Goal: Task Accomplishment & Management: Manage account settings

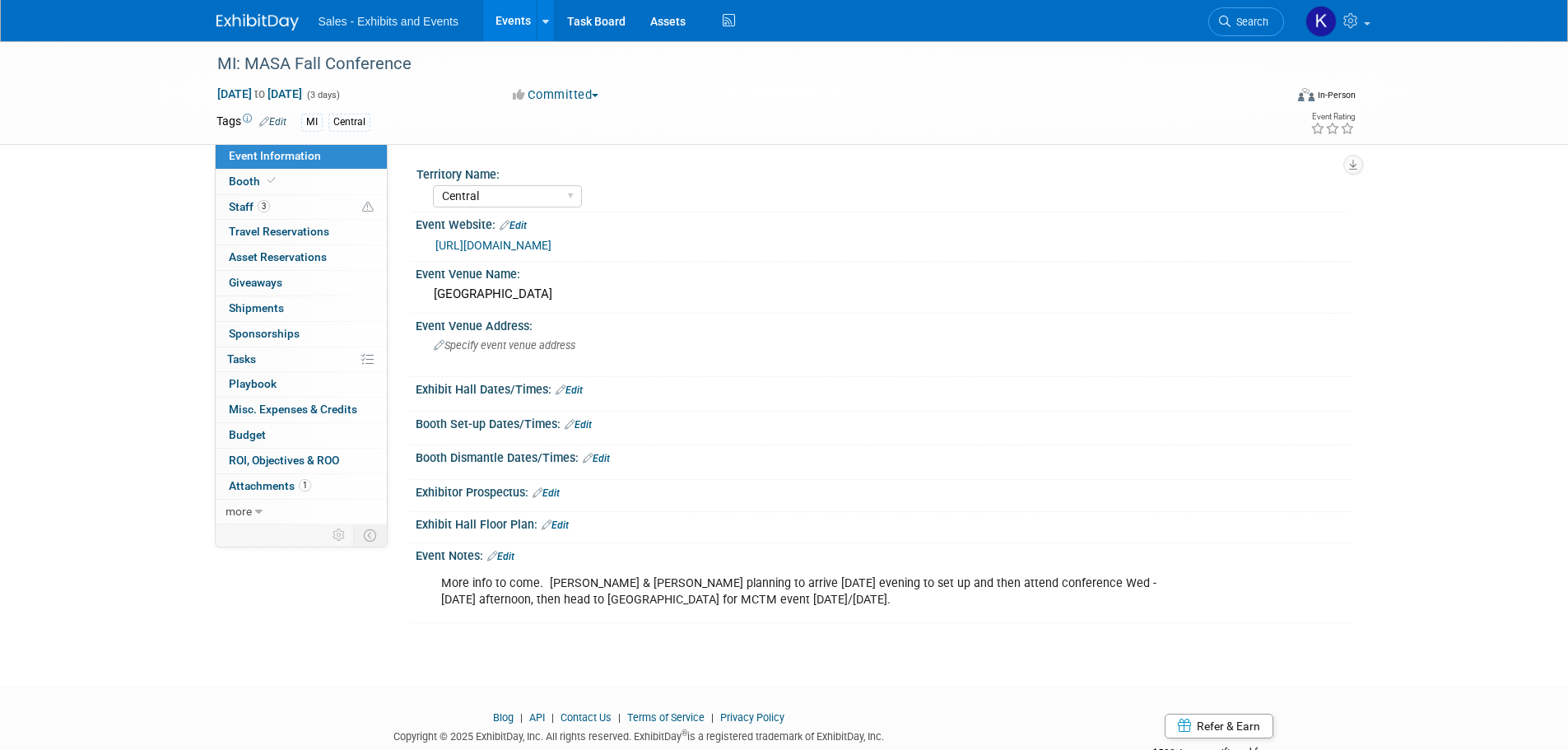
select select "Central"
click at [241, 208] on span "Staff 3" at bounding box center [250, 207] width 41 height 13
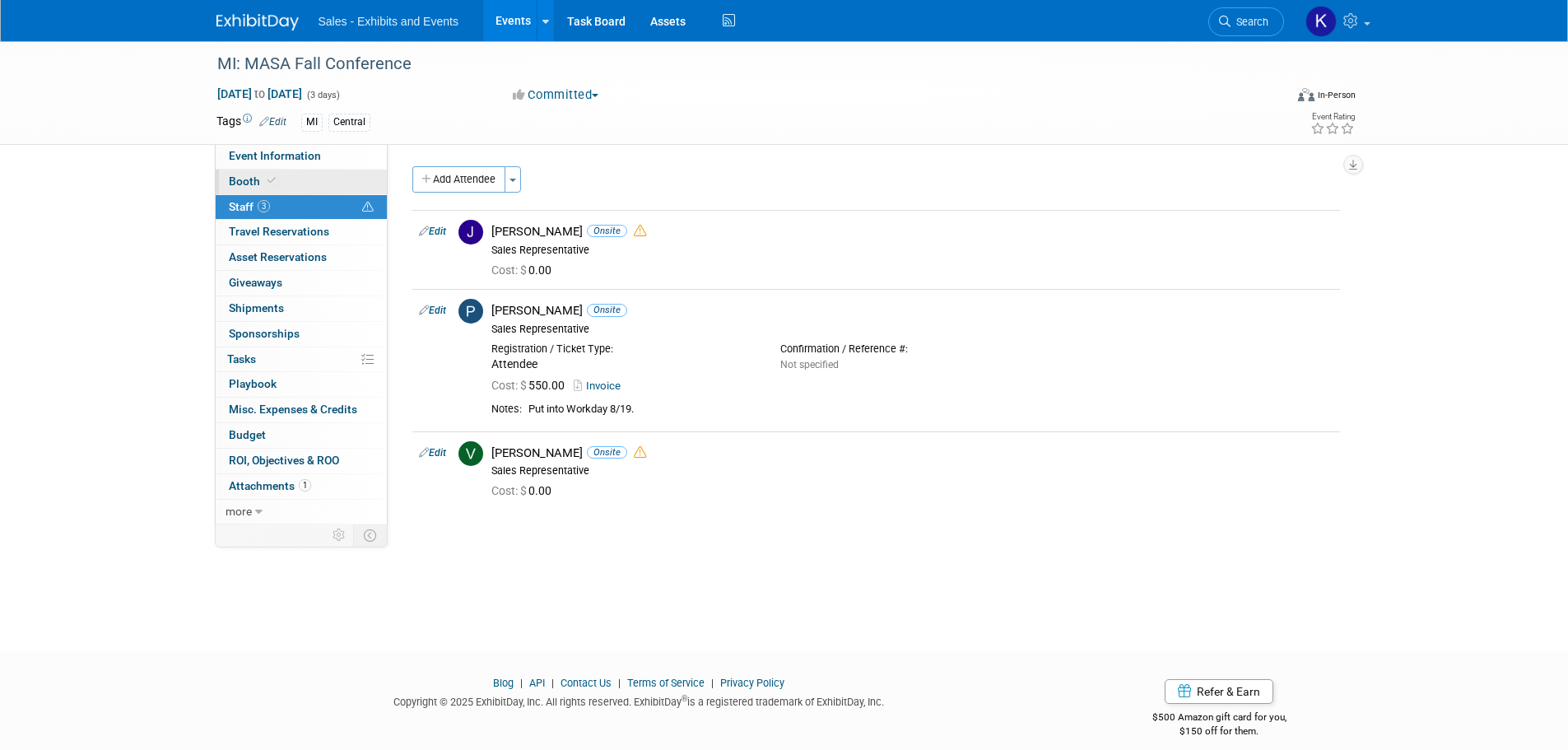
click at [245, 179] on span "Booth" at bounding box center [254, 181] width 50 height 13
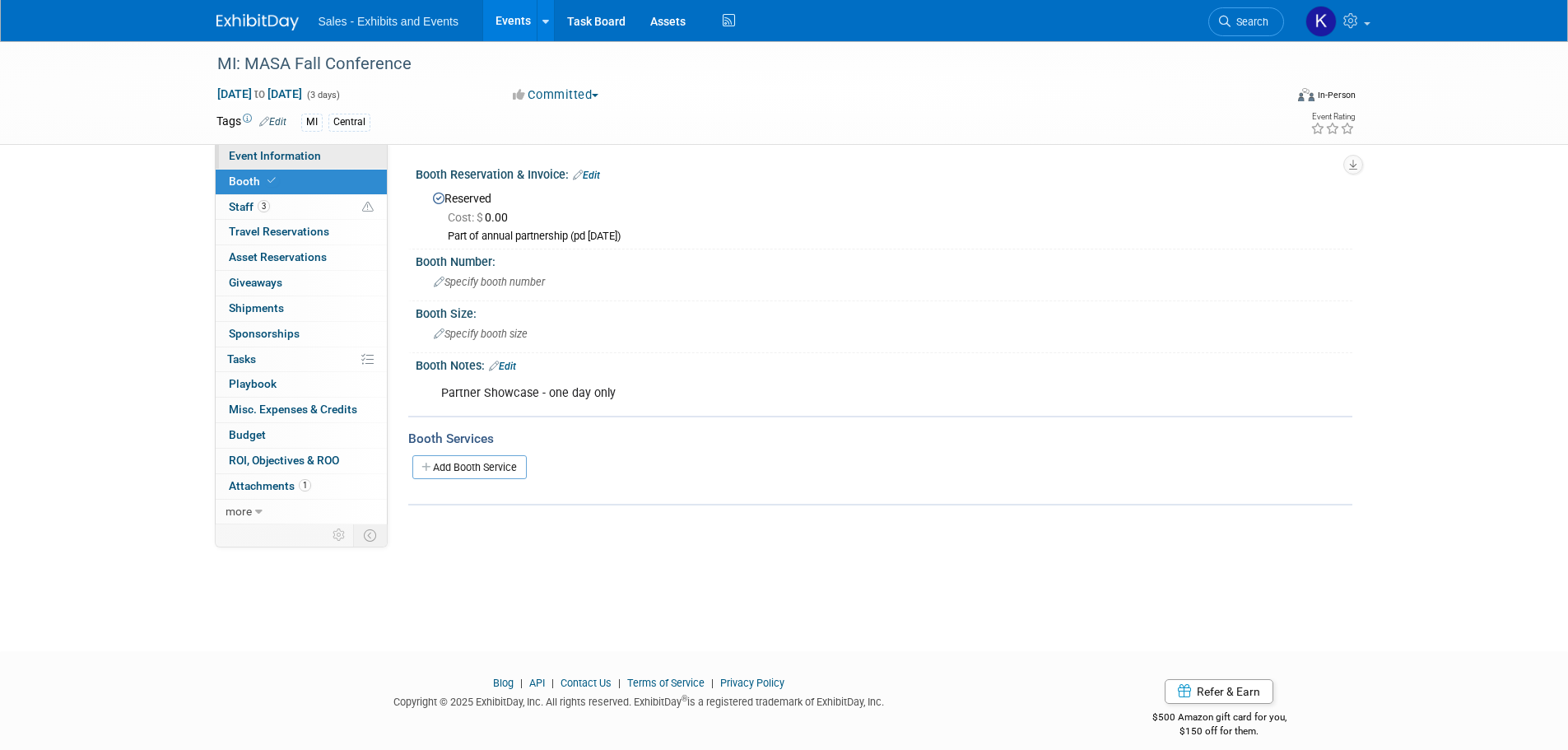
click at [264, 159] on span "Event Information" at bounding box center [275, 156] width 92 height 13
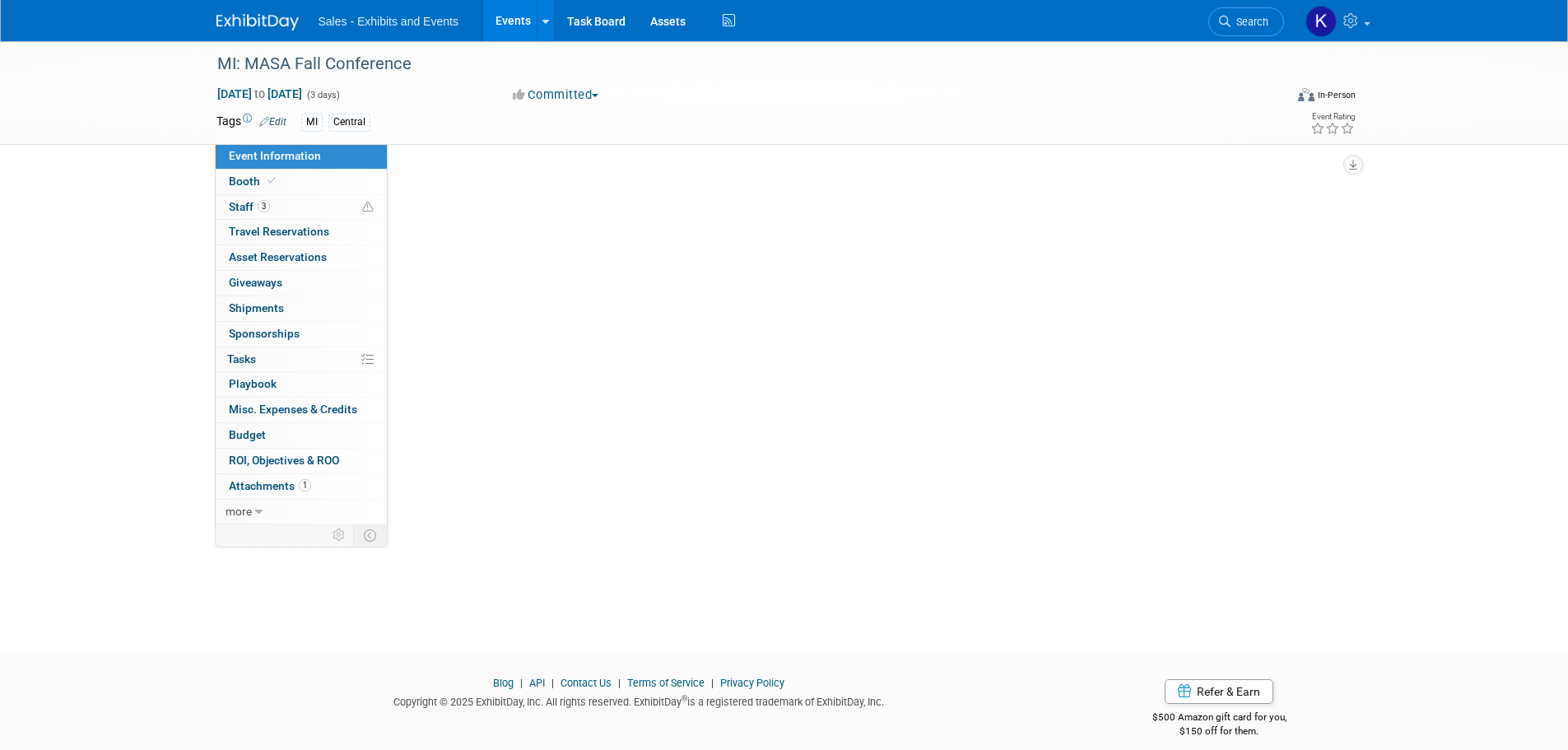
select select "Central"
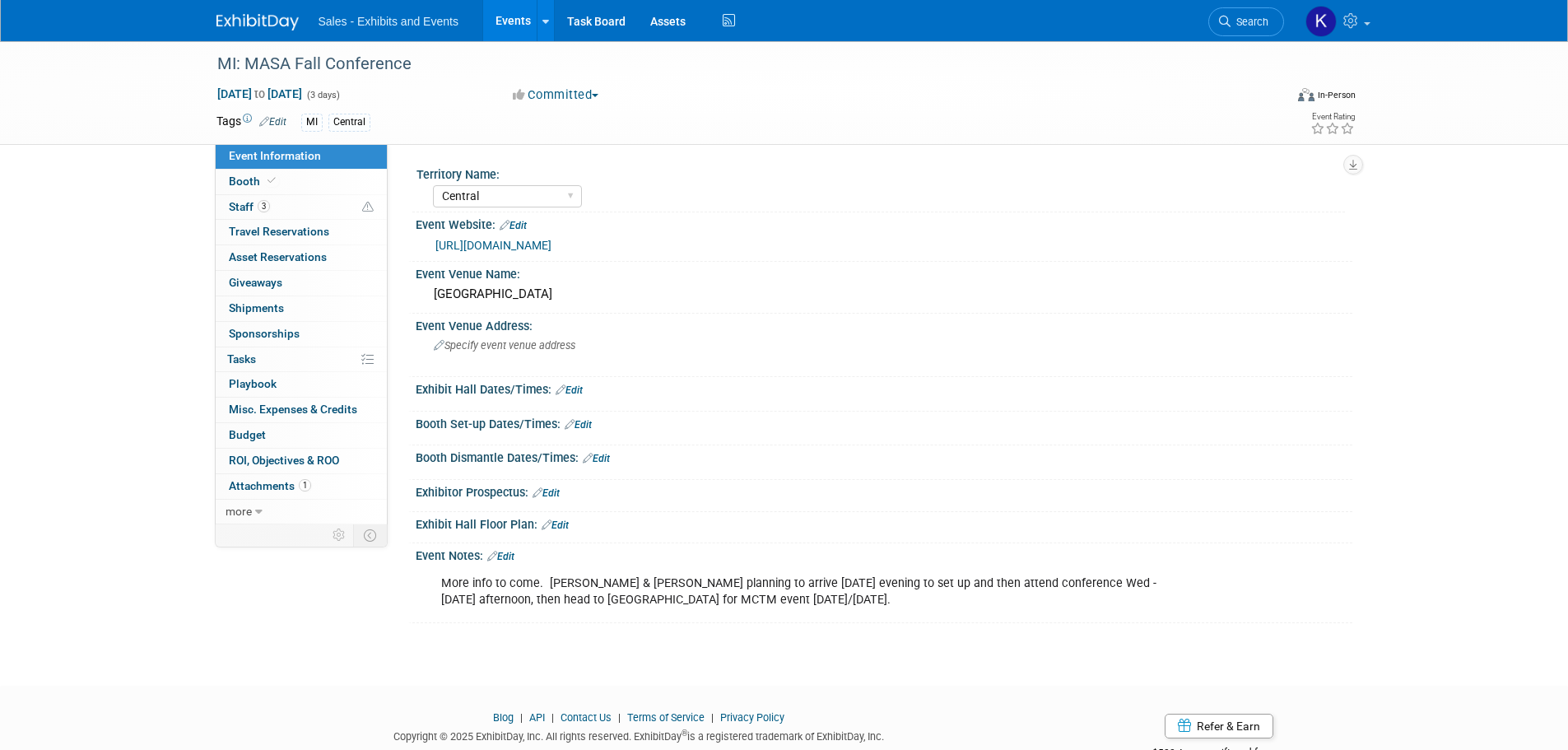
click at [271, 23] on img at bounding box center [257, 22] width 82 height 16
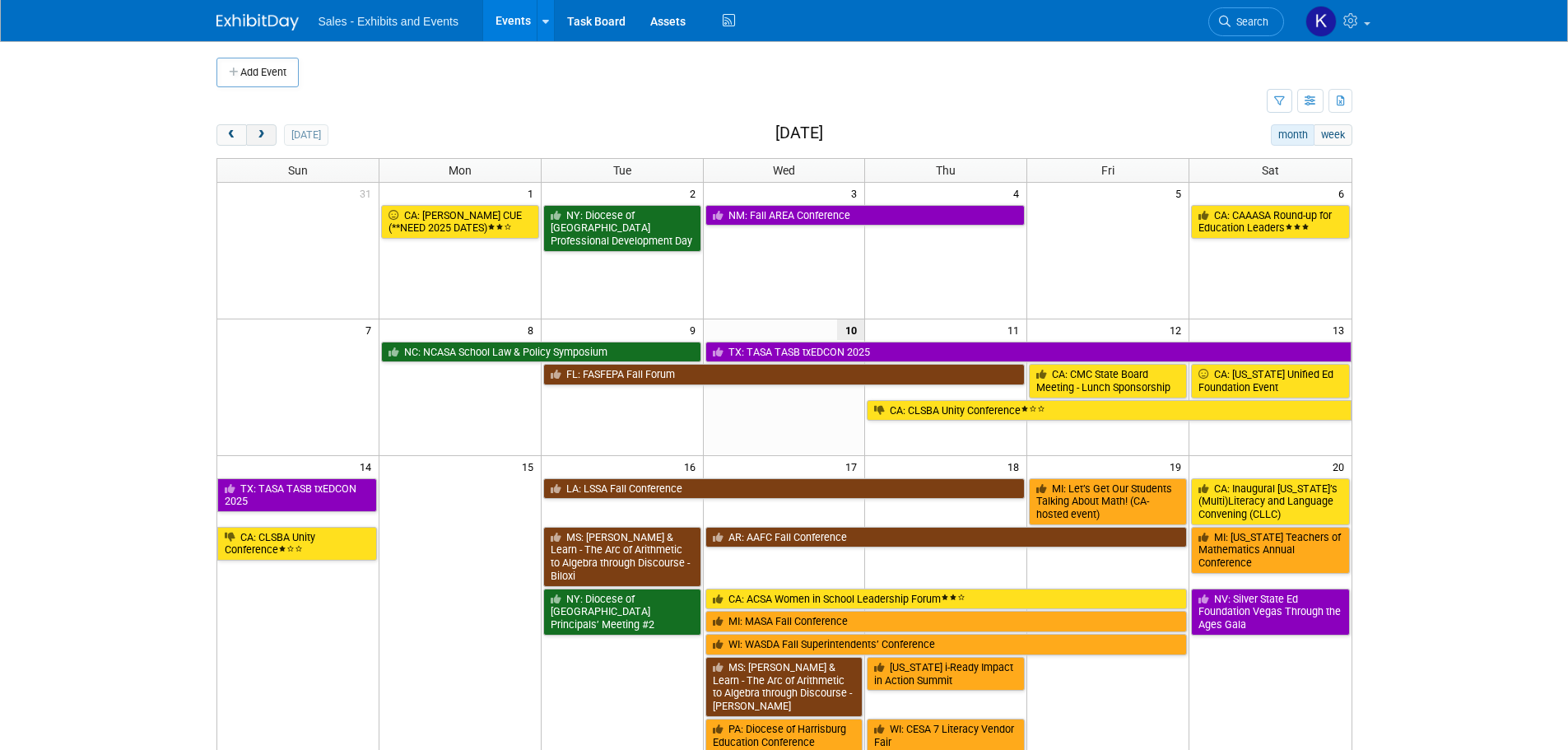
click at [262, 135] on span "next" at bounding box center [261, 135] width 12 height 10
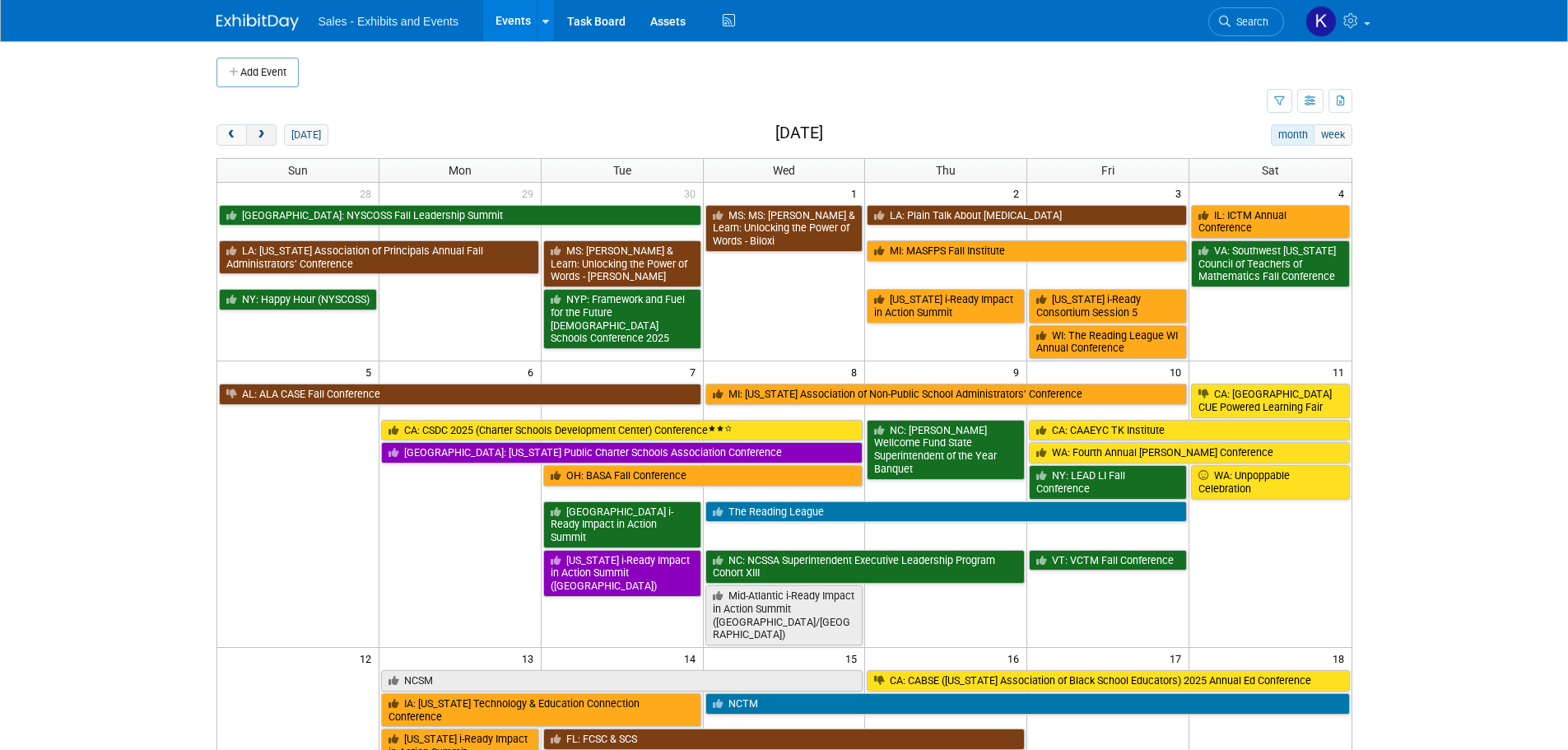
click at [262, 135] on span "next" at bounding box center [261, 135] width 12 height 10
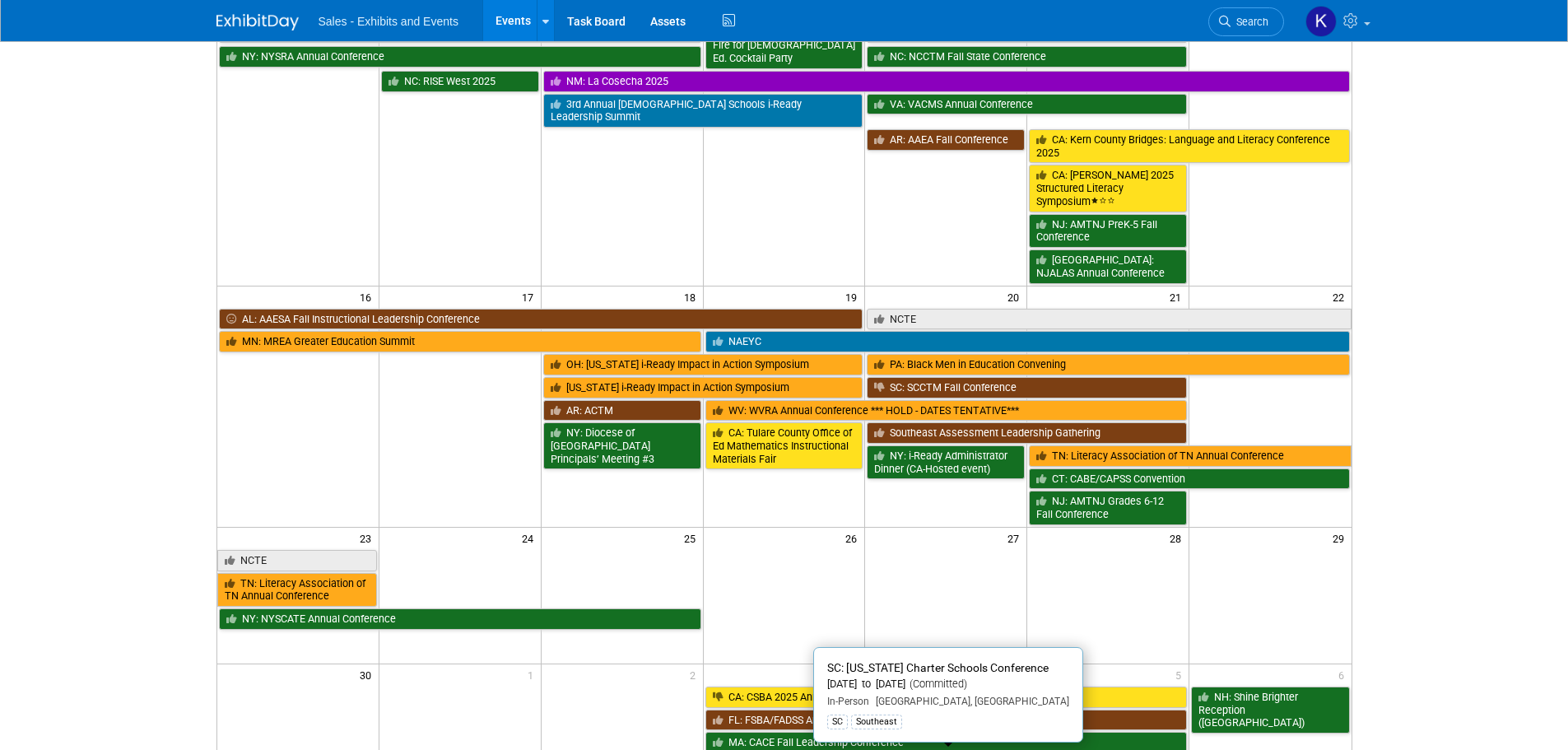
scroll to position [658, 0]
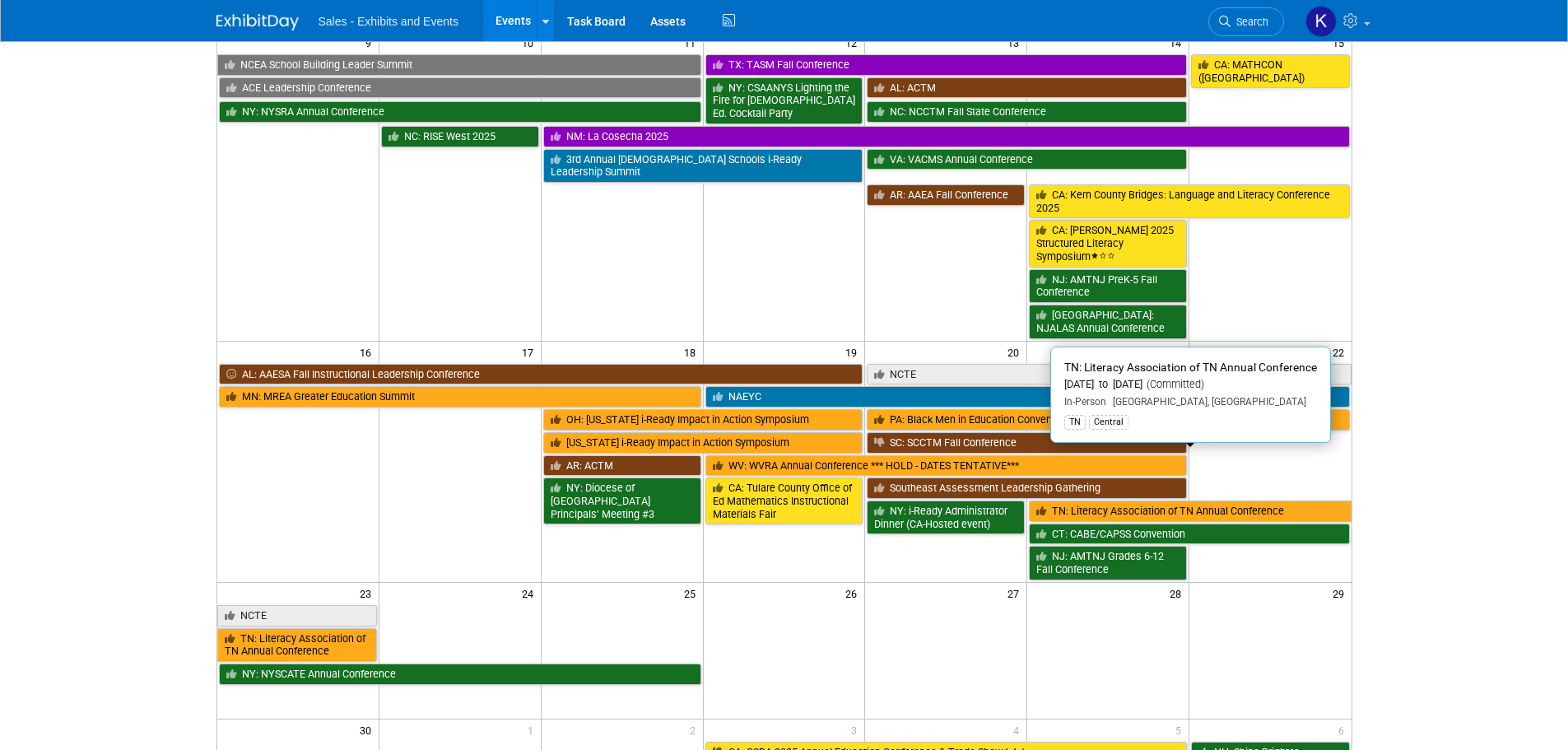
click at [1114, 501] on link "TN: Literacy Association of TN Annual Conference" at bounding box center [1189, 511] width 322 height 22
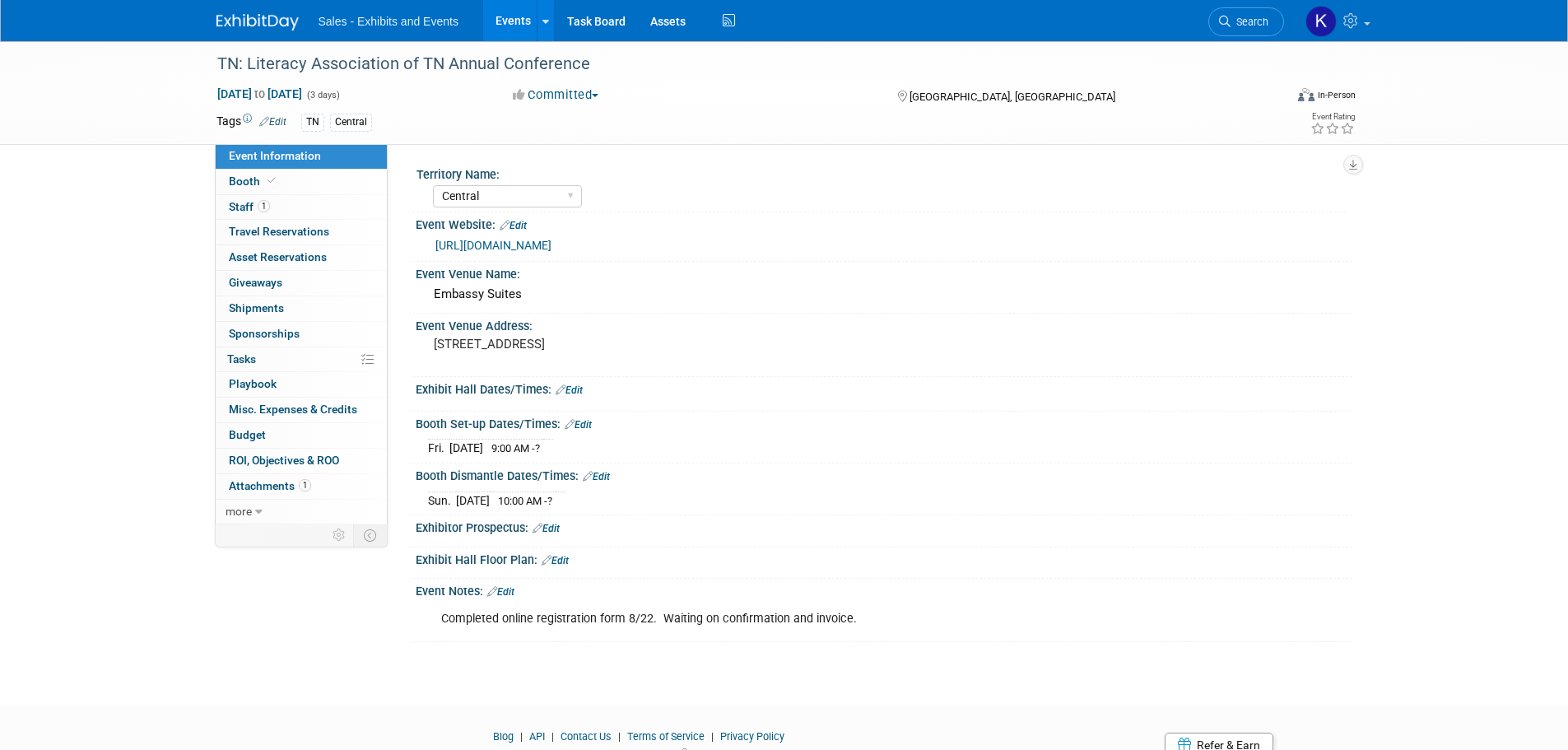
select select "Central"
click at [243, 180] on span "Booth" at bounding box center [254, 181] width 50 height 13
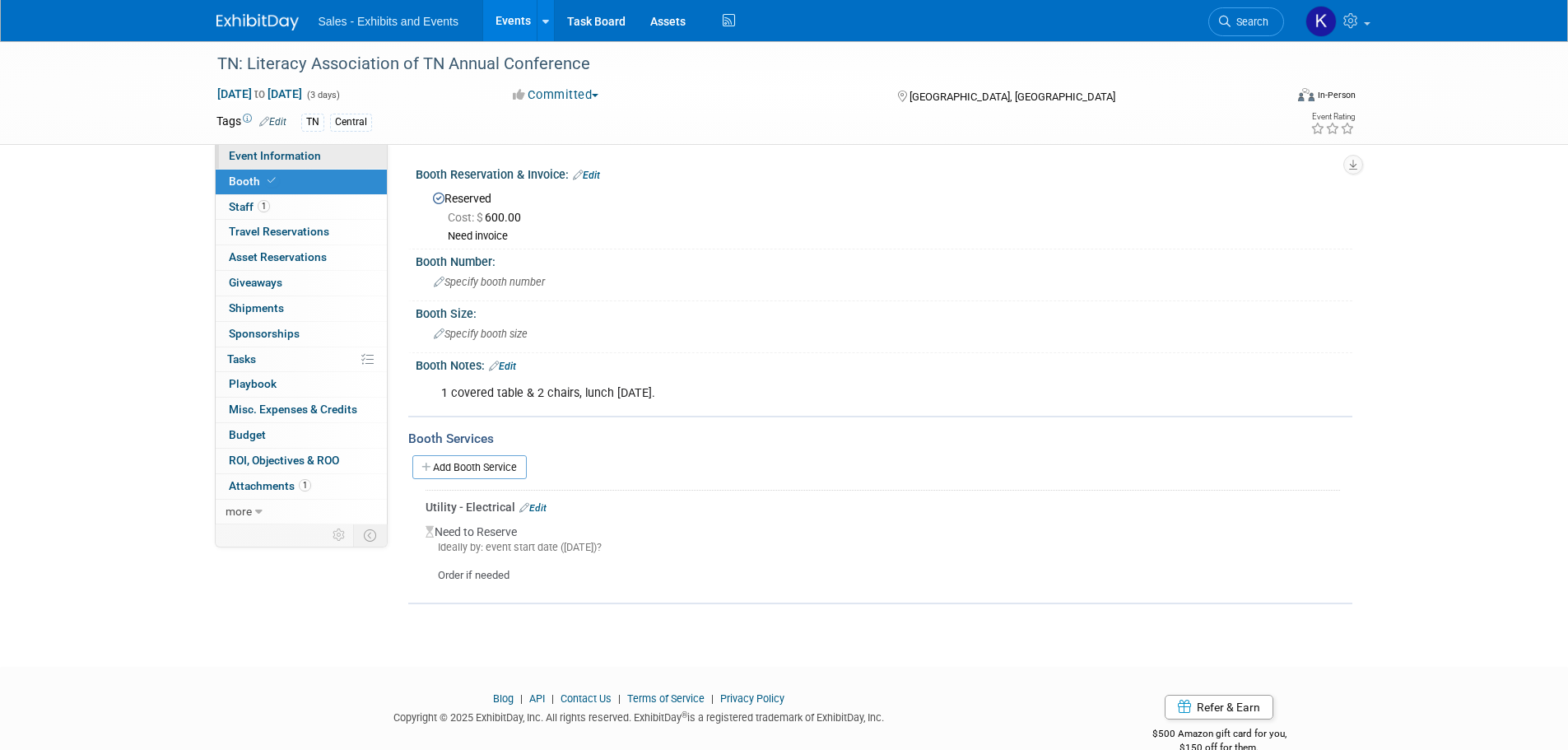
click at [275, 161] on span "Event Information" at bounding box center [275, 156] width 92 height 13
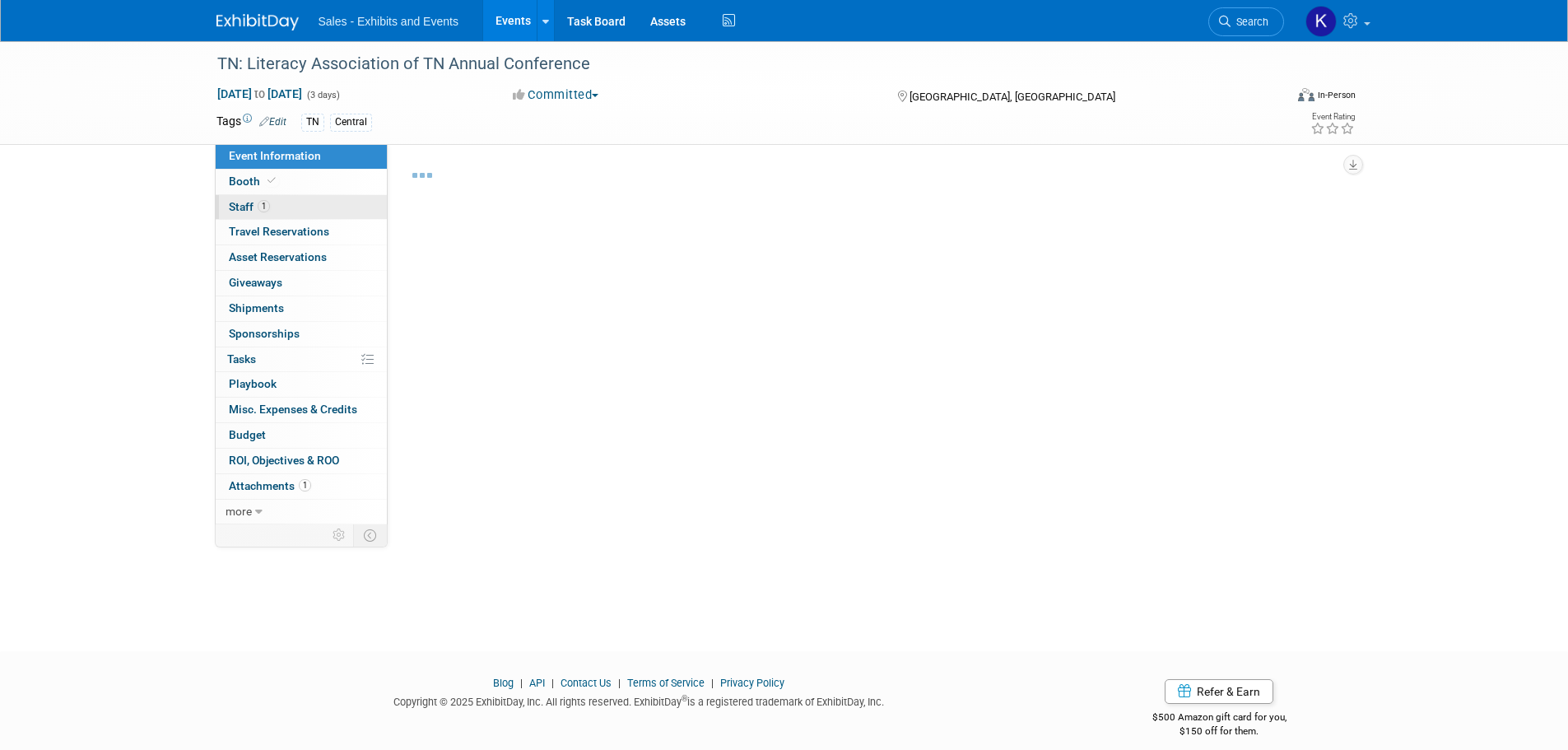
select select "Central"
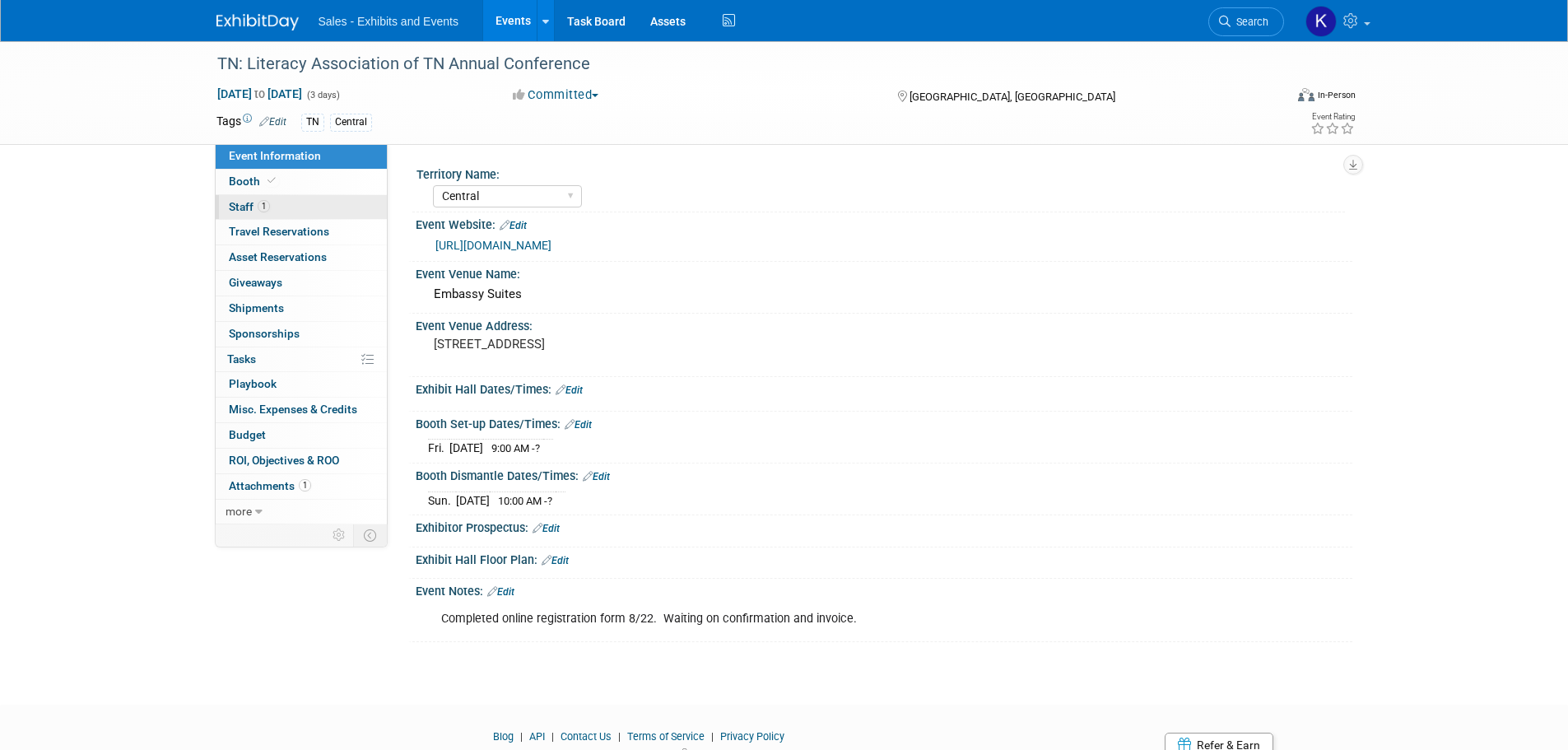
drag, startPoint x: 243, startPoint y: 200, endPoint x: 261, endPoint y: 207, distance: 19.3
click at [243, 201] on span "Staff 1" at bounding box center [250, 207] width 41 height 13
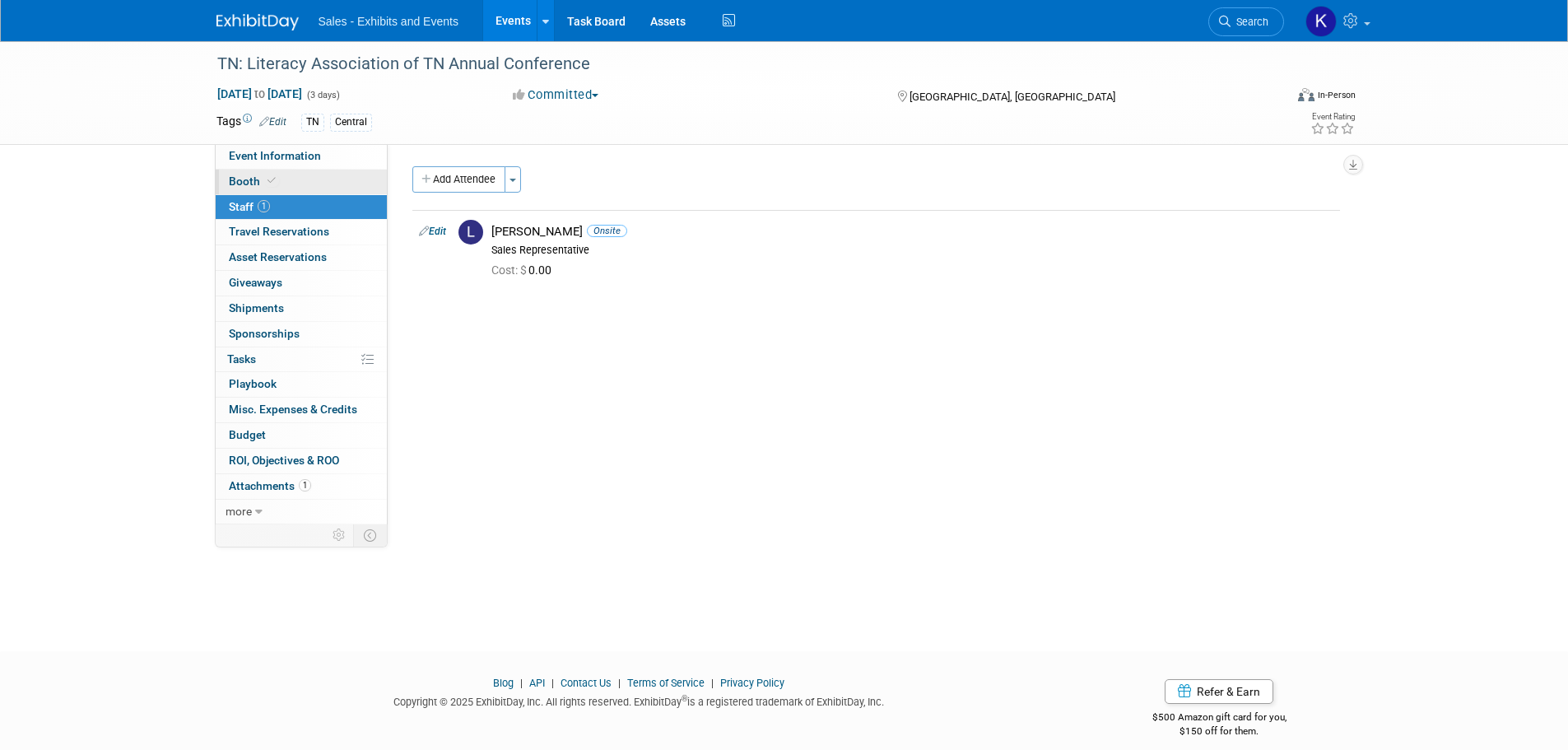
click at [248, 183] on span "Booth" at bounding box center [254, 181] width 50 height 13
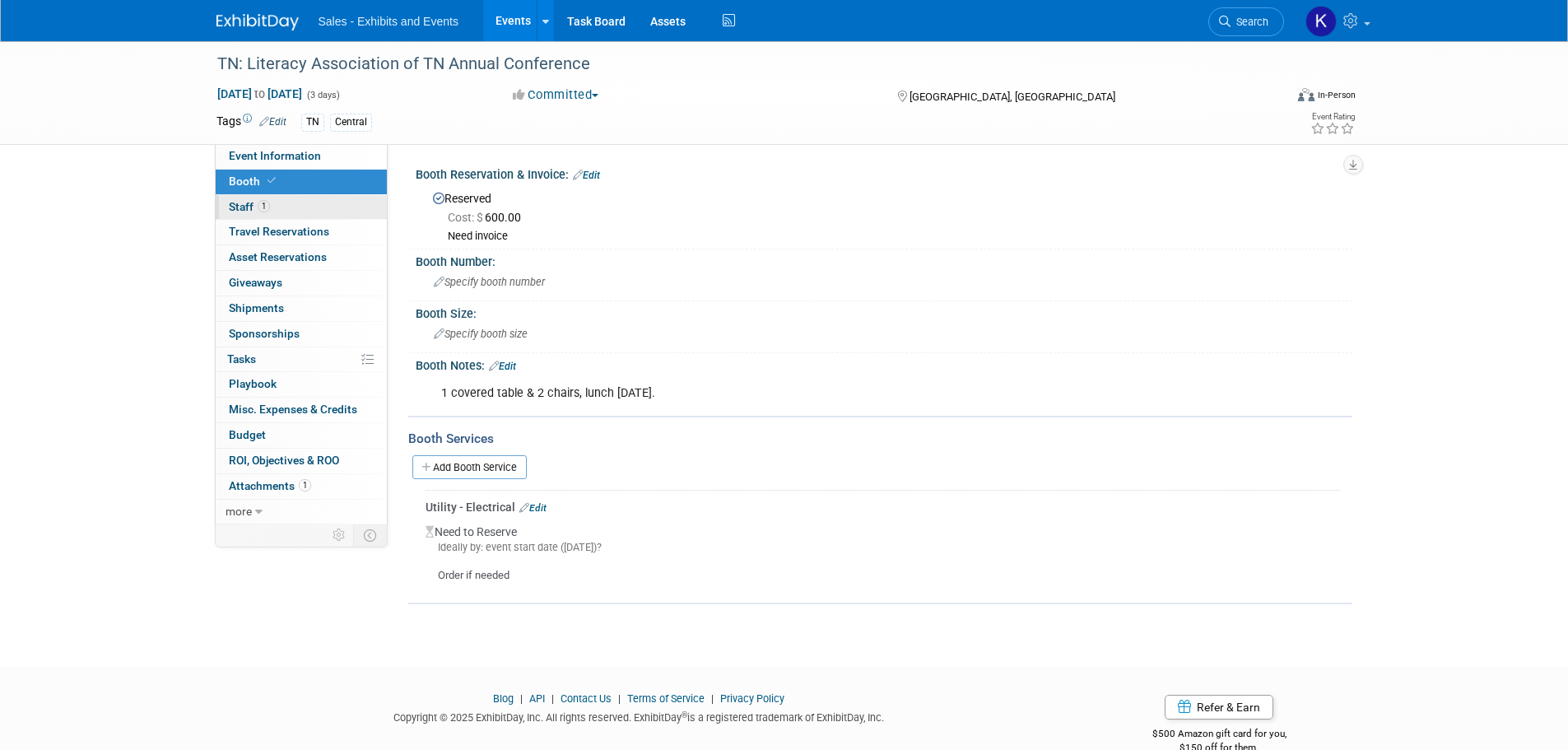
click at [244, 205] on span "Staff 1" at bounding box center [250, 207] width 41 height 13
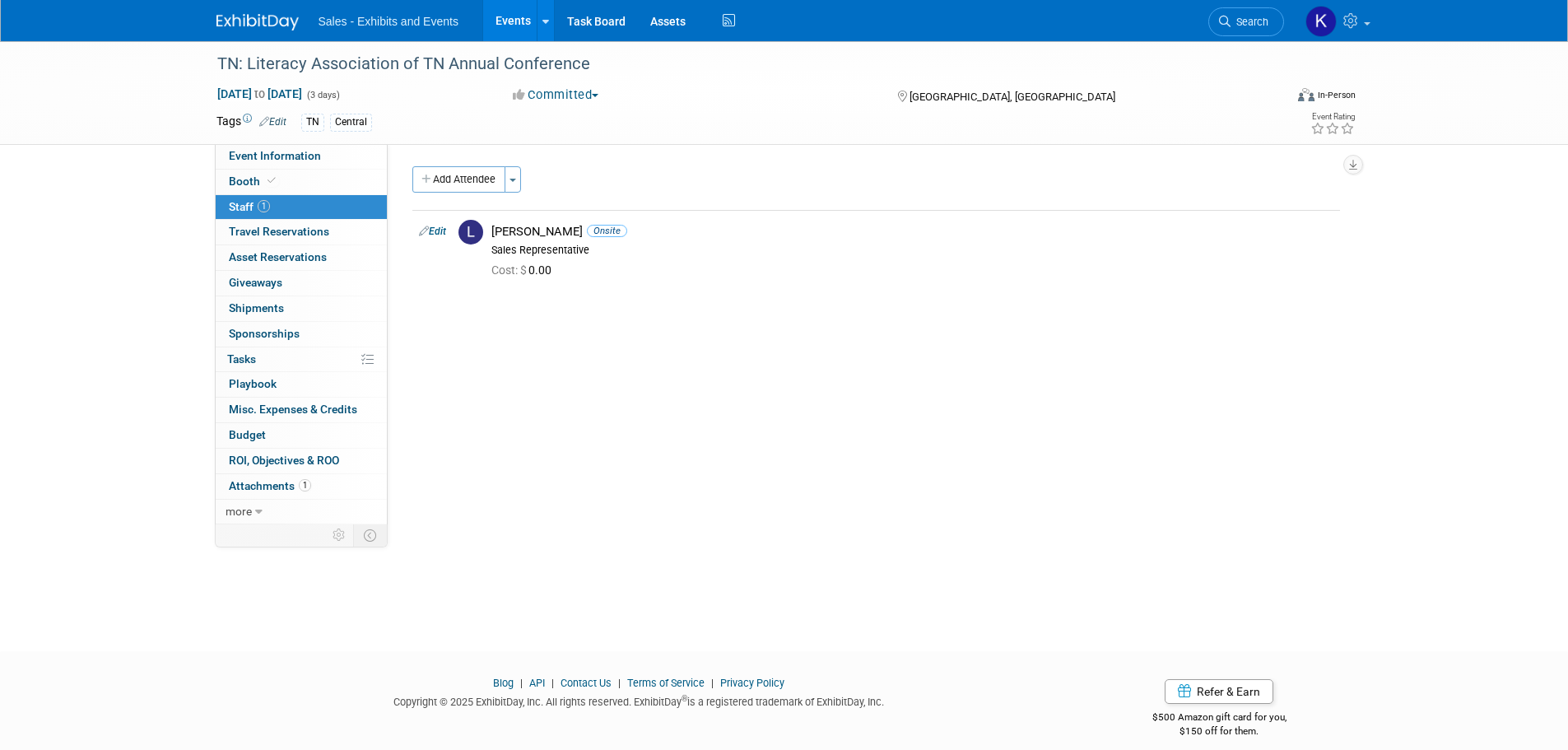
drag, startPoint x: 436, startPoint y: 230, endPoint x: 464, endPoint y: 235, distance: 28.4
click at [437, 230] on link "Edit" at bounding box center [432, 231] width 27 height 11
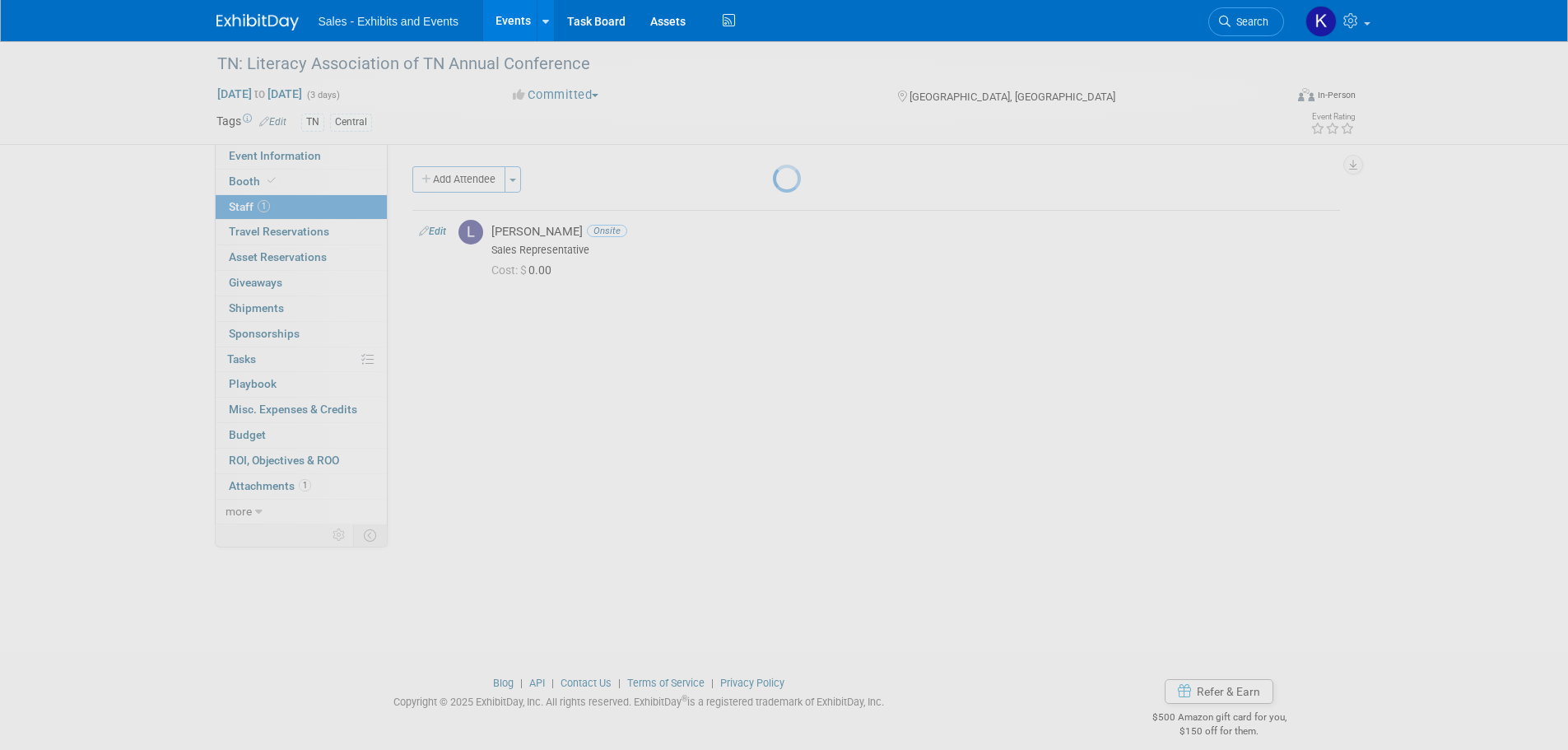
select select "c2542166-f0e6-4a2f-9c79-2f94c5cffac2"
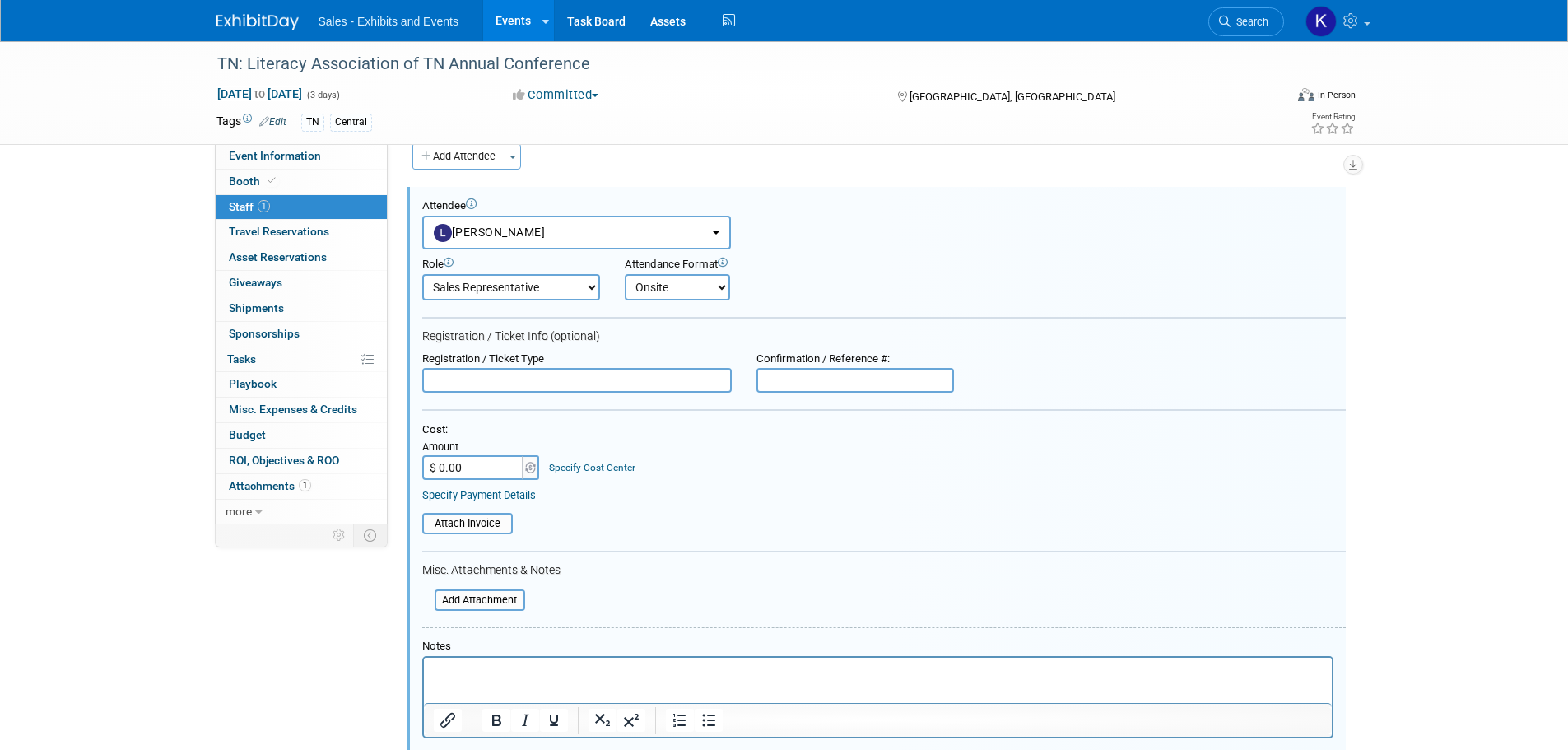
drag, startPoint x: 494, startPoint y: 666, endPoint x: 514, endPoint y: 665, distance: 20.0
click at [495, 667] on p "Rich Text Area. Press ALT-0 for help." at bounding box center [877, 673] width 889 height 16
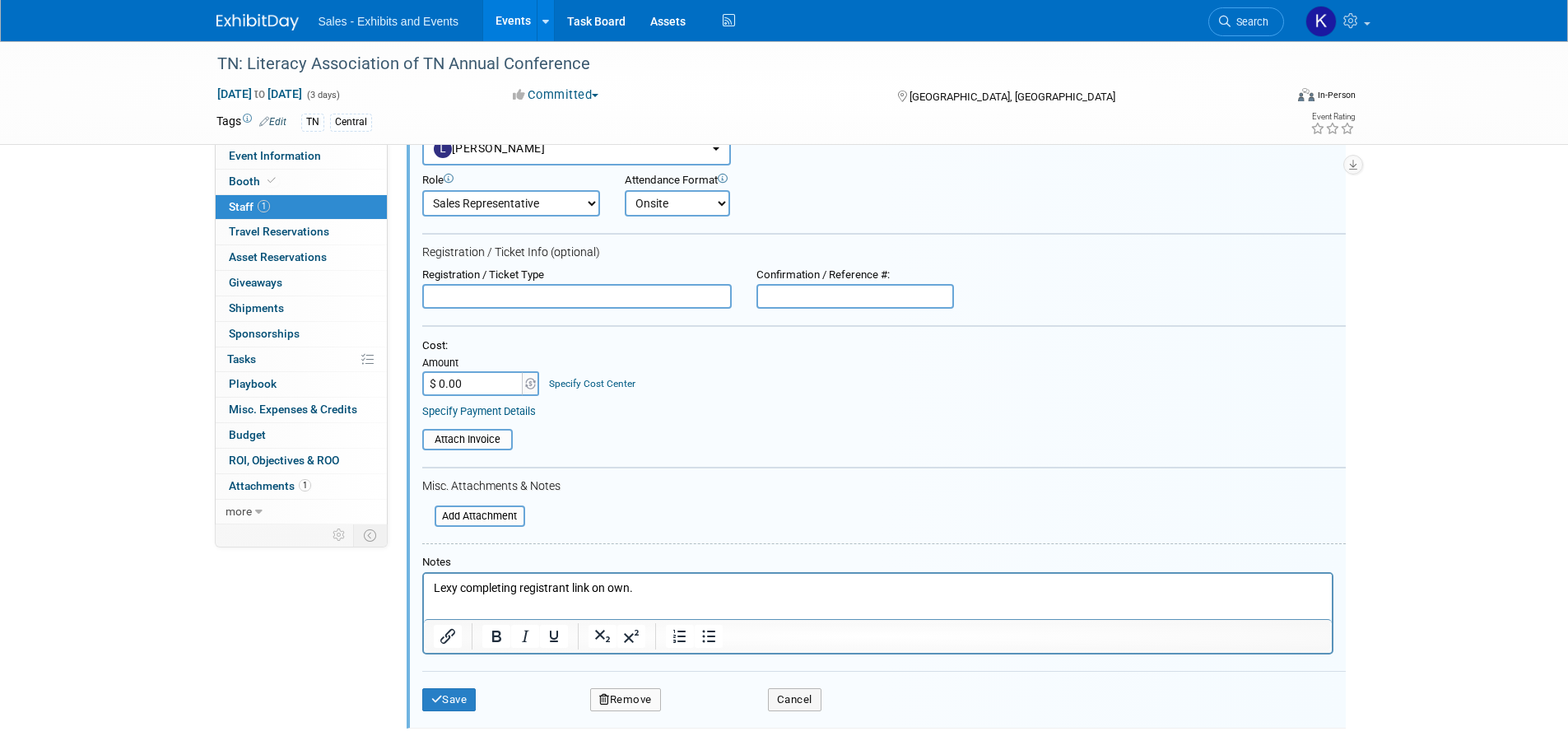
scroll to position [188, 0]
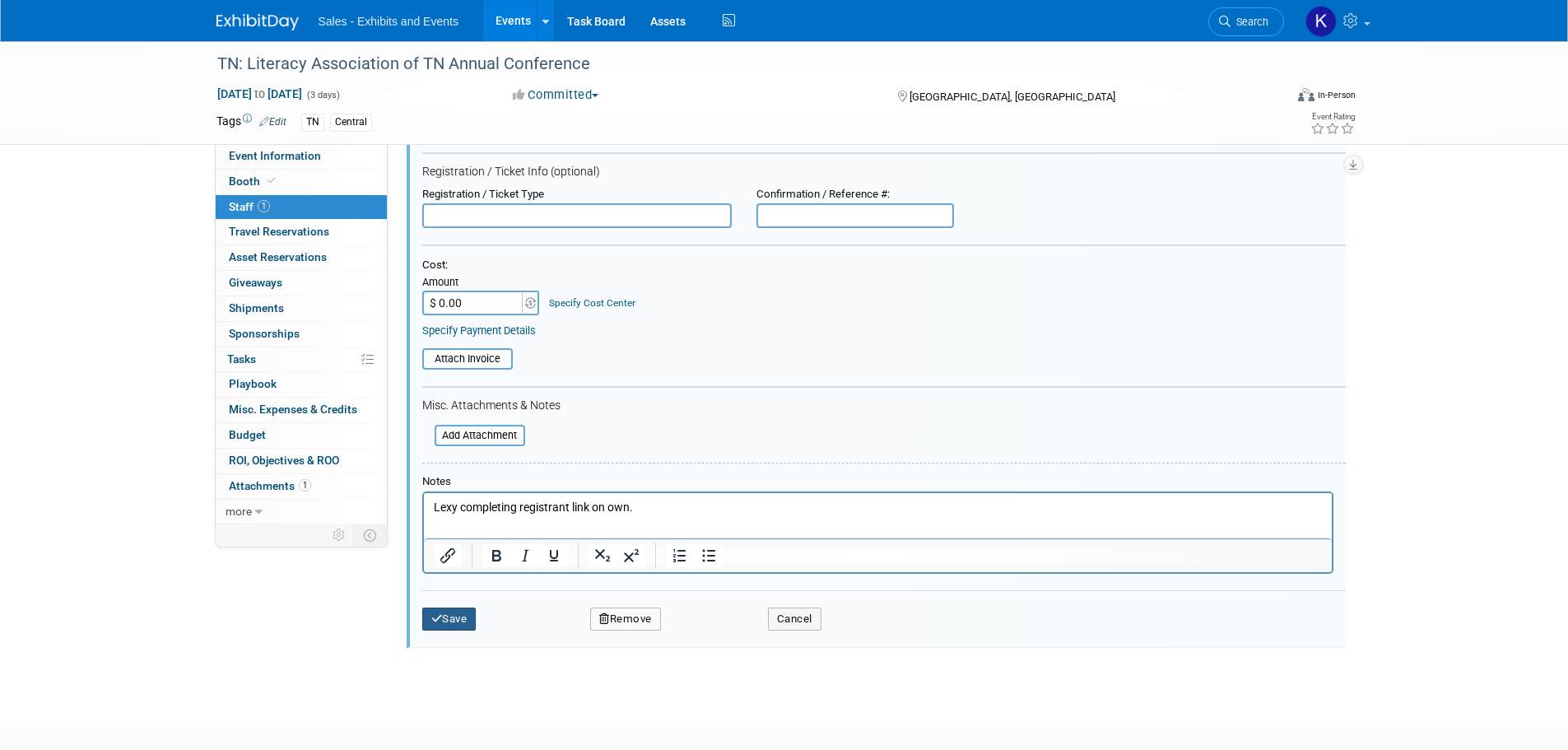
click at [450, 627] on button "Save" at bounding box center [450, 619] width 55 height 23
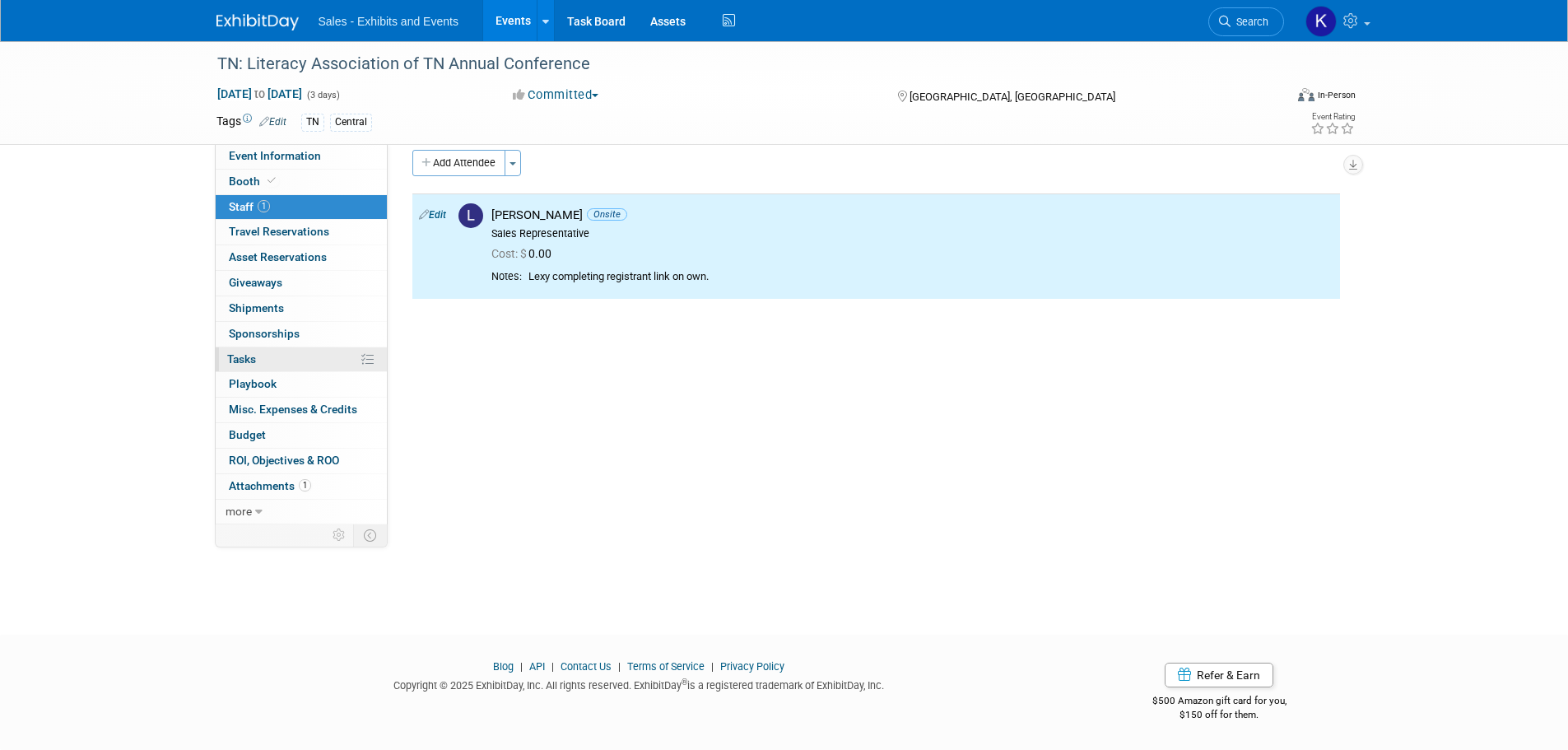
scroll to position [0, 0]
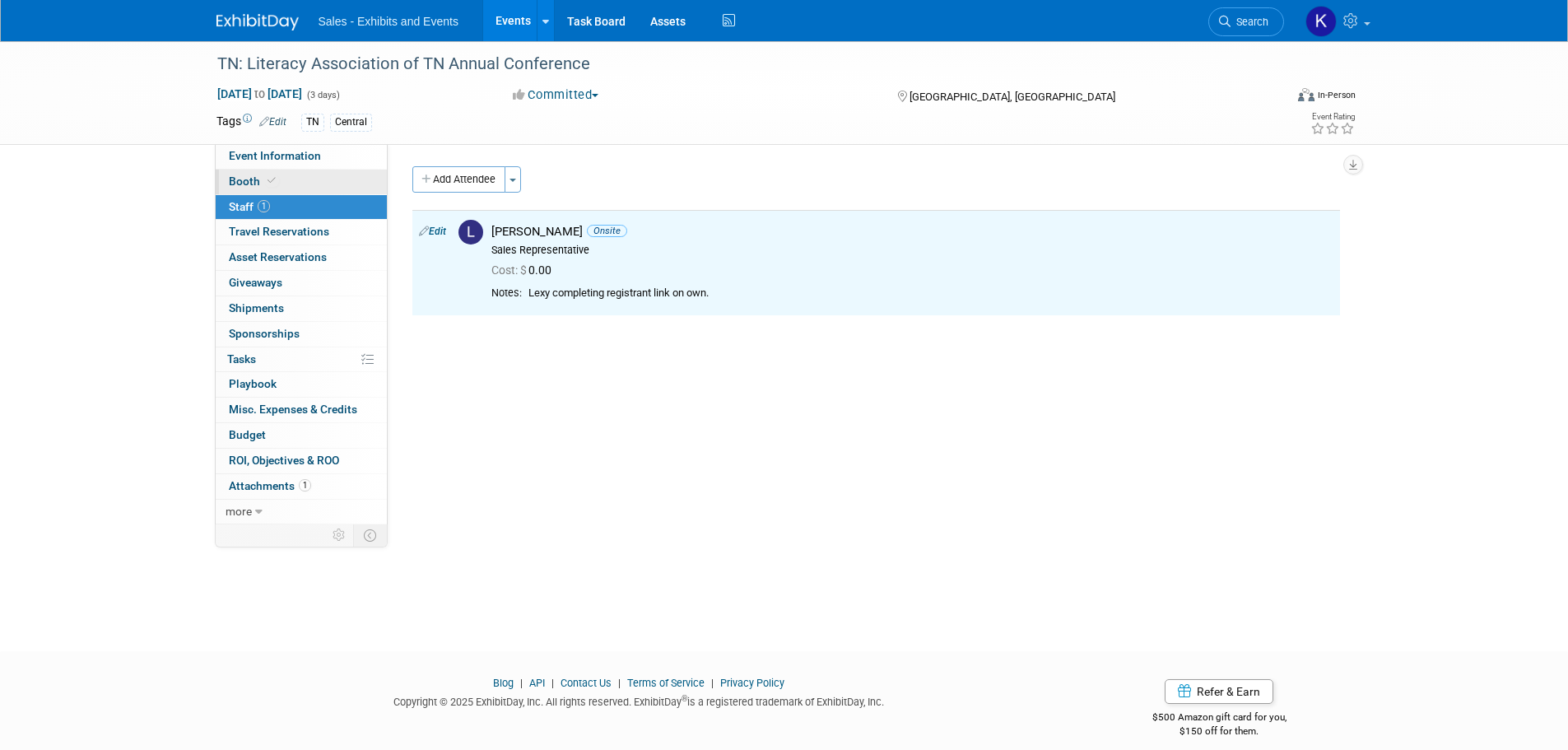
click at [252, 184] on span "Booth" at bounding box center [254, 181] width 50 height 13
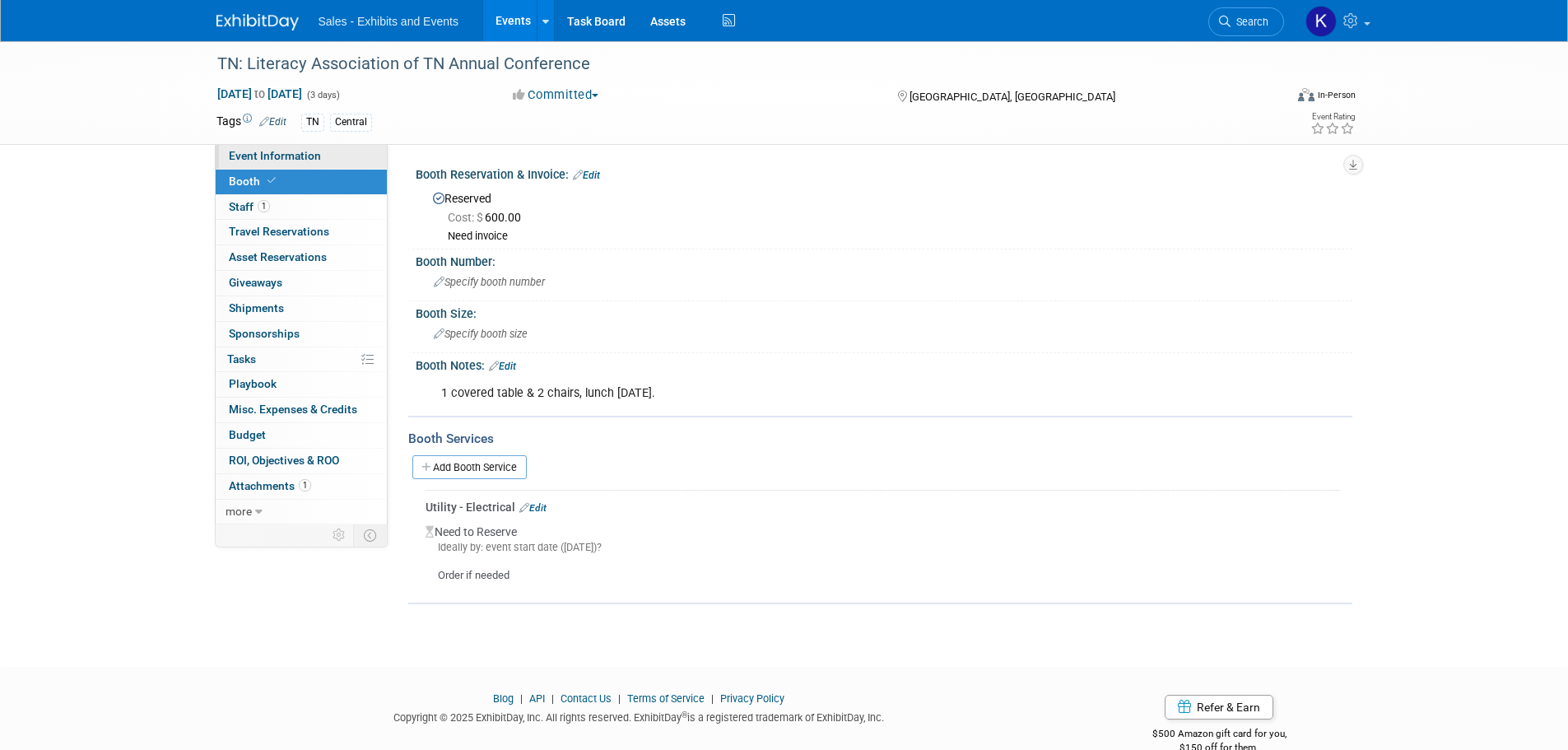
click at [262, 158] on span "Event Information" at bounding box center [275, 156] width 92 height 13
select select "Central"
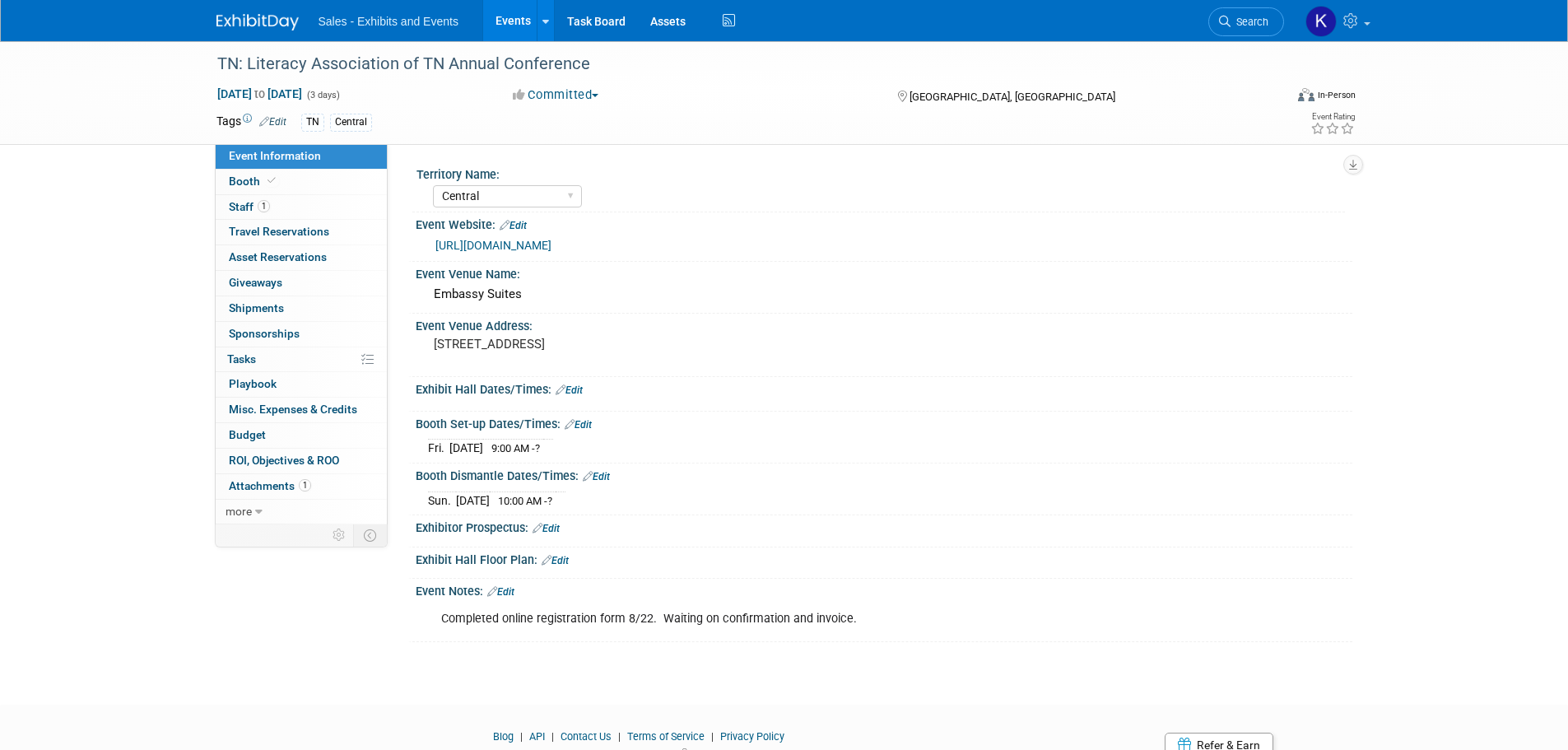
drag, startPoint x: 581, startPoint y: 425, endPoint x: 591, endPoint y: 426, distance: 10.0
click at [581, 425] on link "Edit" at bounding box center [578, 425] width 27 height 11
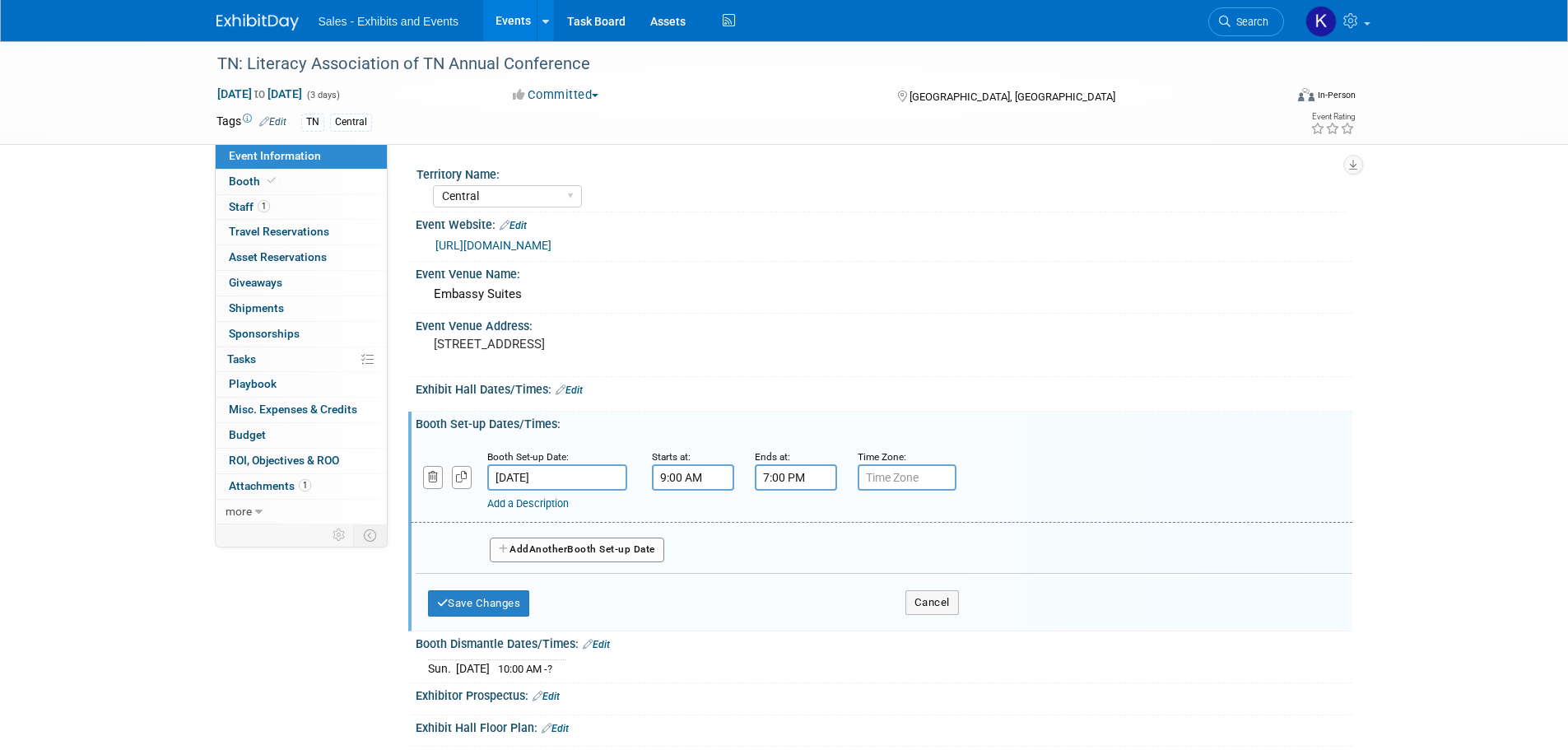
click at [790, 480] on input "7:00 PM" at bounding box center [796, 477] width 82 height 26
click at [797, 521] on span at bounding box center [793, 518] width 29 height 29
click at [794, 522] on span at bounding box center [793, 518] width 29 height 29
click at [795, 522] on span at bounding box center [793, 518] width 29 height 29
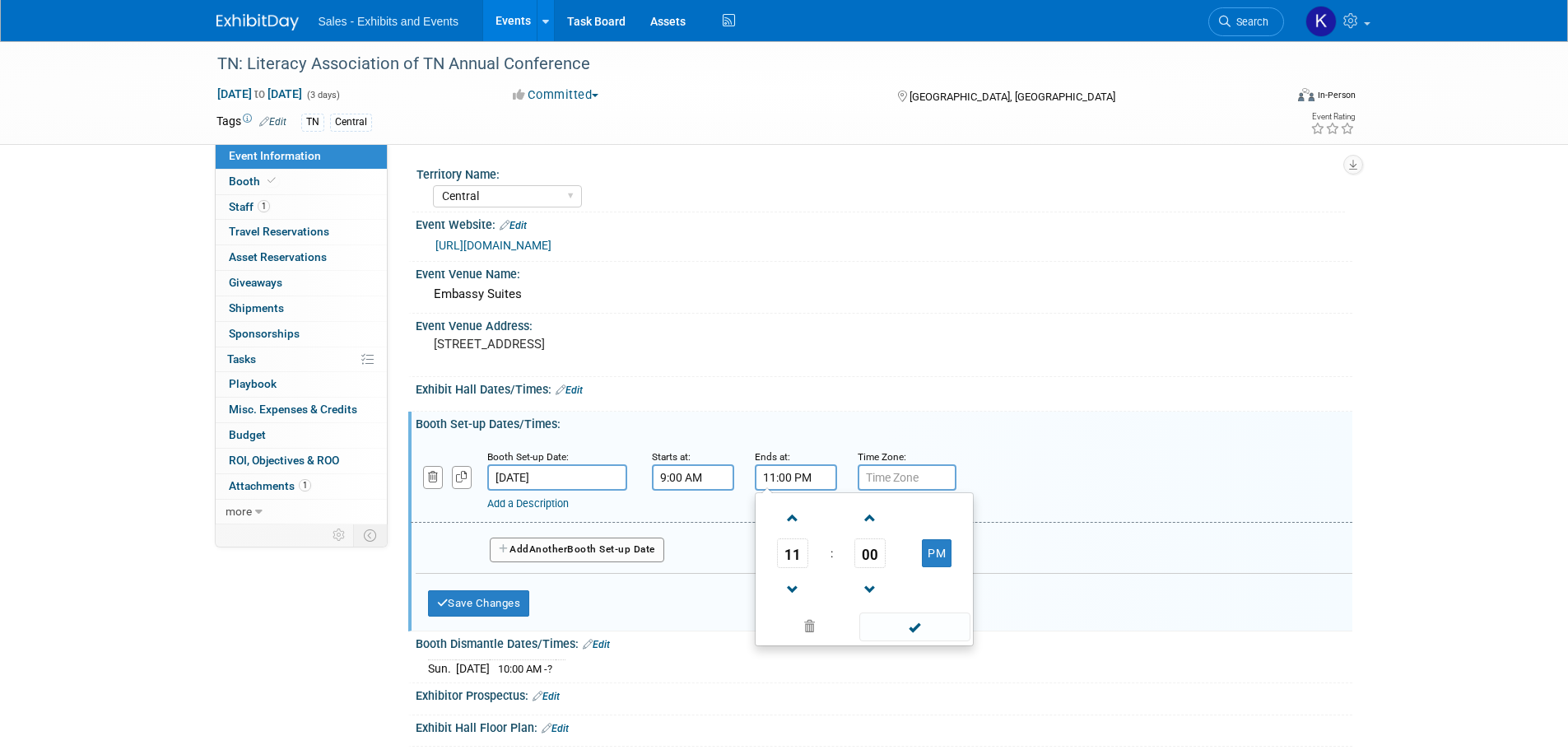
drag, startPoint x: 941, startPoint y: 554, endPoint x: 943, endPoint y: 587, distance: 33.1
click at [941, 555] on button "PM" at bounding box center [936, 554] width 29 height 28
type input "11:00 AM"
click at [925, 630] on span at bounding box center [915, 627] width 111 height 29
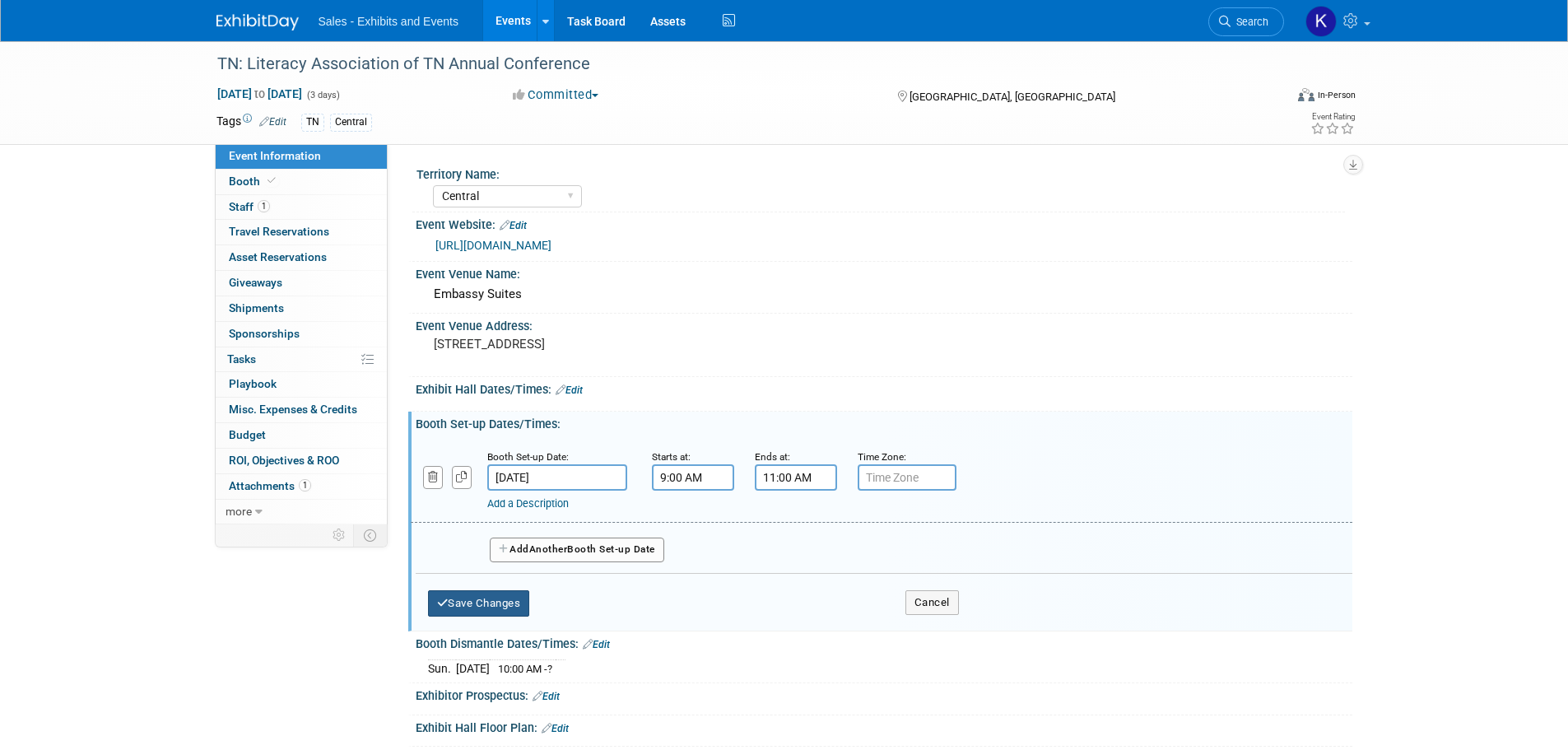
click at [507, 607] on button "Save Changes" at bounding box center [479, 604] width 102 height 26
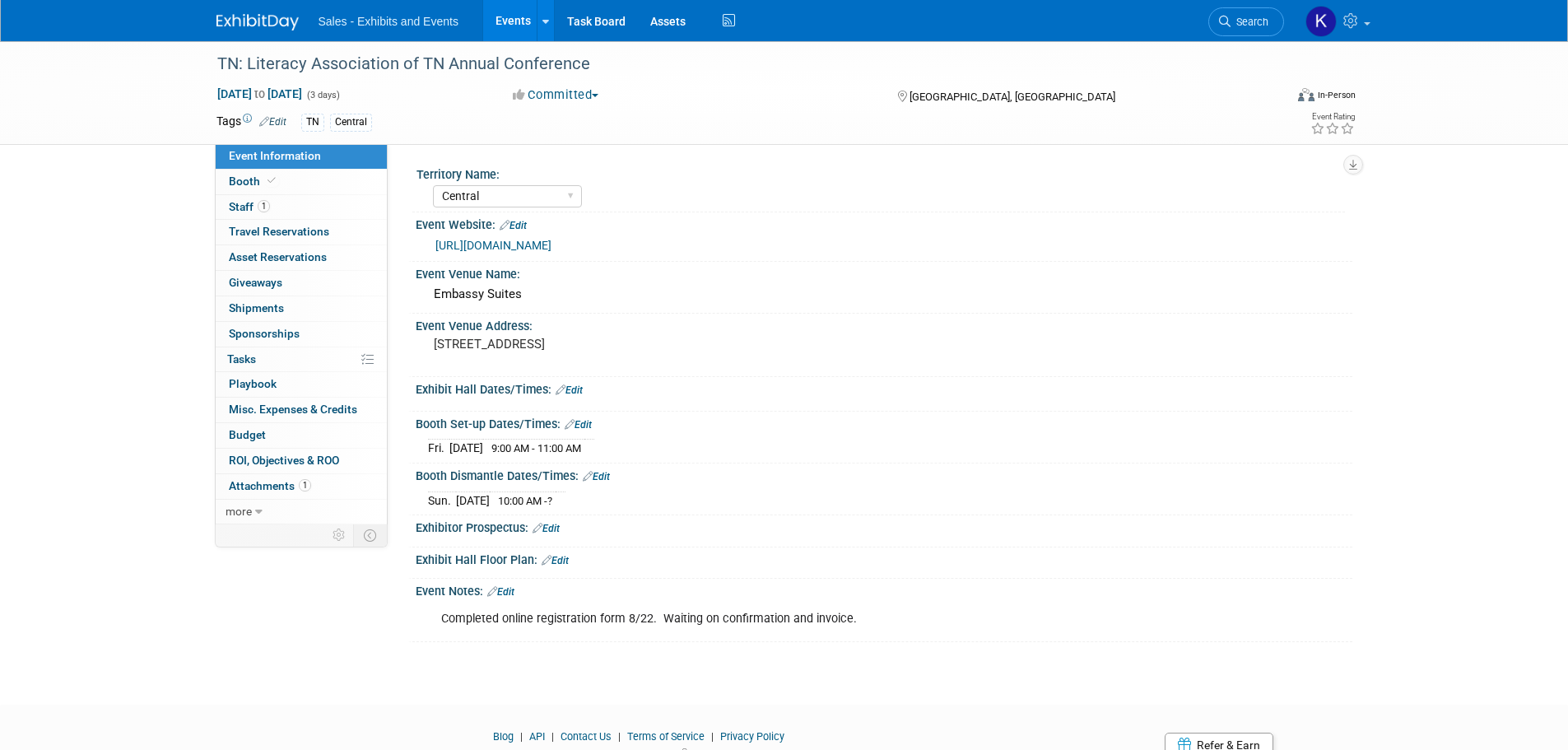
click at [578, 390] on link "Edit" at bounding box center [569, 391] width 27 height 11
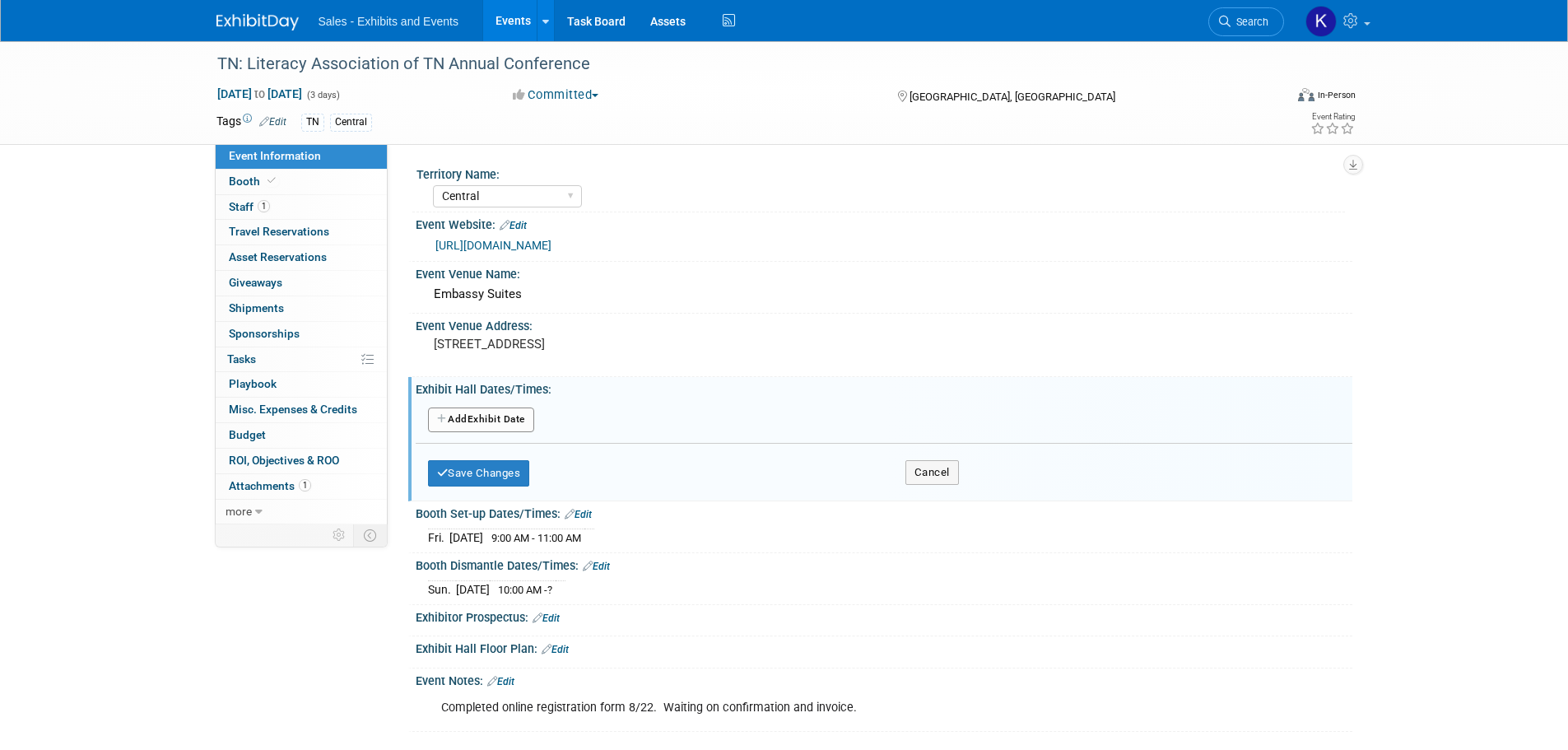
click at [503, 420] on button "Add Another Exhibit Date" at bounding box center [481, 420] width 107 height 25
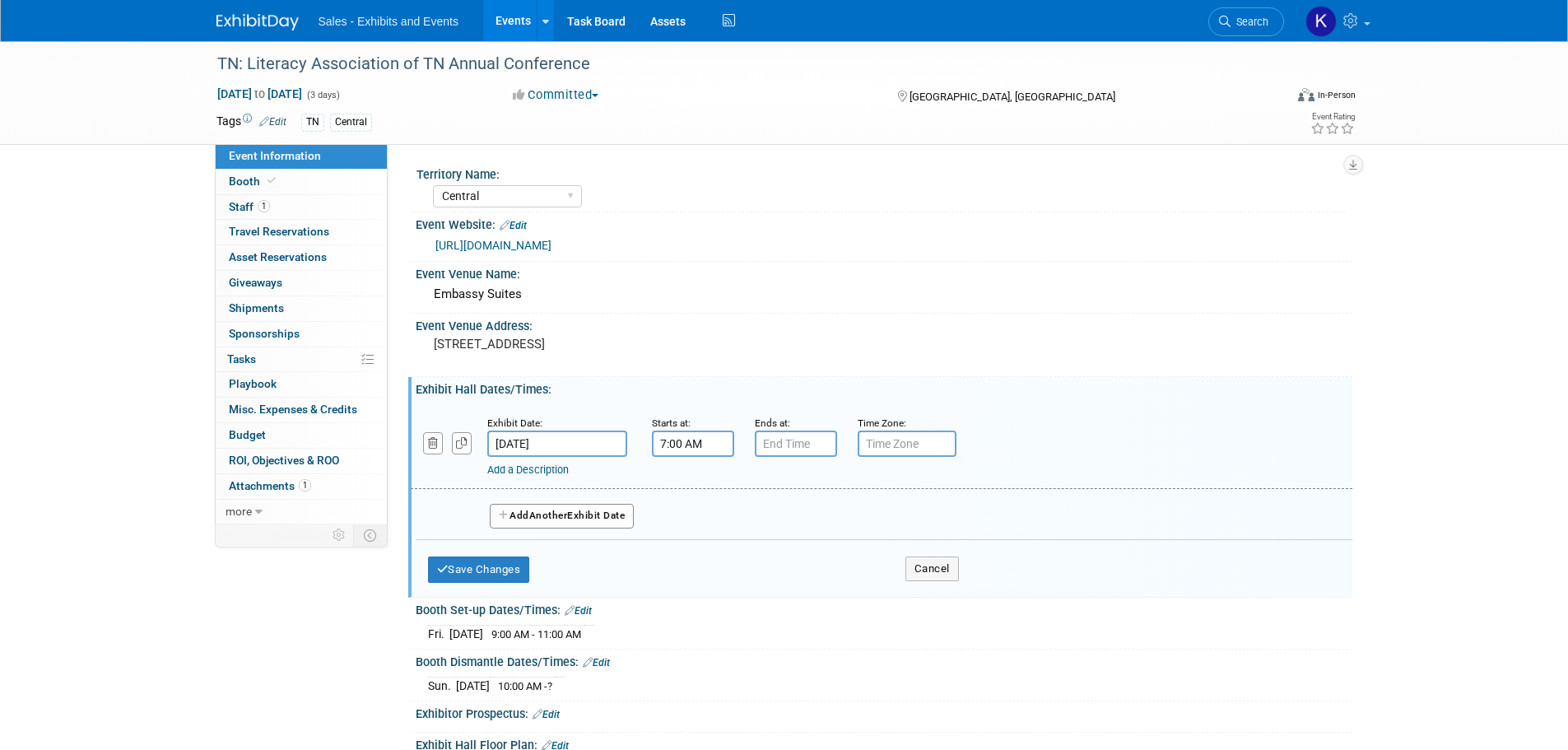
drag, startPoint x: 687, startPoint y: 439, endPoint x: 710, endPoint y: 448, distance: 24.7
click at [687, 440] on input "7:00 AM" at bounding box center [692, 444] width 82 height 26
click at [694, 486] on span at bounding box center [690, 484] width 29 height 29
click at [693, 484] on span at bounding box center [690, 484] width 29 height 29
click at [694, 484] on span at bounding box center [690, 484] width 29 height 29
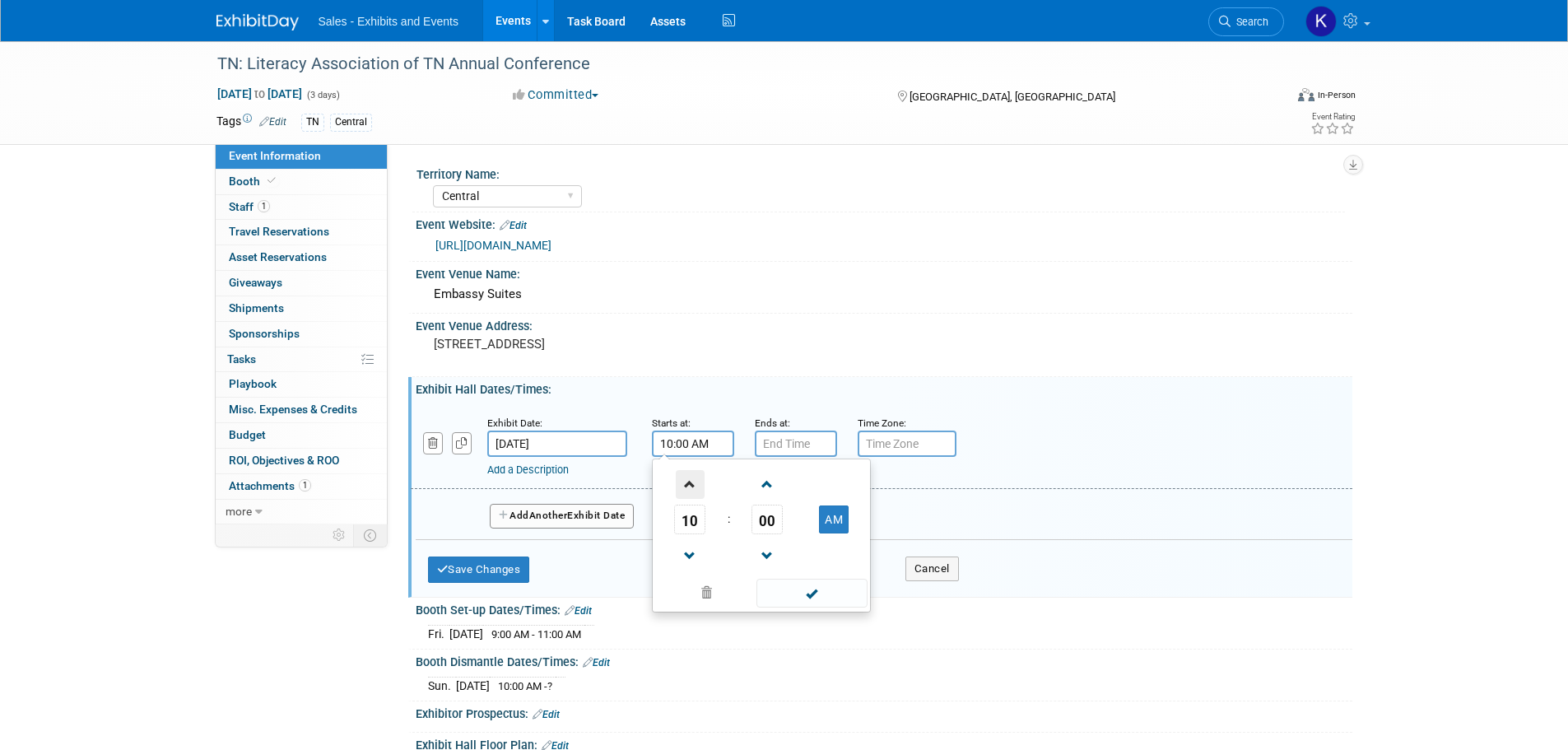
click at [694, 485] on span at bounding box center [690, 484] width 29 height 29
type input "11:00 AM"
drag, startPoint x: 805, startPoint y: 598, endPoint x: 817, endPoint y: 574, distance: 26.8
click at [807, 598] on span at bounding box center [812, 593] width 111 height 29
click at [783, 443] on input "7:00 PM" at bounding box center [796, 444] width 82 height 26
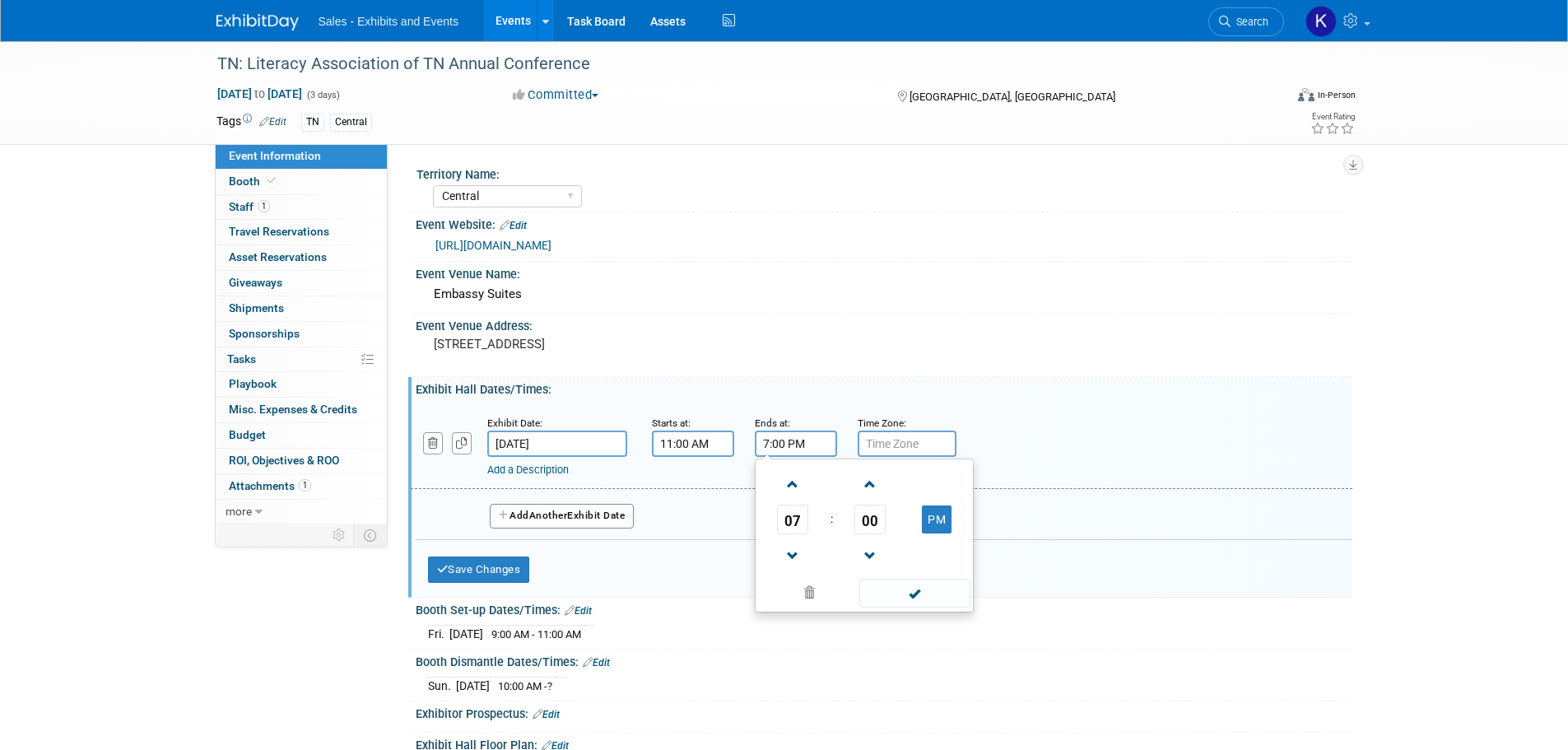
drag, startPoint x: 792, startPoint y: 549, endPoint x: 811, endPoint y: 555, distance: 19.9
click at [794, 550] on span at bounding box center [793, 556] width 29 height 29
type input "6:00 PM"
click at [923, 600] on span at bounding box center [915, 593] width 111 height 29
click at [487, 569] on button "Save Changes" at bounding box center [479, 570] width 102 height 26
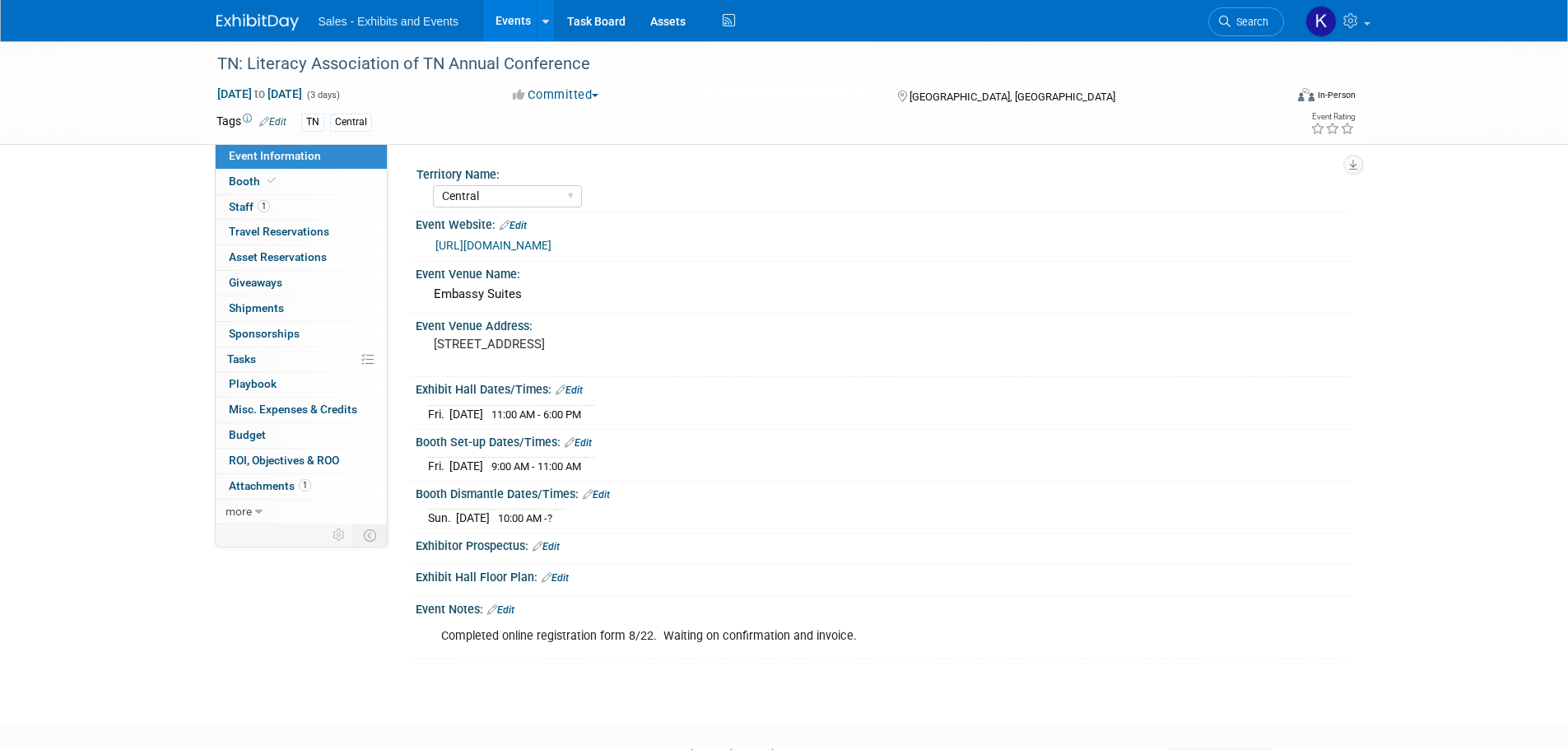
click at [580, 387] on link "Edit" at bounding box center [569, 391] width 27 height 11
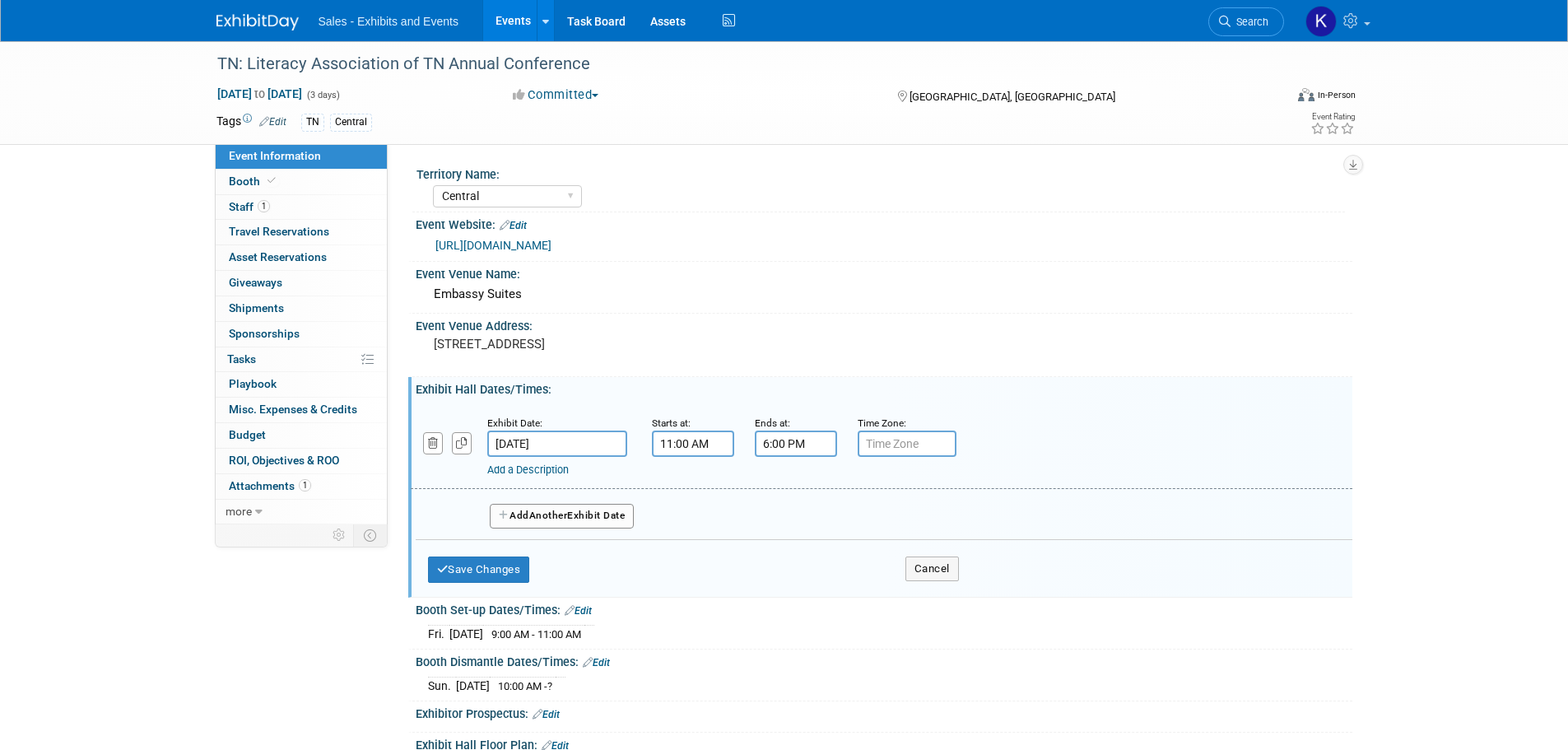
click at [536, 517] on span "Another" at bounding box center [548, 515] width 39 height 11
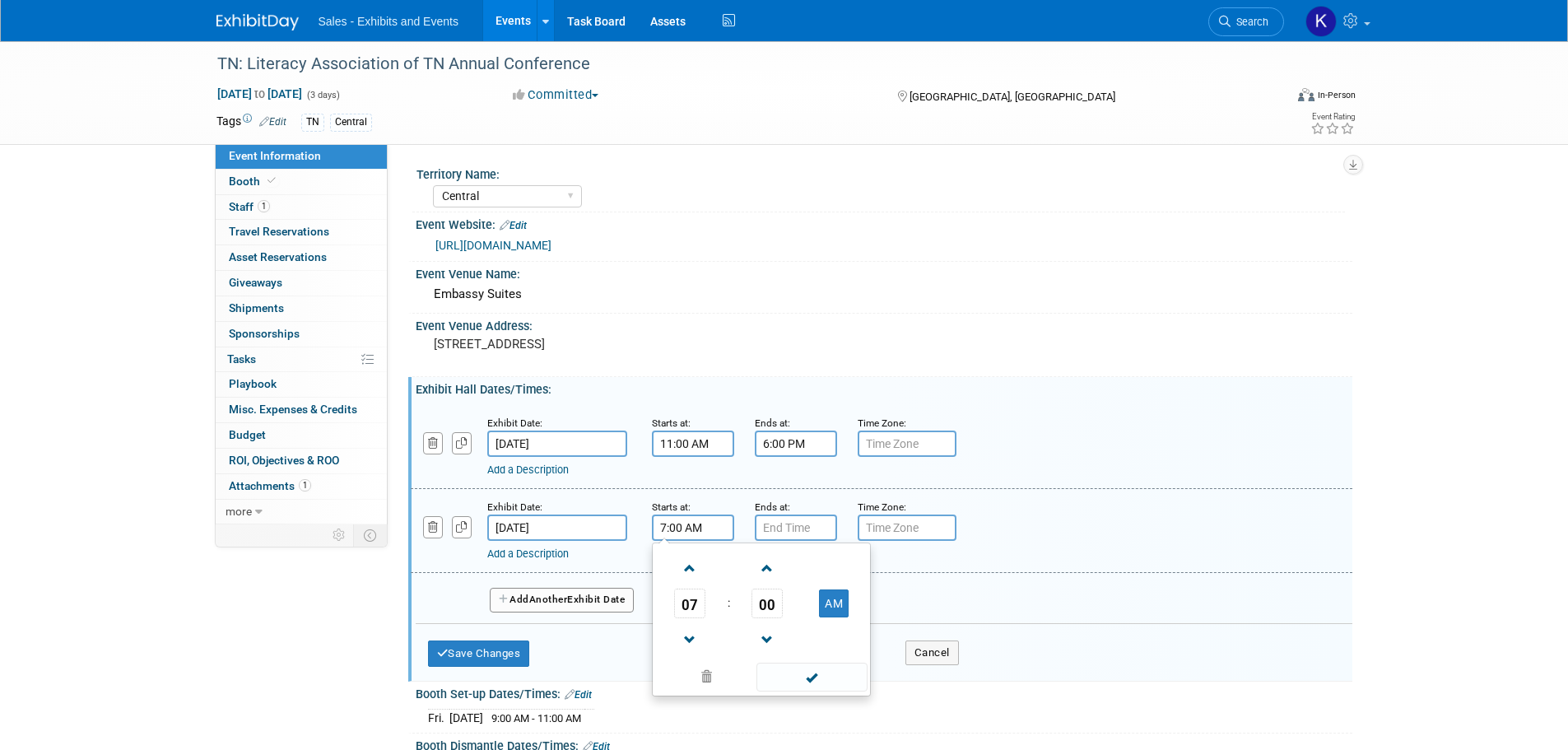
click at [689, 525] on input "7:00 AM" at bounding box center [692, 528] width 82 height 26
drag, startPoint x: 764, startPoint y: 606, endPoint x: 780, endPoint y: 618, distance: 20.0
click at [767, 608] on span "00" at bounding box center [767, 603] width 31 height 29
click at [793, 625] on td "30" at bounding box center [788, 613] width 53 height 44
type input "7:30 AM"
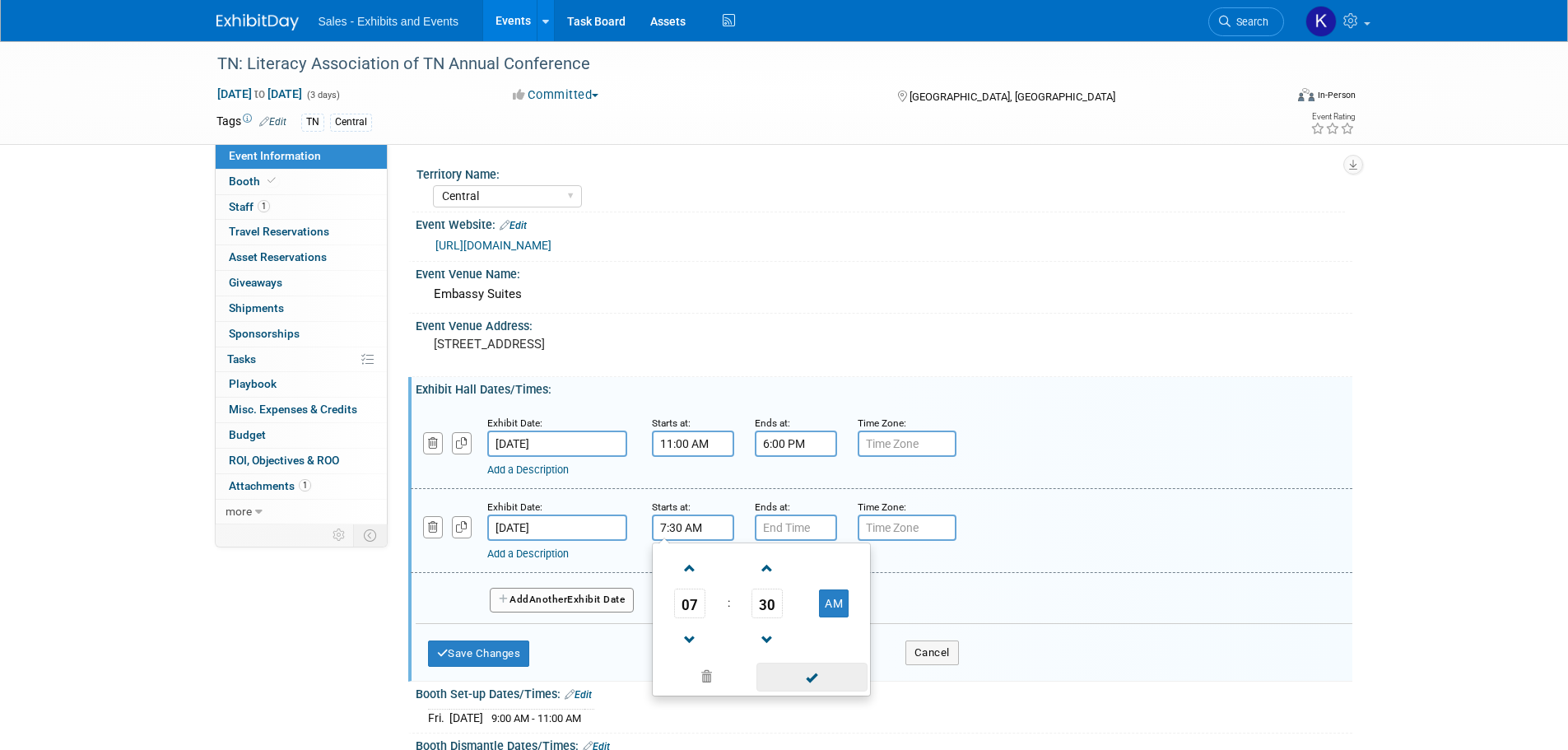
click at [806, 674] on span at bounding box center [812, 677] width 111 height 29
click at [793, 522] on input "7:00 PM" at bounding box center [796, 528] width 82 height 26
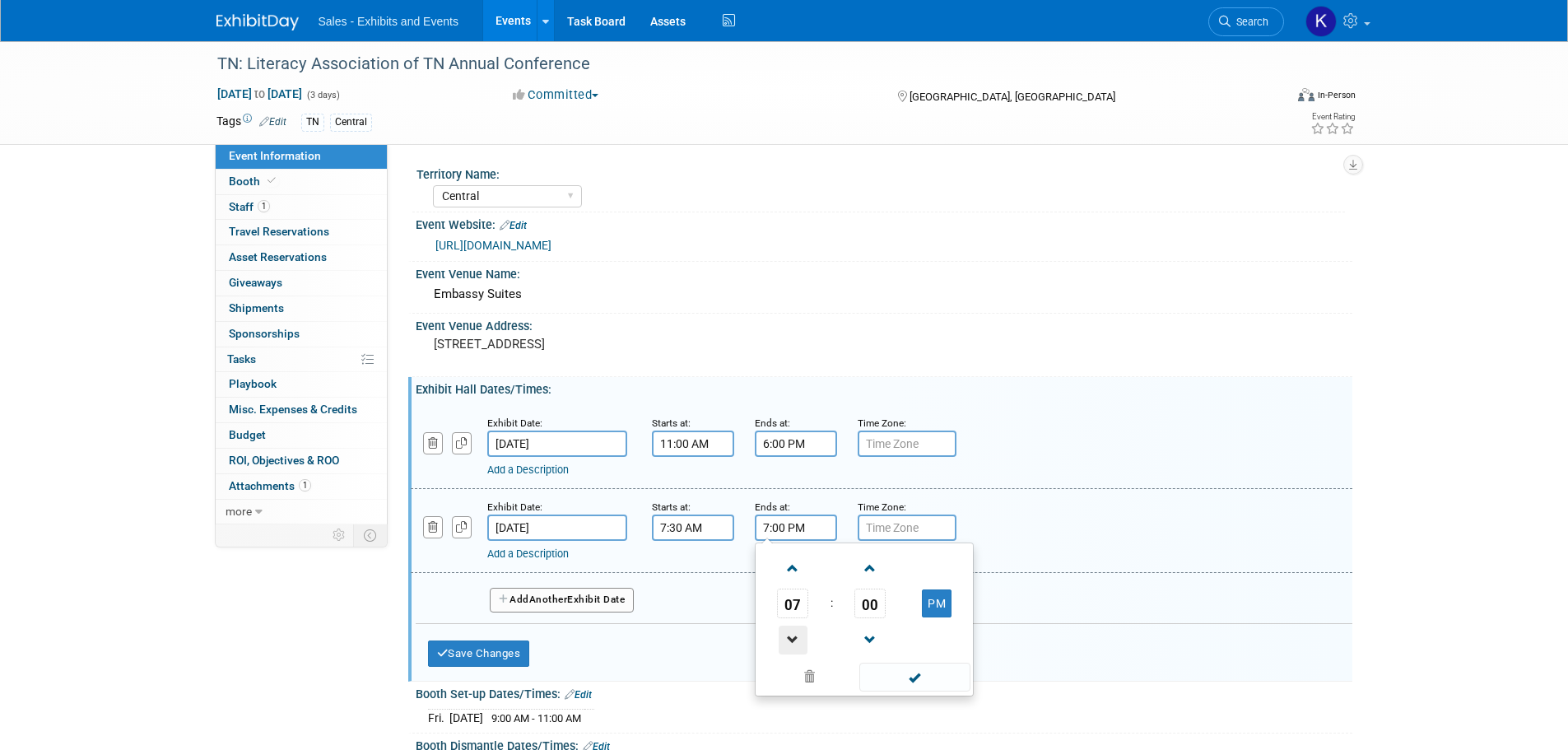
click at [793, 640] on span at bounding box center [793, 640] width 29 height 29
click at [793, 641] on span at bounding box center [793, 640] width 29 height 29
click at [797, 580] on span at bounding box center [793, 569] width 29 height 29
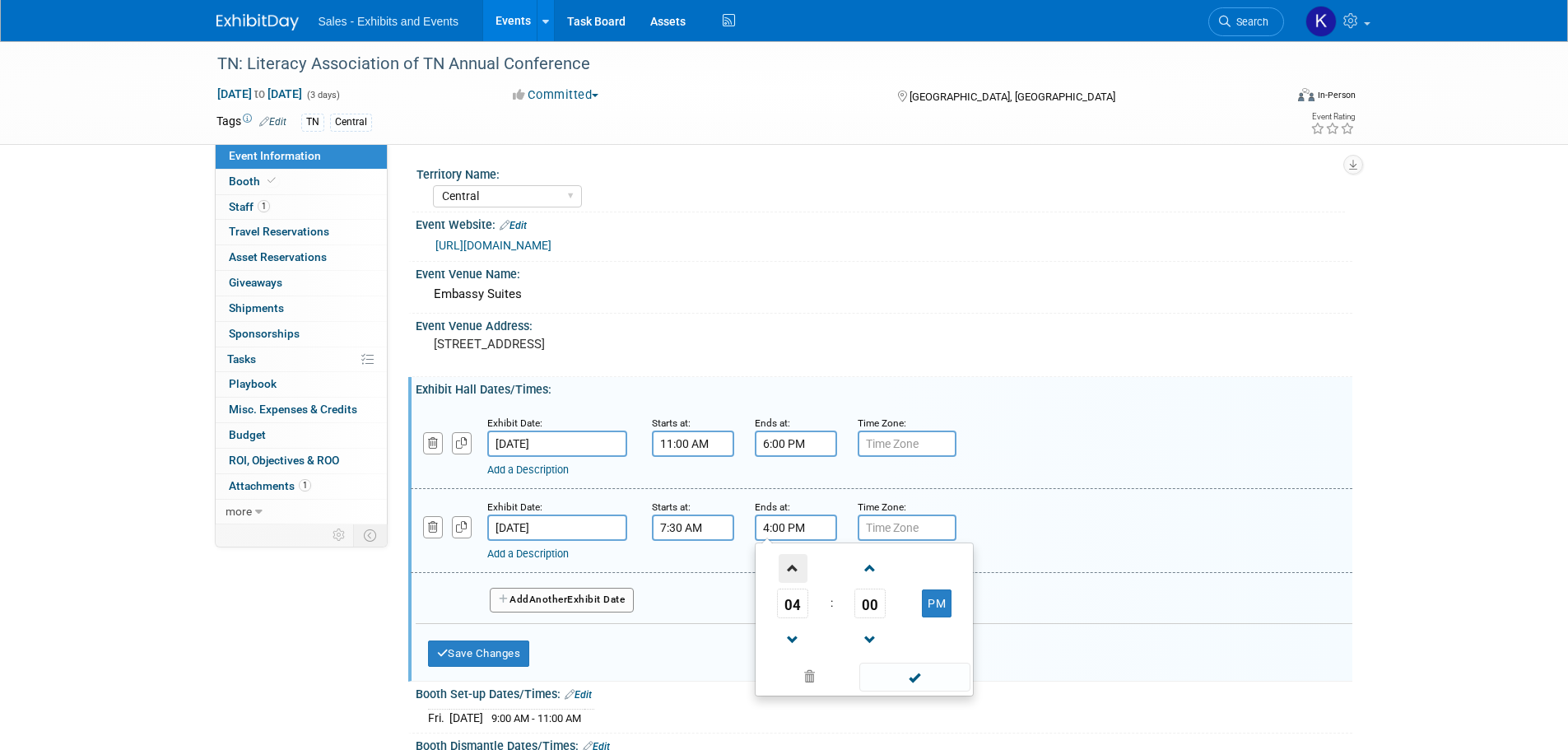
click at [796, 581] on span at bounding box center [793, 569] width 29 height 29
click at [866, 607] on span "00" at bounding box center [869, 603] width 31 height 29
drag, startPoint x: 933, startPoint y: 565, endPoint x: 943, endPoint y: 598, distance: 34.5
click at [936, 572] on td "15" at bounding box center [944, 569] width 53 height 44
type input "5:15 PM"
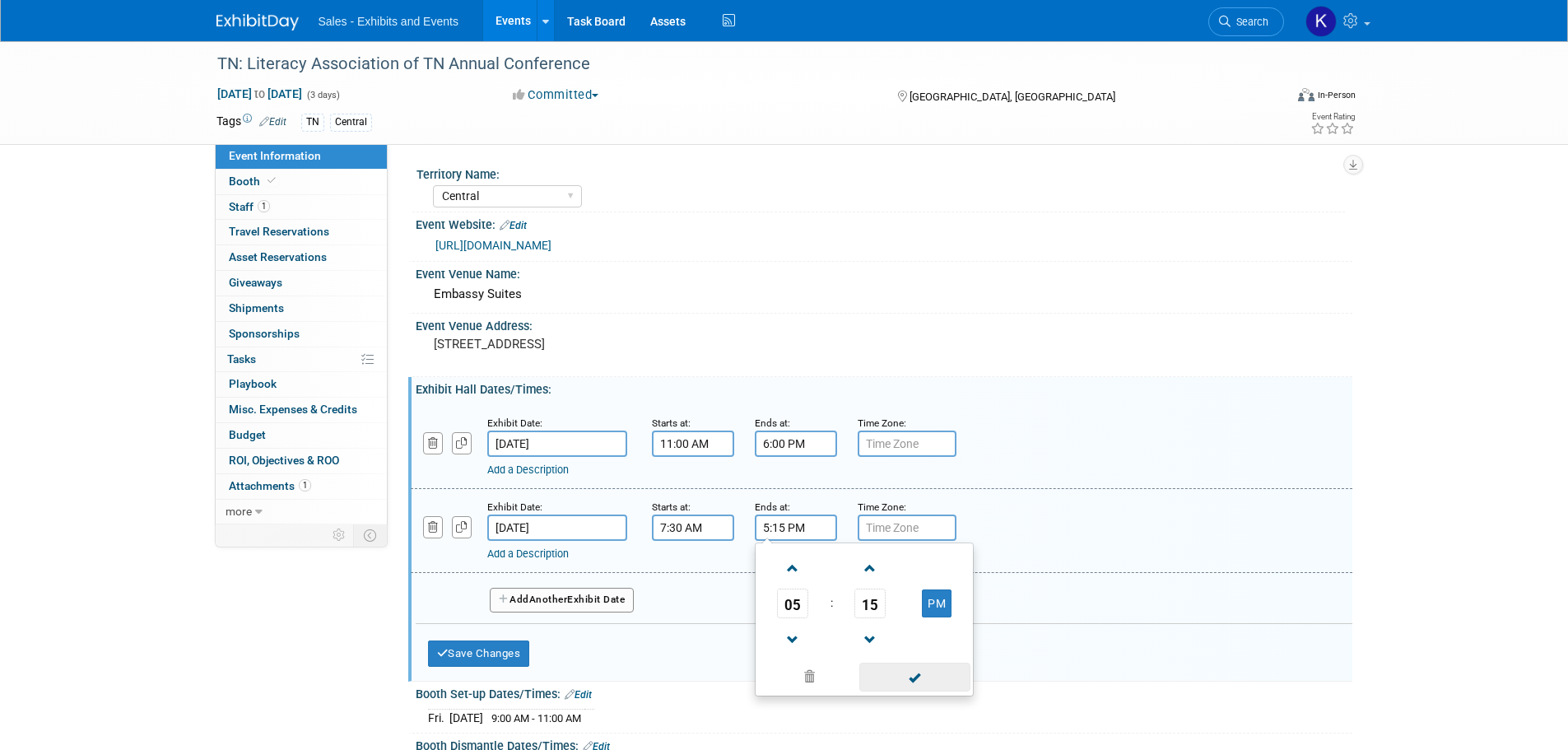
click at [928, 675] on span at bounding box center [915, 677] width 111 height 29
click at [566, 600] on span "Another" at bounding box center [548, 599] width 39 height 11
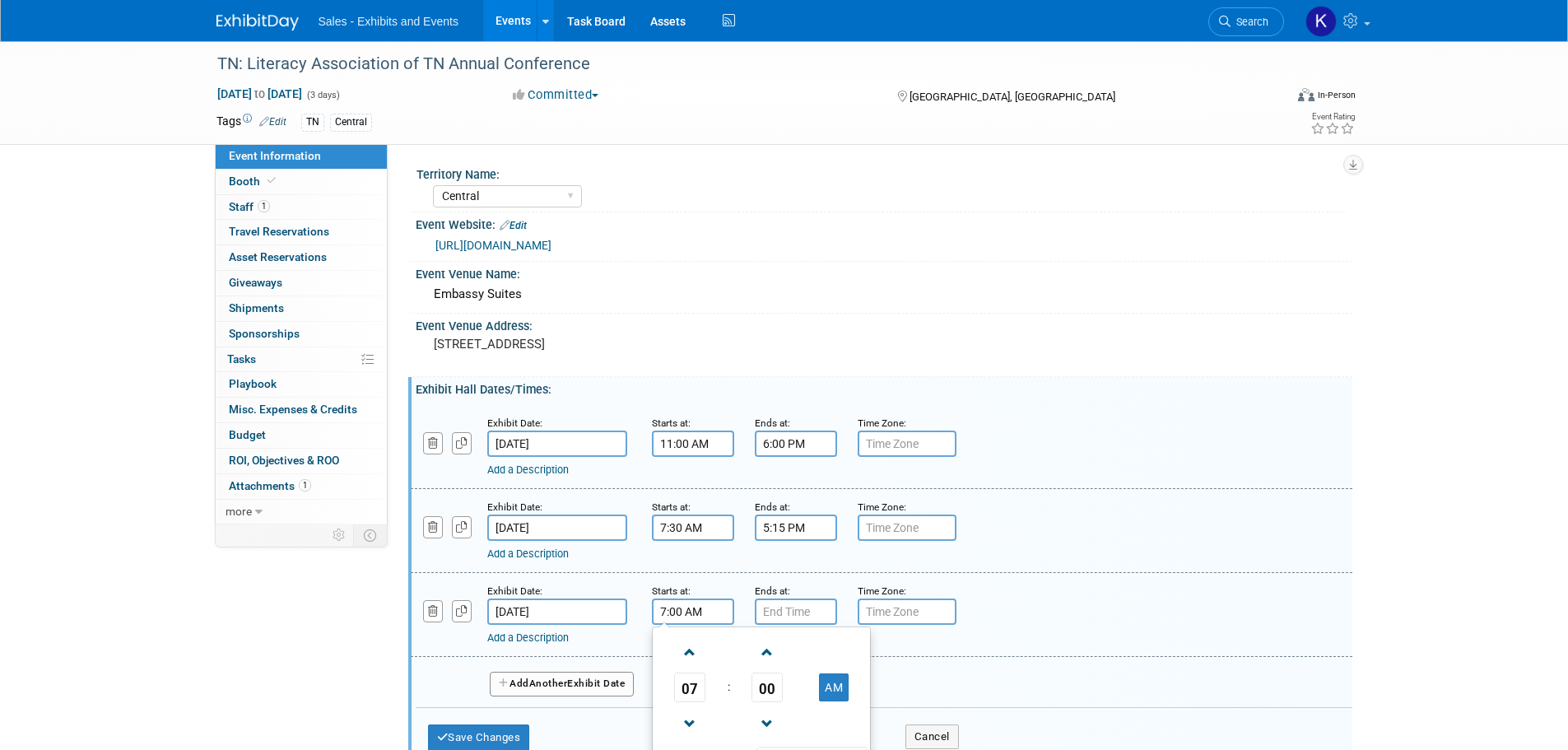
click at [701, 608] on input "7:00 AM" at bounding box center [692, 612] width 82 height 26
click at [691, 644] on span at bounding box center [690, 653] width 29 height 29
type input "8:00 AM"
click at [778, 609] on input "7:00 PM" at bounding box center [796, 612] width 82 height 26
click at [802, 720] on span at bounding box center [793, 725] width 29 height 29
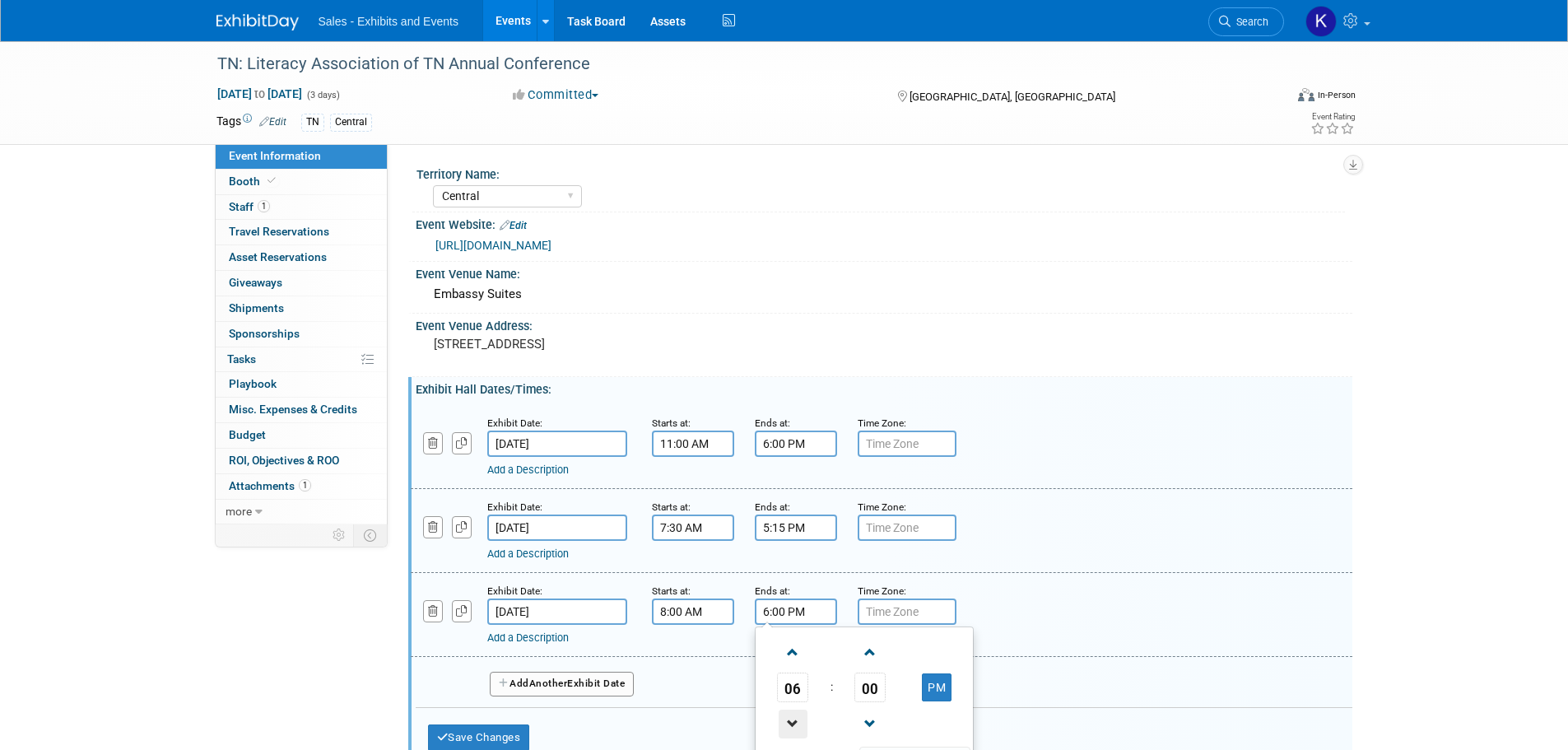
click at [802, 722] on span at bounding box center [793, 725] width 29 height 29
click at [799, 655] on span at bounding box center [793, 653] width 29 height 29
click at [800, 654] on span at bounding box center [793, 653] width 29 height 29
click at [801, 655] on span at bounding box center [793, 653] width 29 height 29
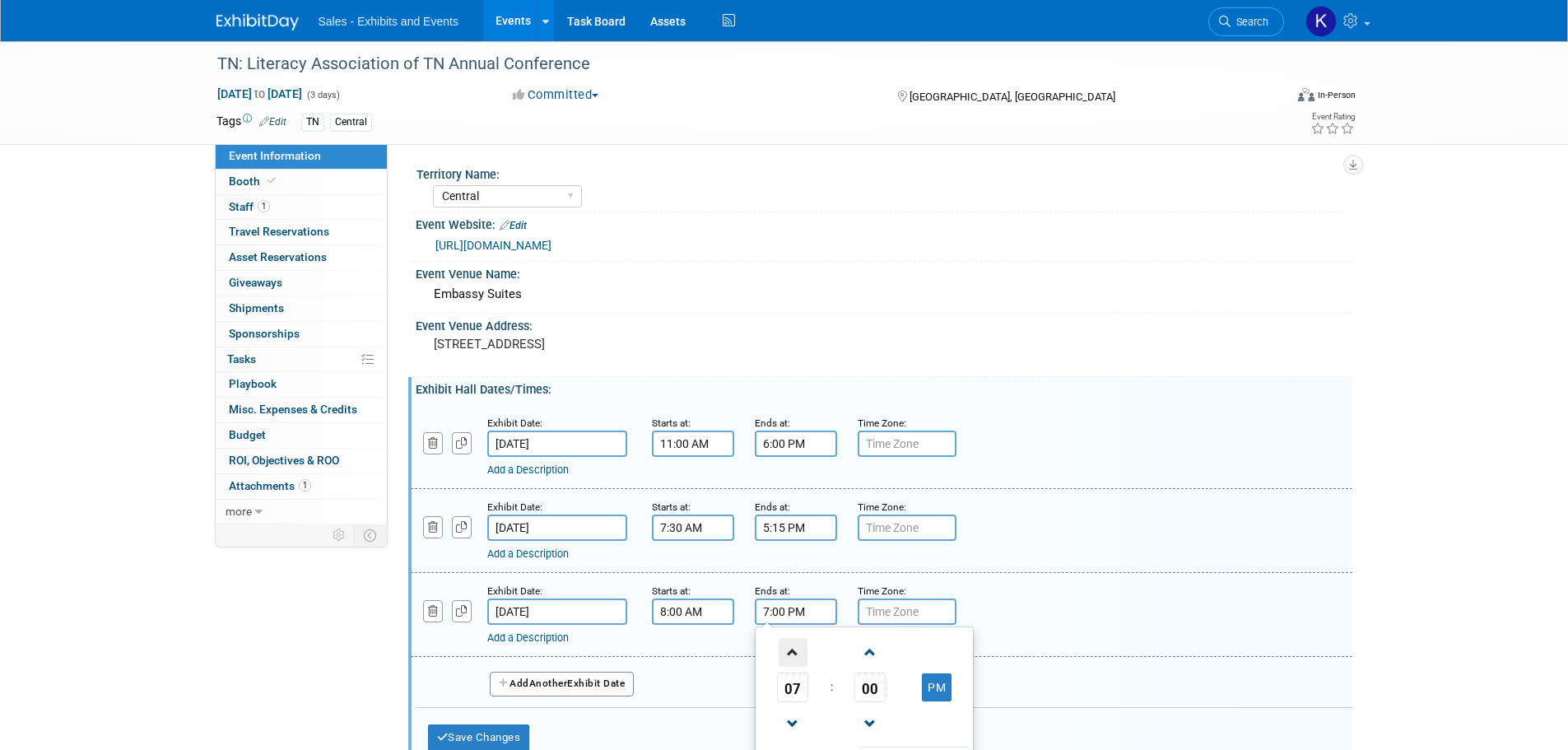
click at [801, 656] on span at bounding box center [793, 653] width 29 height 29
click at [802, 657] on span at bounding box center [793, 653] width 29 height 29
click at [803, 657] on span at bounding box center [793, 653] width 29 height 29
click at [928, 691] on button "PM" at bounding box center [936, 688] width 29 height 28
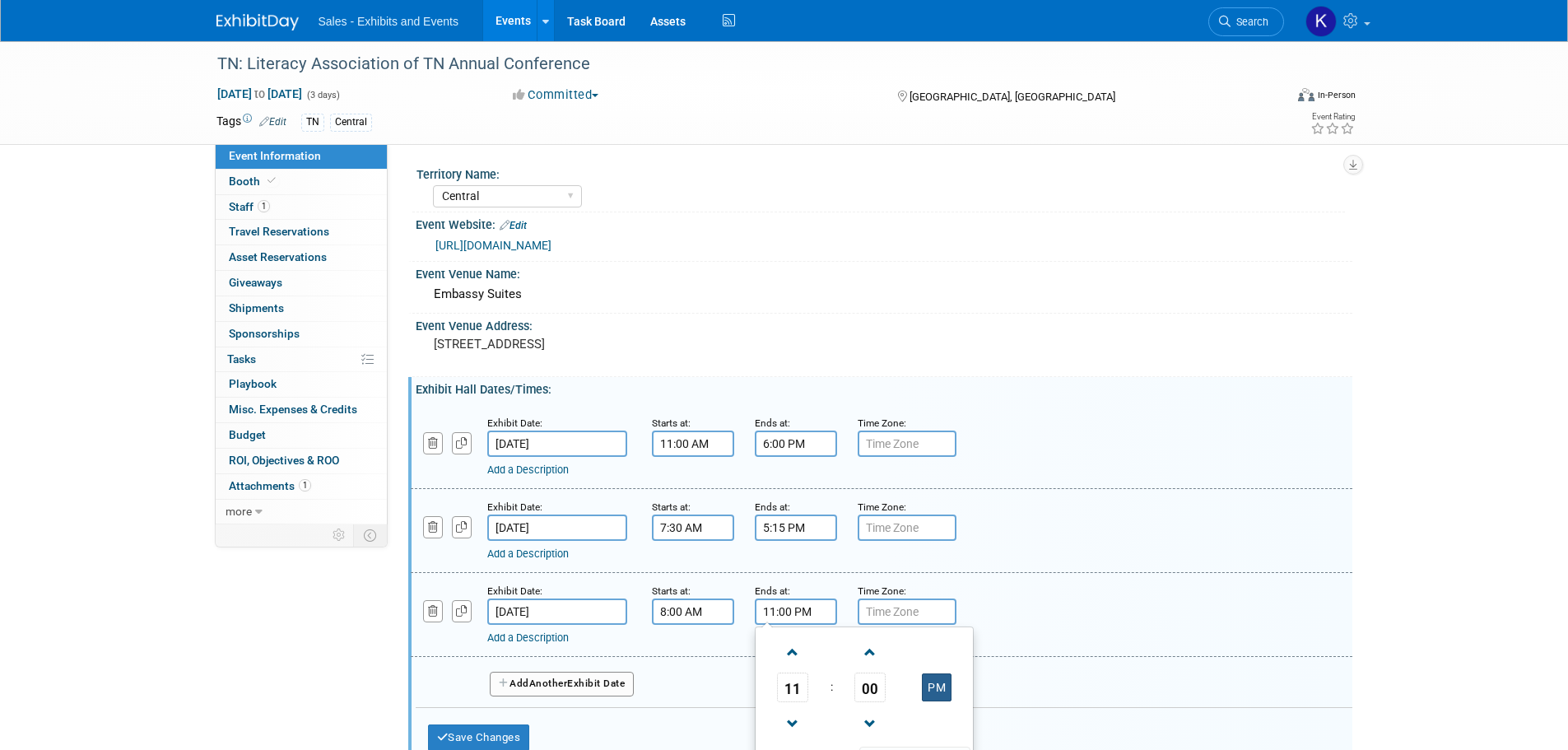
type input "11:00 AM"
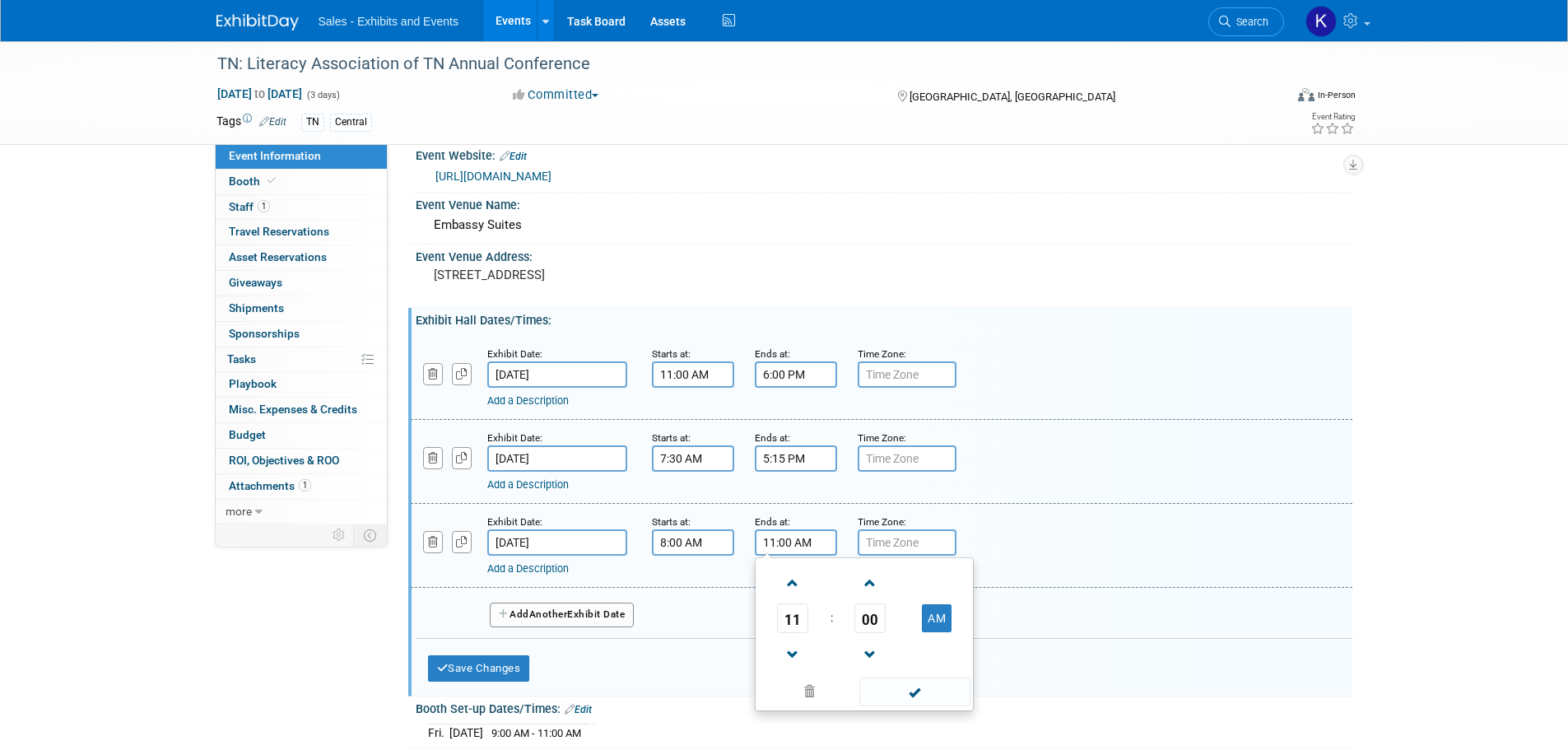
scroll to position [165, 0]
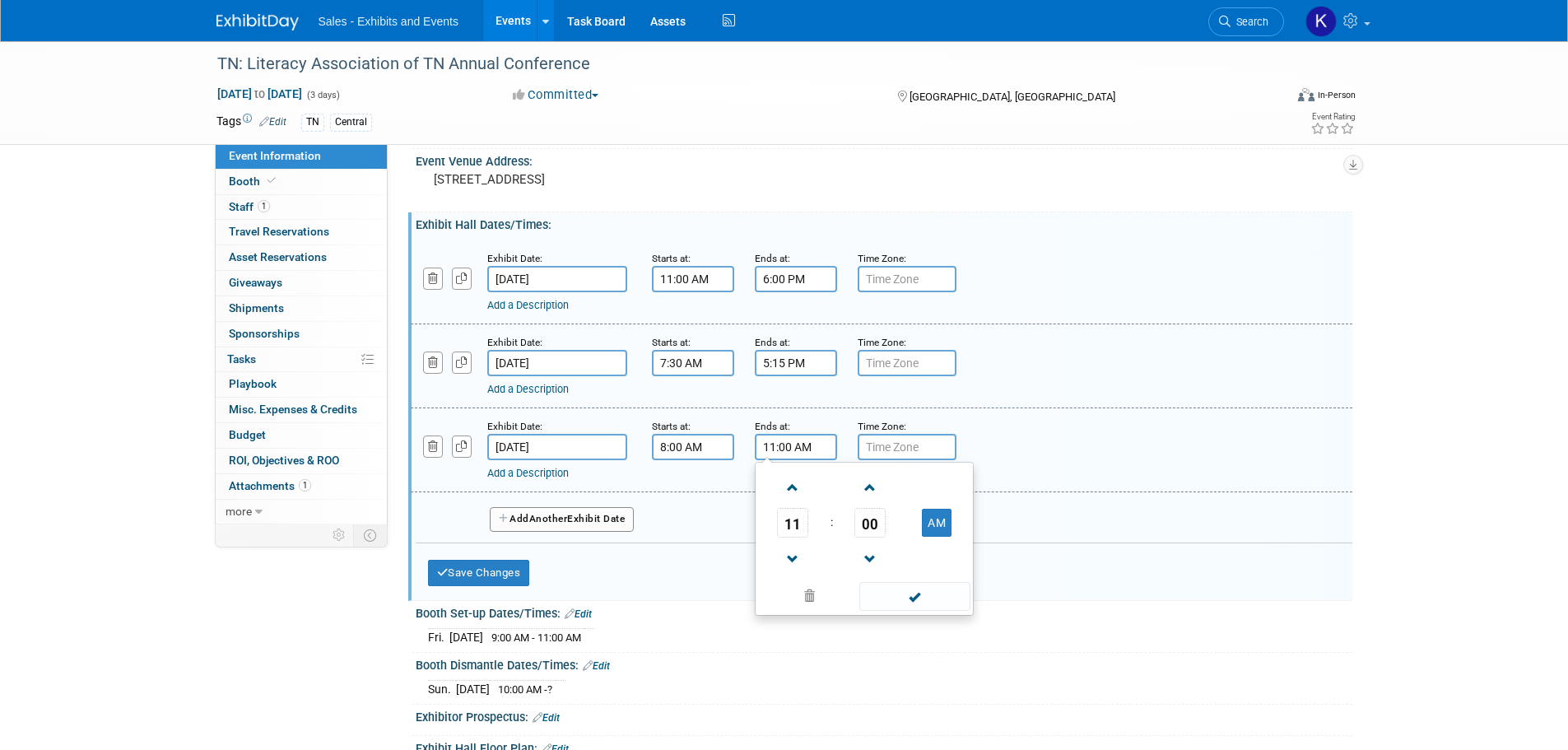
click at [906, 599] on span at bounding box center [915, 596] width 111 height 29
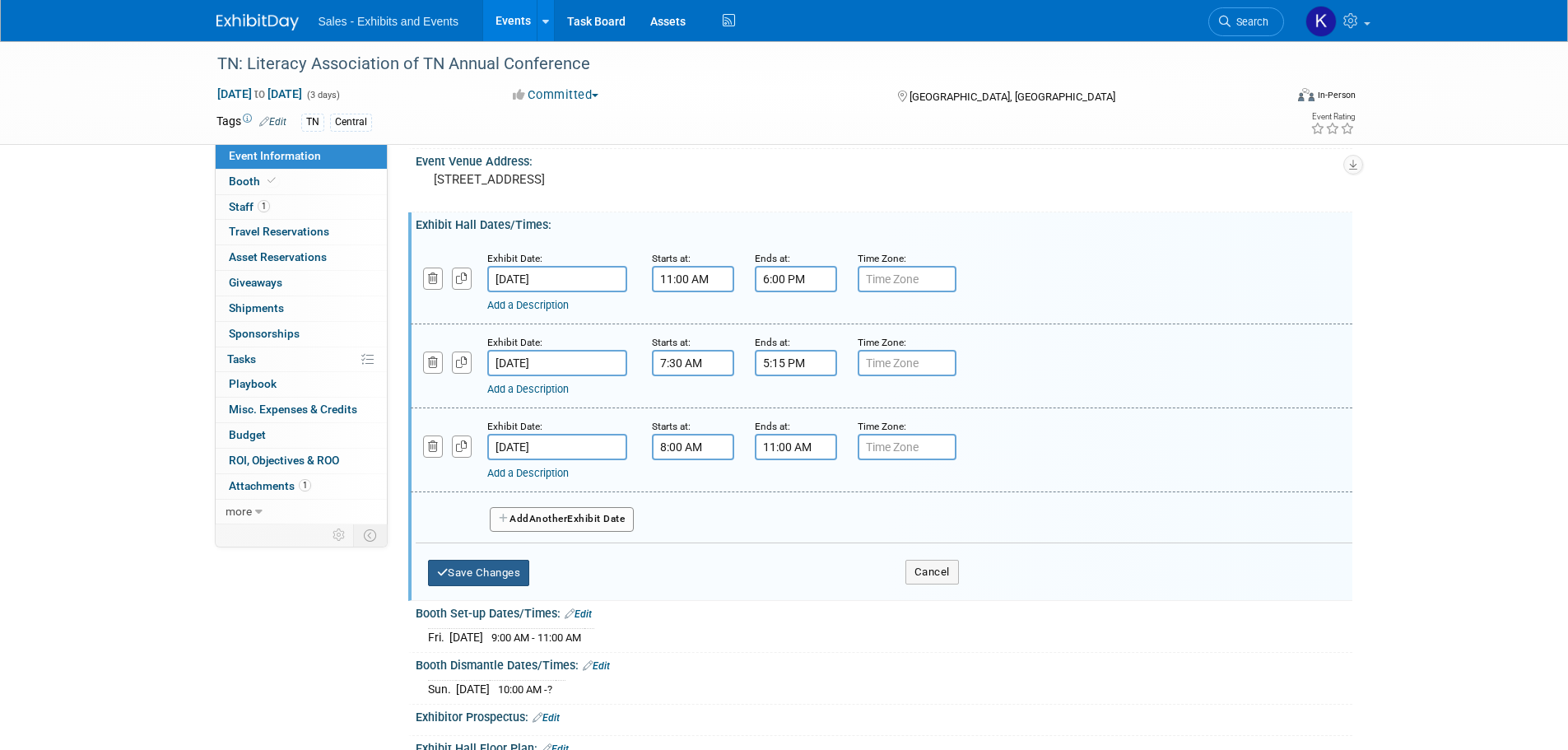
click at [479, 568] on button "Save Changes" at bounding box center [479, 574] width 102 height 26
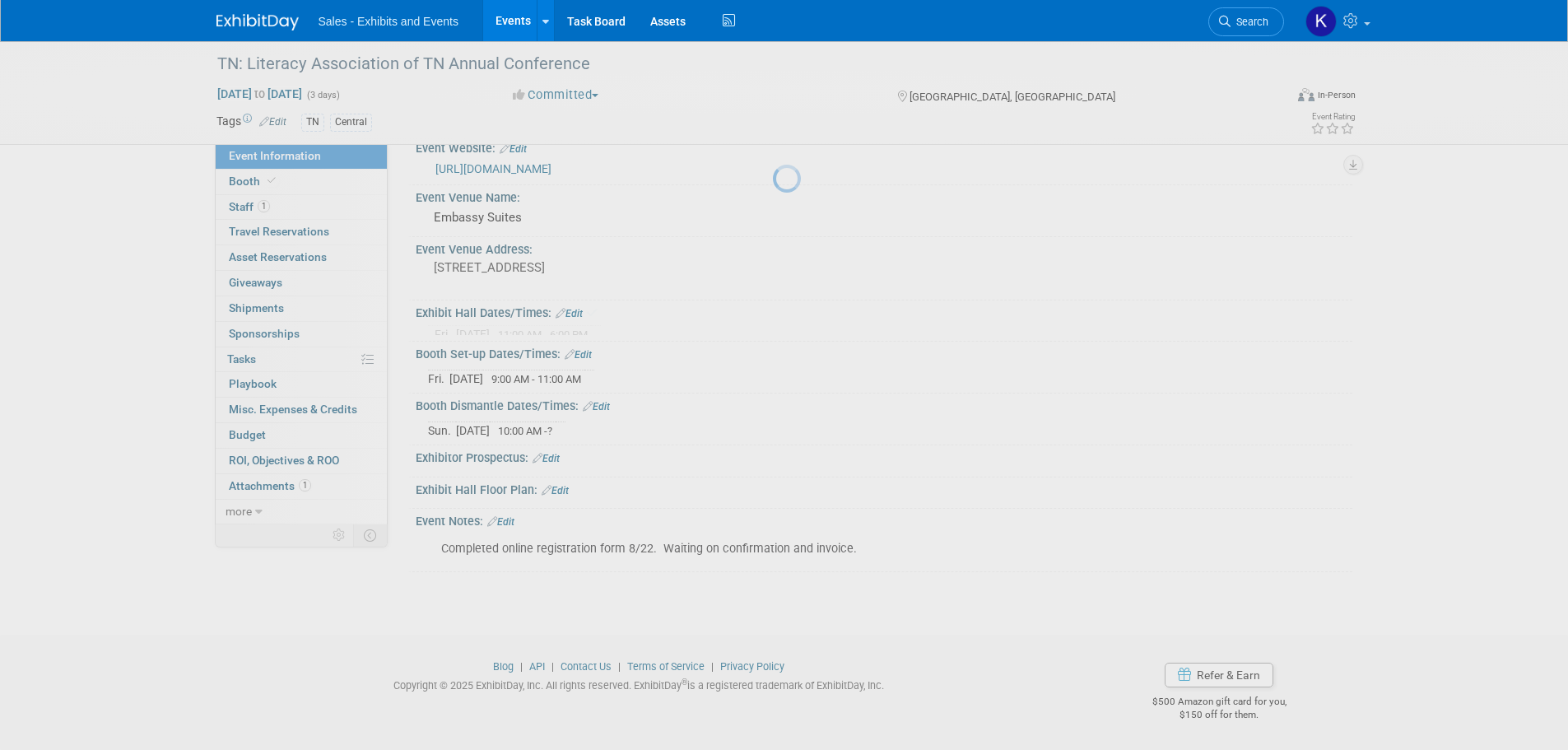
scroll to position [64, 0]
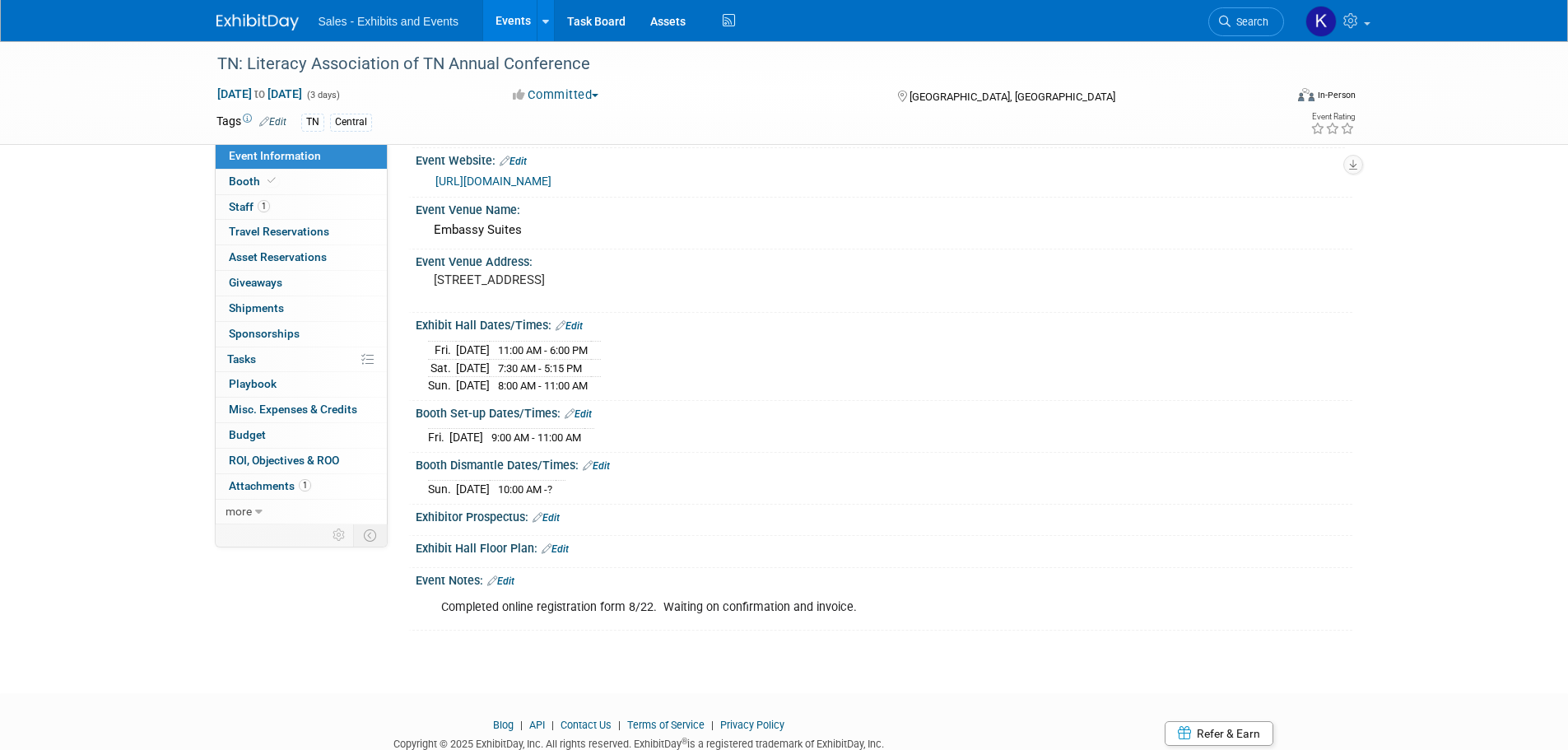
click at [512, 580] on link "Edit" at bounding box center [501, 581] width 27 height 11
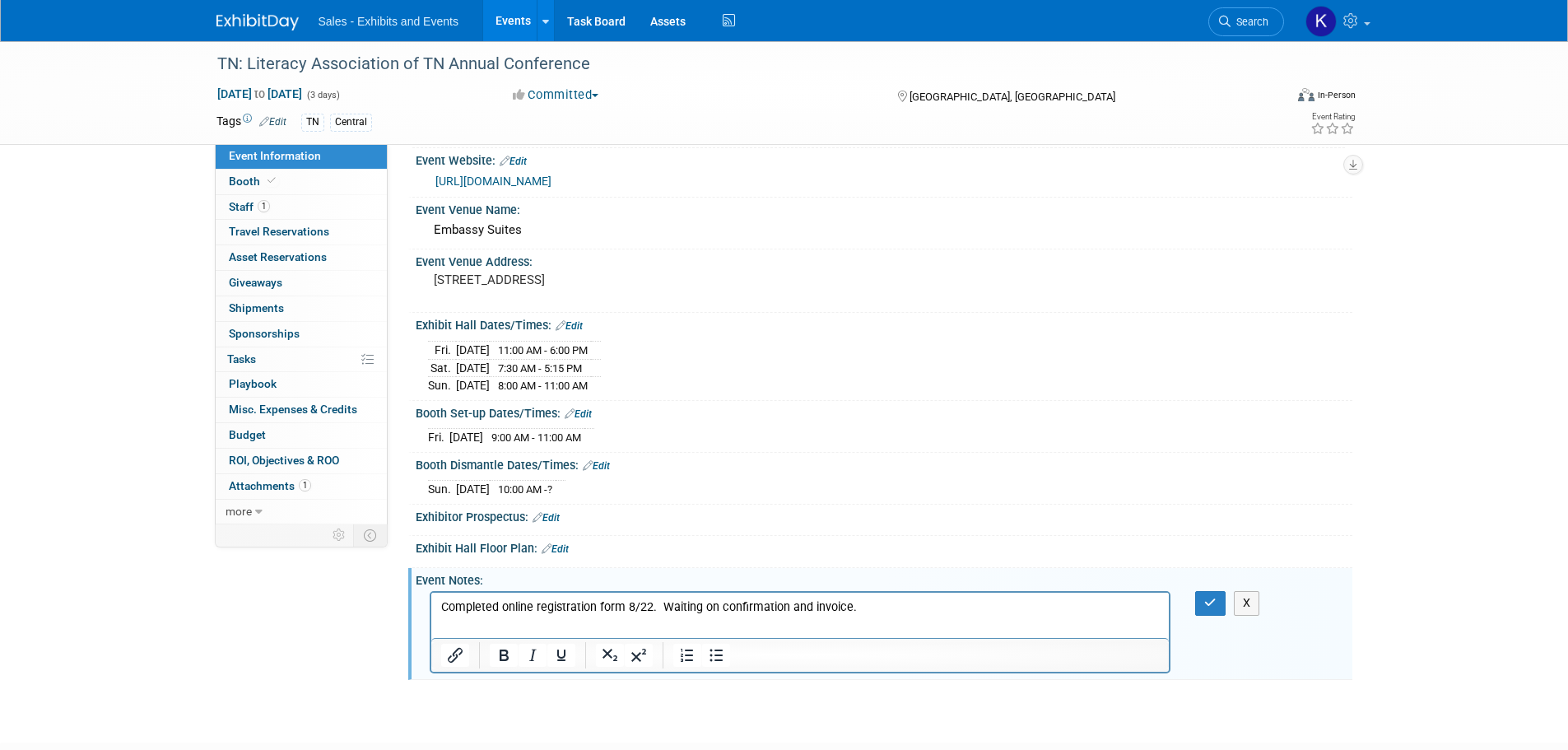
scroll to position [0, 0]
click at [871, 611] on p "Completed online registration form 8/22. Waiting on confirmation and invoice." at bounding box center [800, 608] width 719 height 16
click at [1199, 600] on button "button" at bounding box center [1211, 603] width 30 height 24
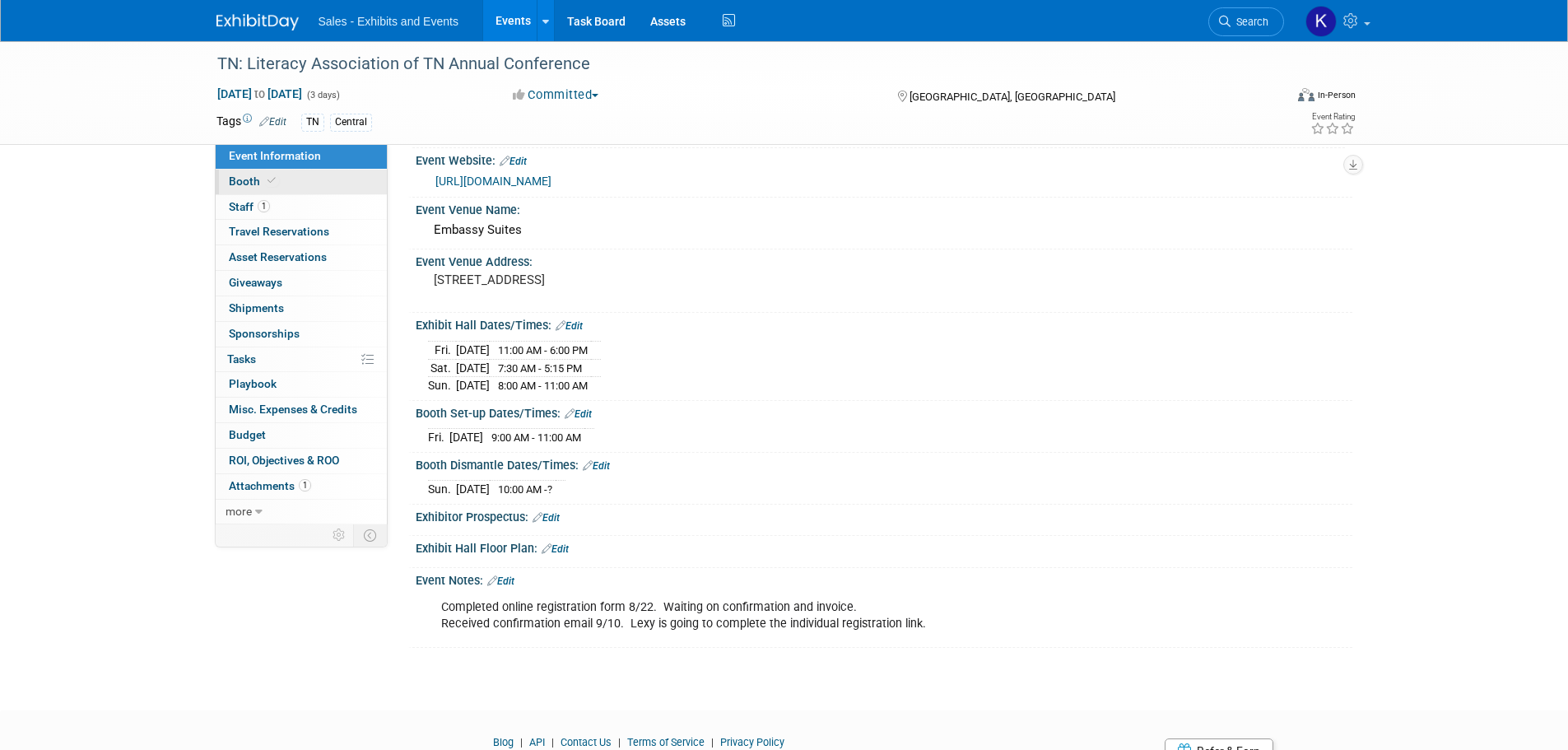
click at [256, 179] on span "Booth" at bounding box center [254, 181] width 50 height 13
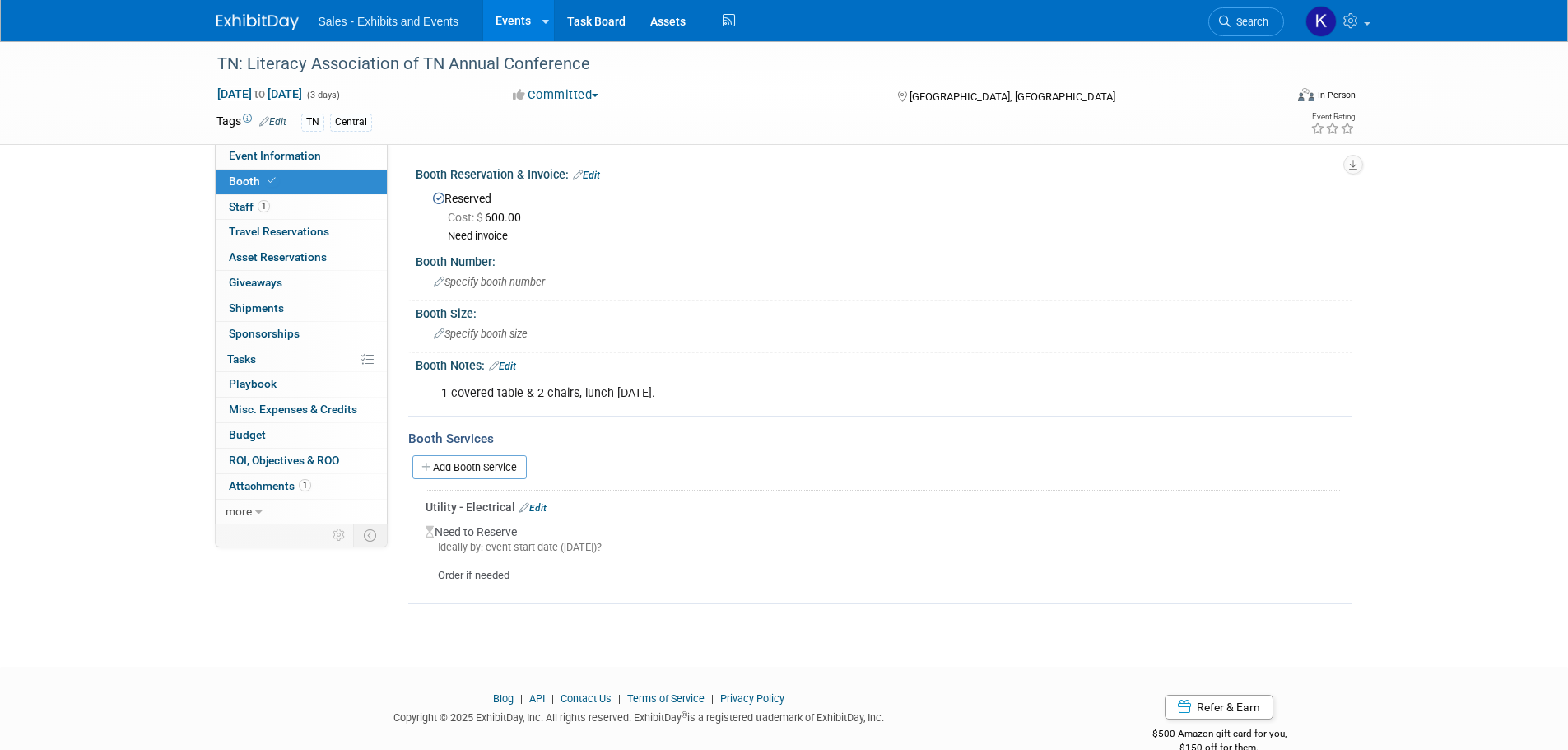
click at [591, 173] on link "Edit" at bounding box center [586, 175] width 27 height 11
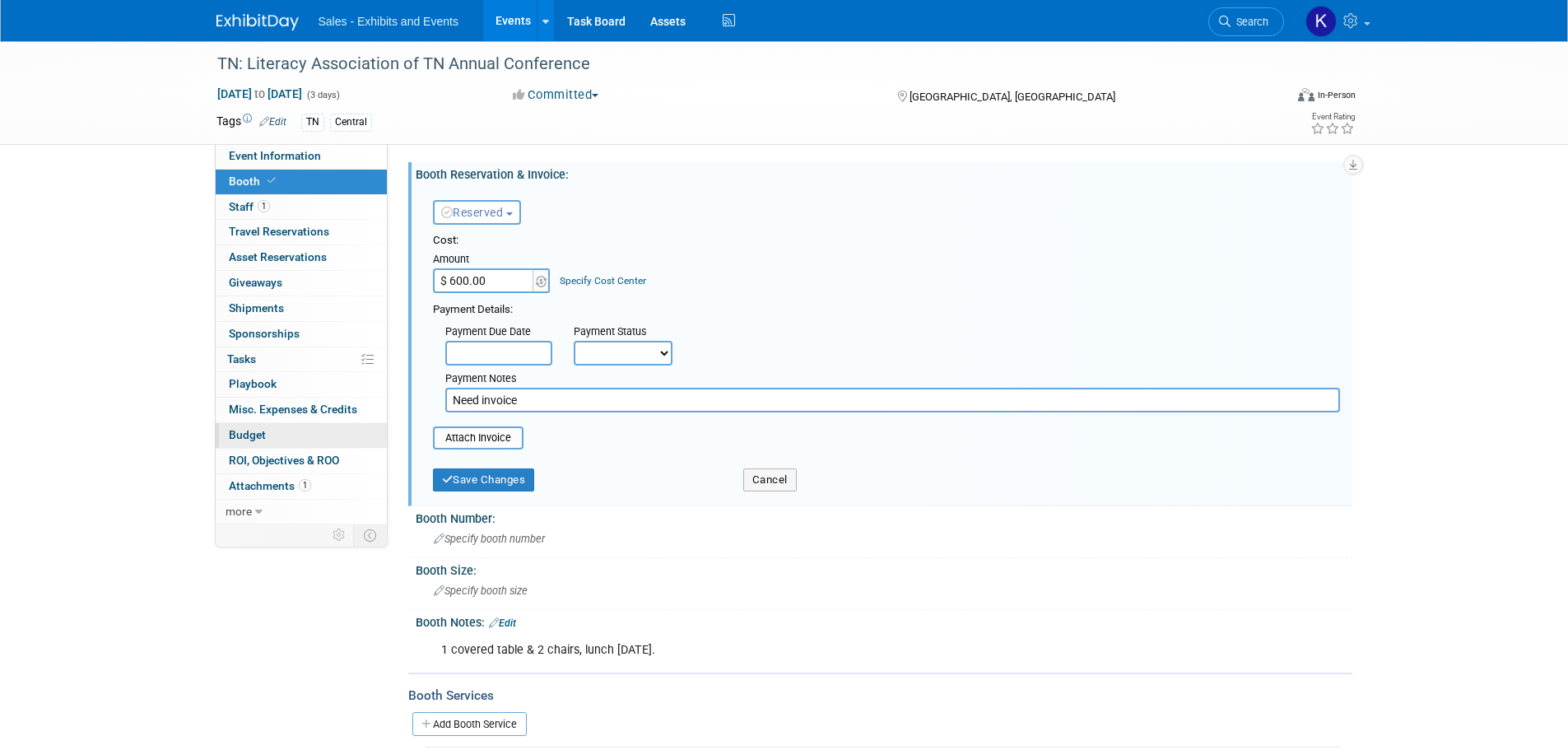
drag, startPoint x: 539, startPoint y: 394, endPoint x: 237, endPoint y: 431, distance: 304.3
click at [249, 432] on div "Event Information Event Info Booth Booth 1 Staff 1 Staff 0 Travel Reservations …" at bounding box center [784, 452] width 1161 height 821
type input "Pd via Kara Visa 9/10/25."
click at [491, 437] on input "file" at bounding box center [424, 438] width 196 height 20
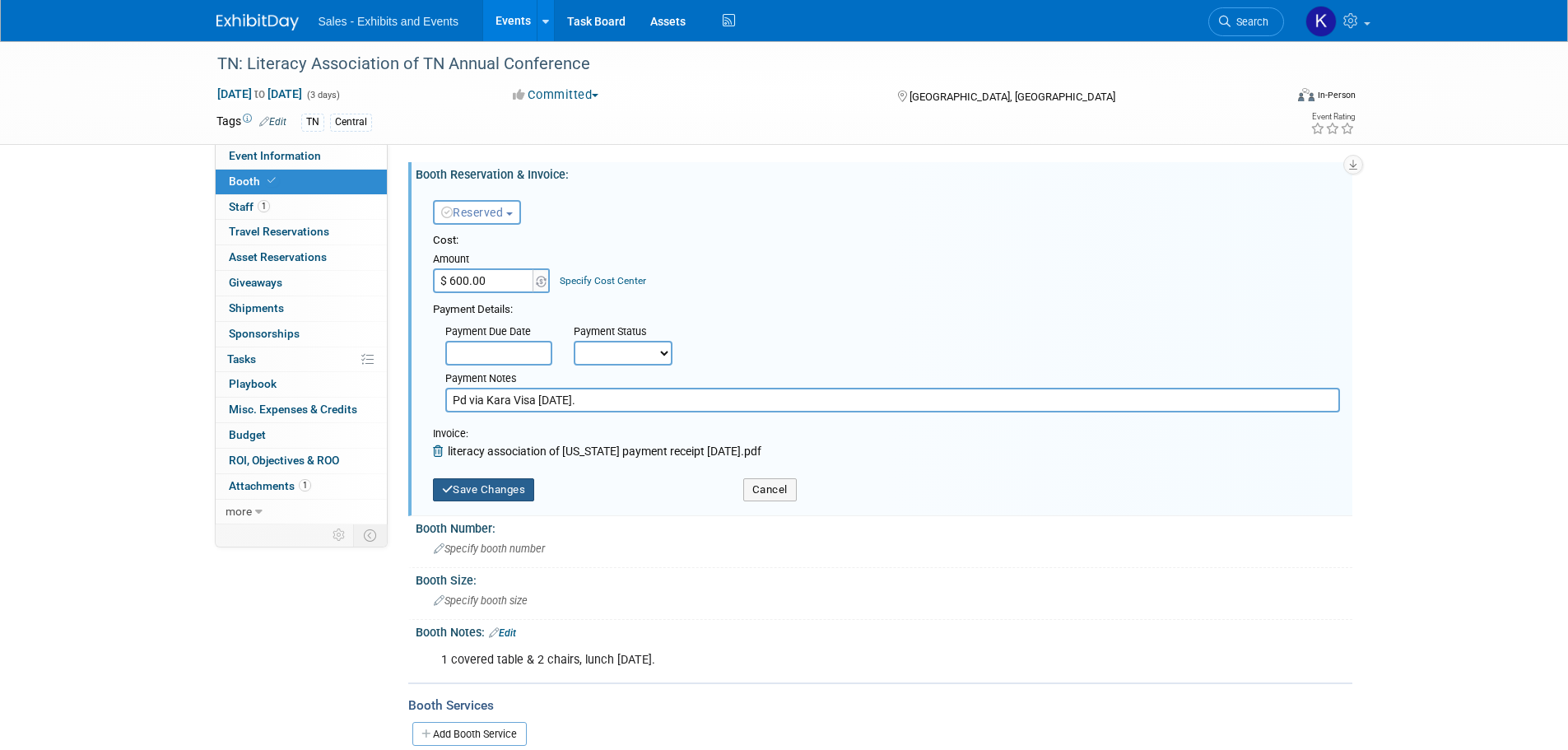
click at [499, 496] on button "Save Changes" at bounding box center [484, 490] width 102 height 23
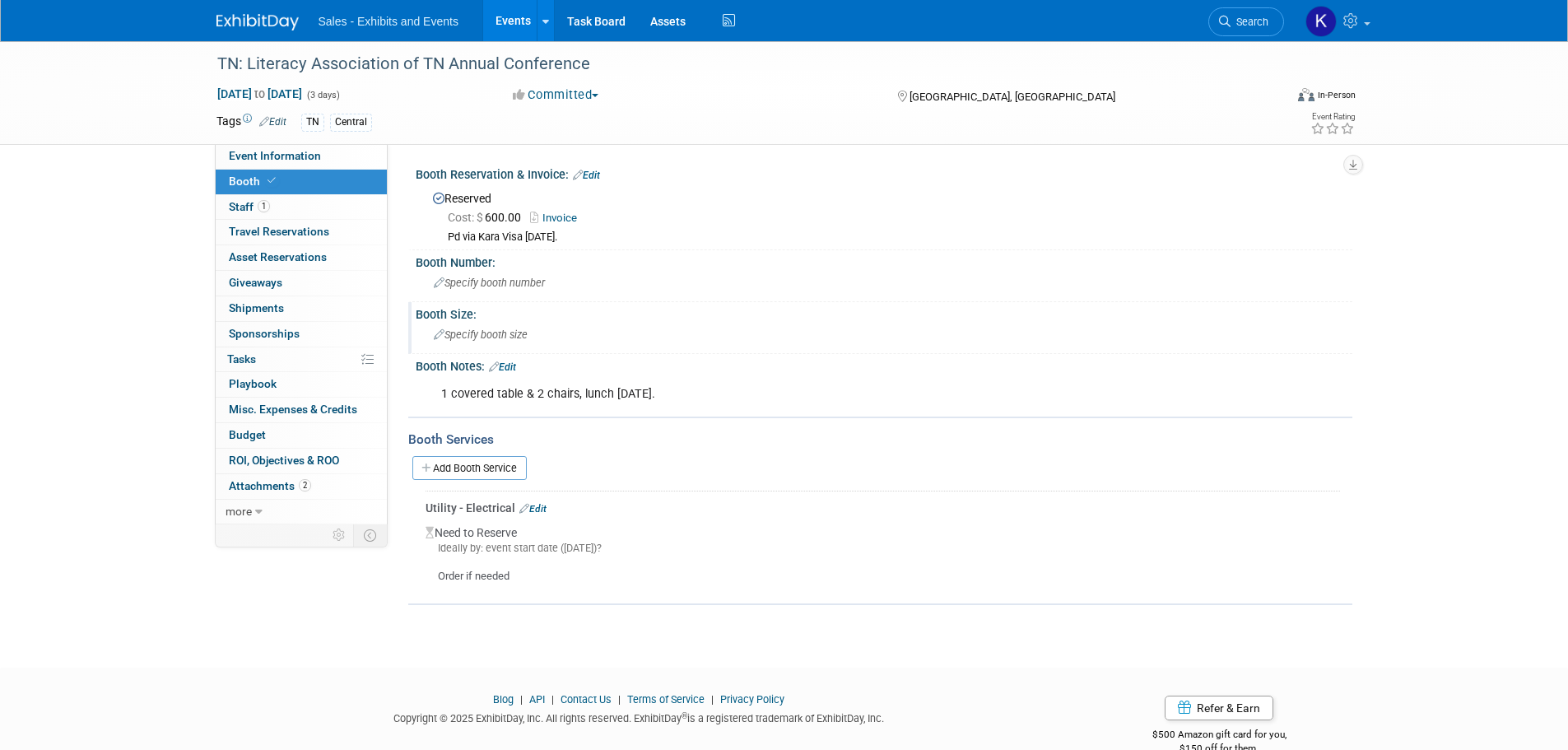
click at [535, 328] on div "Specify booth size" at bounding box center [883, 334] width 912 height 25
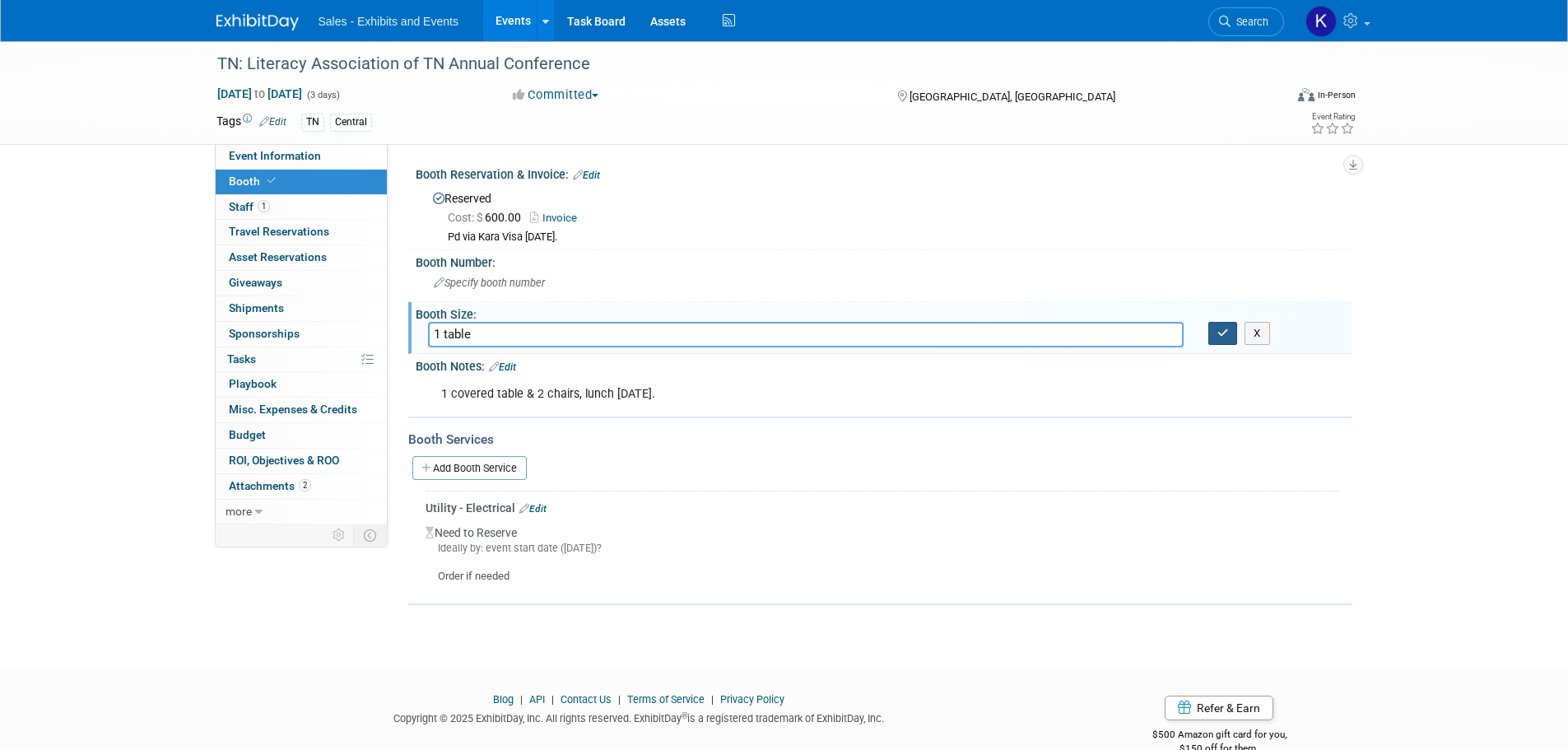
type input "1 table"
click at [1220, 331] on icon "button" at bounding box center [1223, 332] width 11 height 10
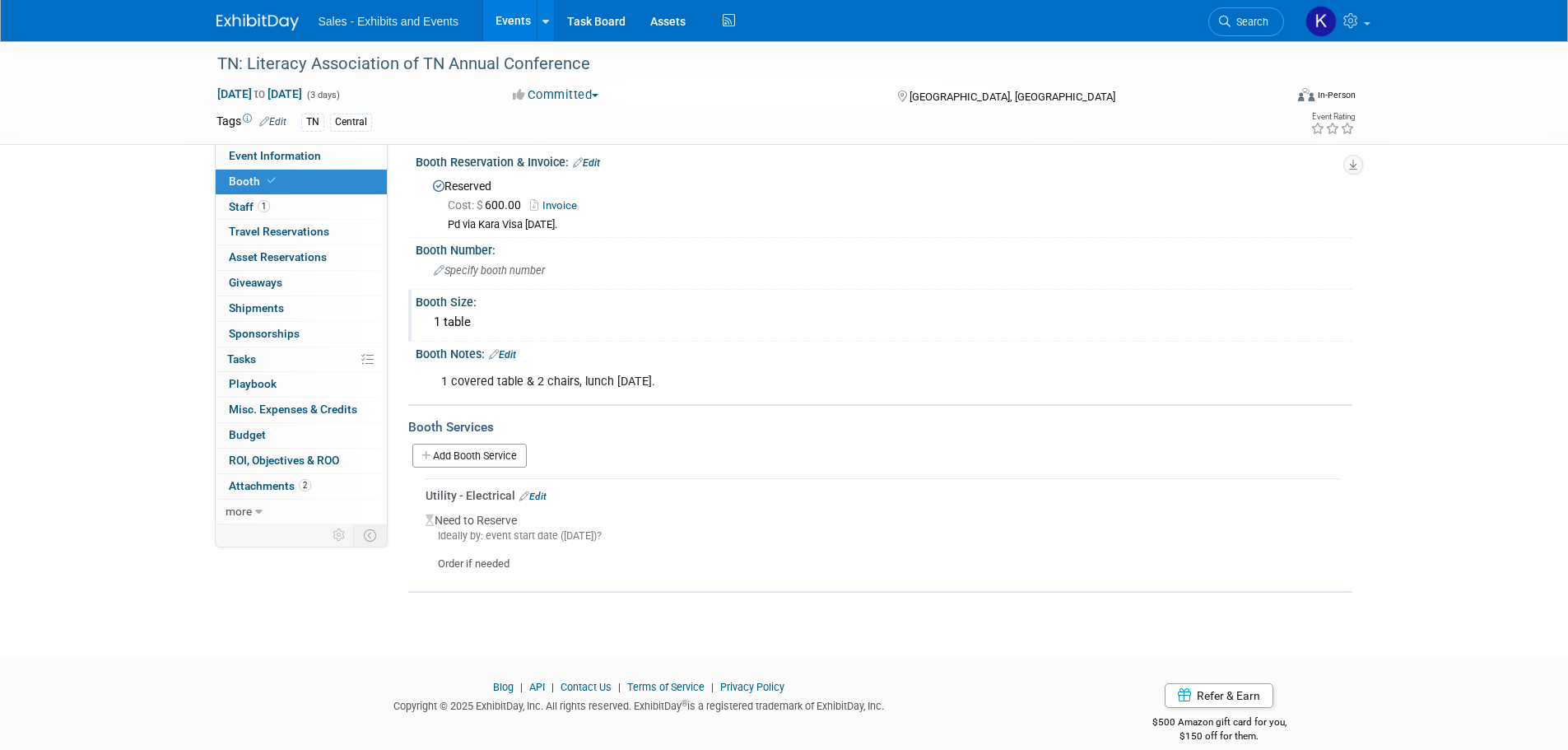
scroll to position [32, 0]
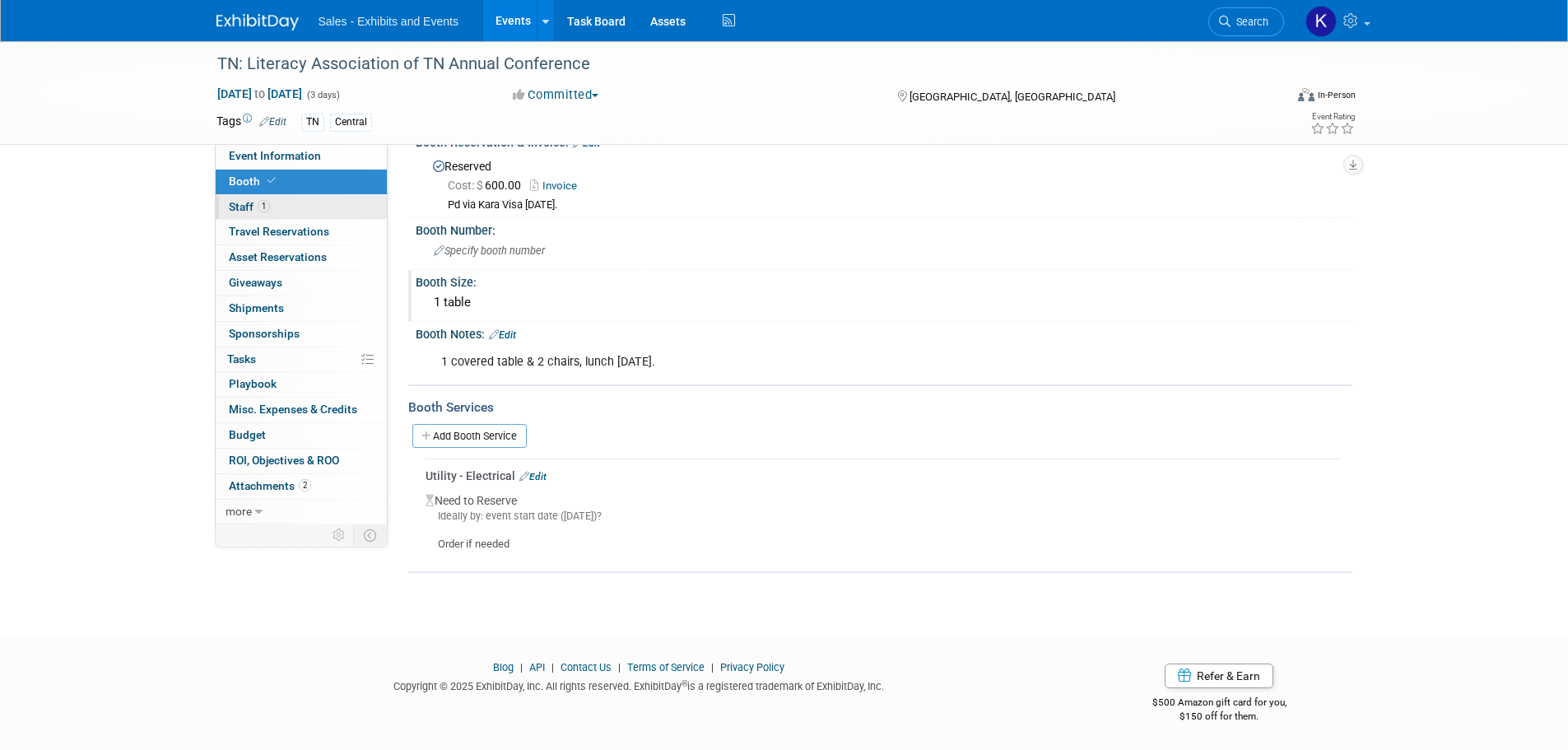
click at [239, 208] on span "Staff 1" at bounding box center [250, 207] width 41 height 13
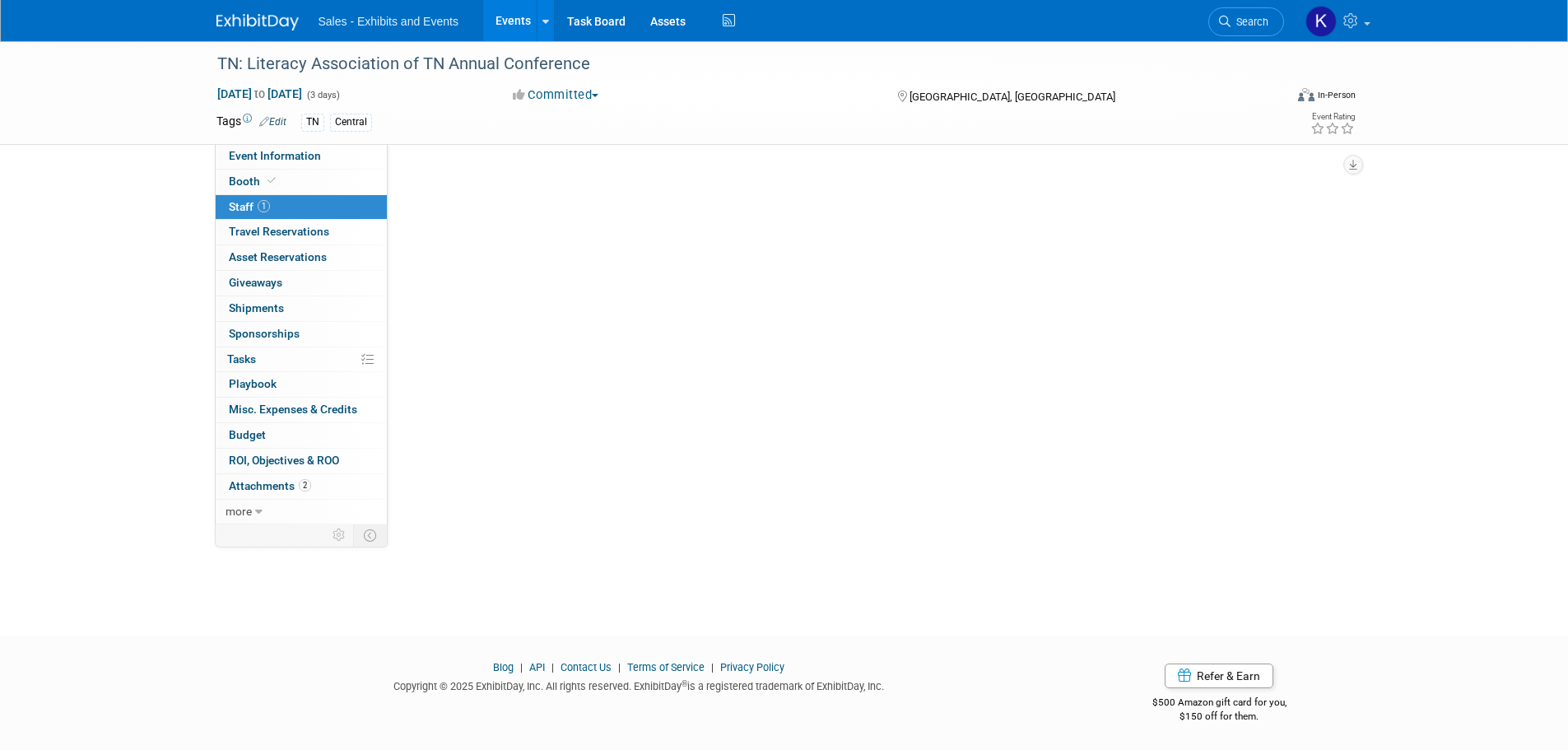
scroll to position [0, 0]
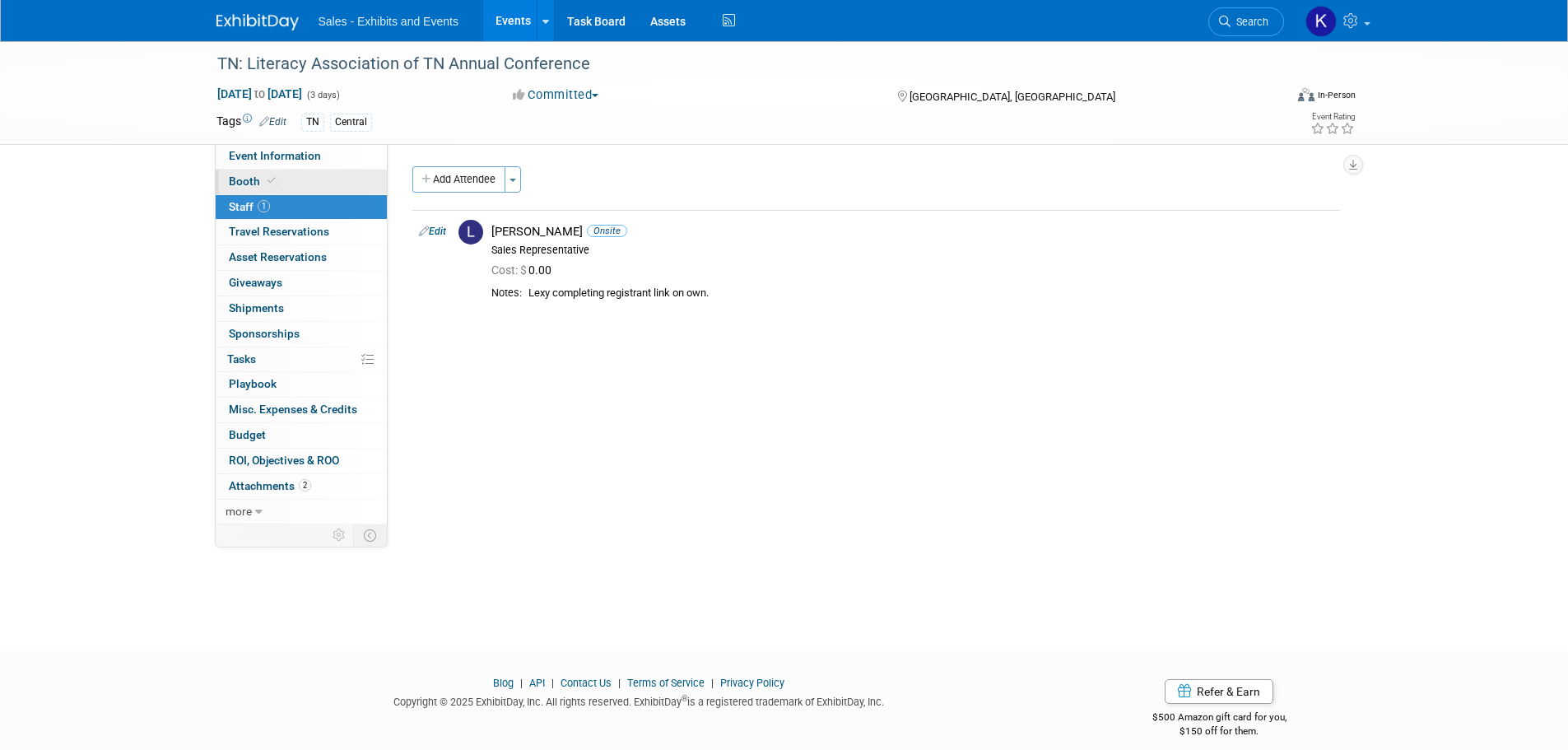
click at [242, 179] on span "Booth" at bounding box center [254, 181] width 50 height 13
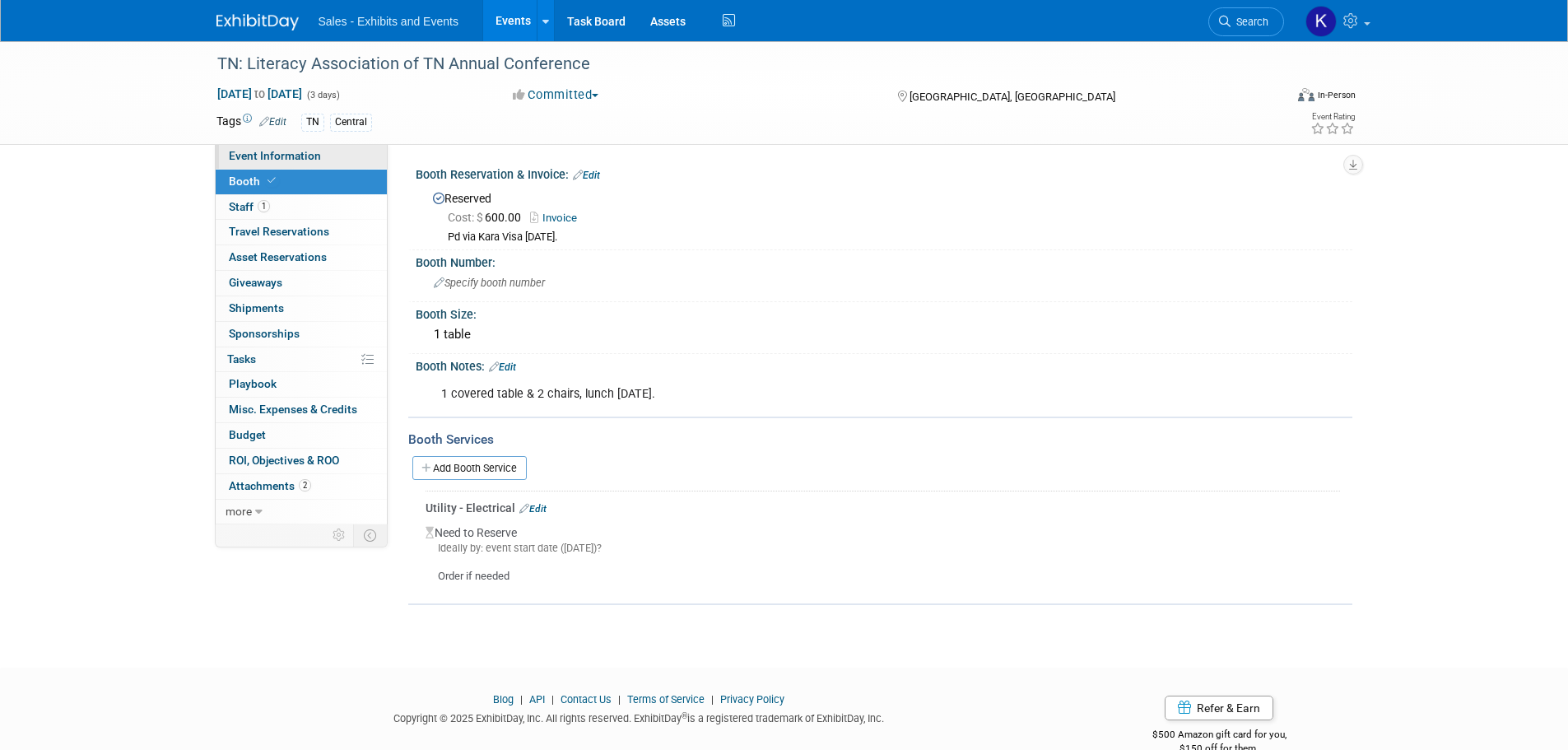
click at [250, 149] on span "Event Information" at bounding box center [275, 156] width 92 height 13
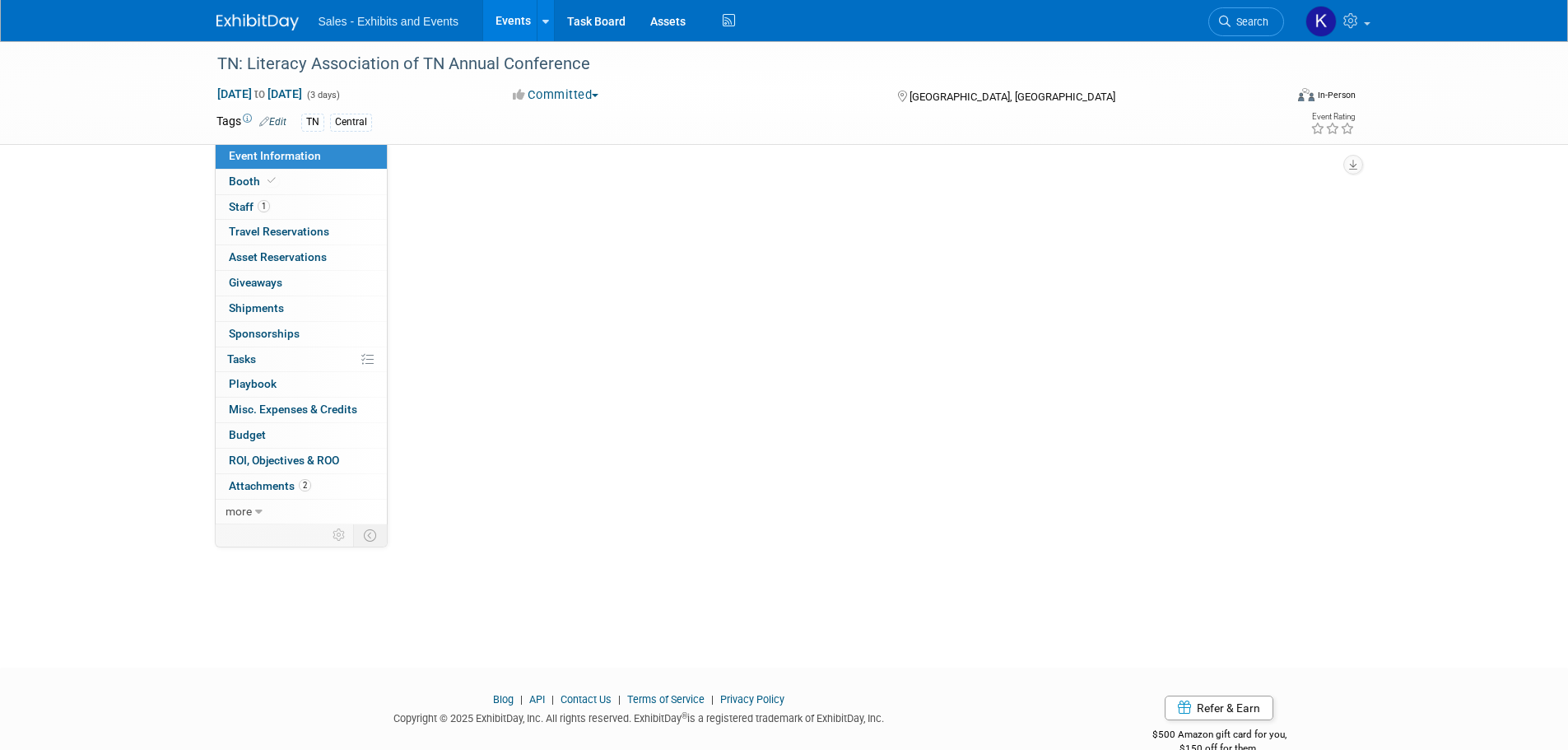
select select "Central"
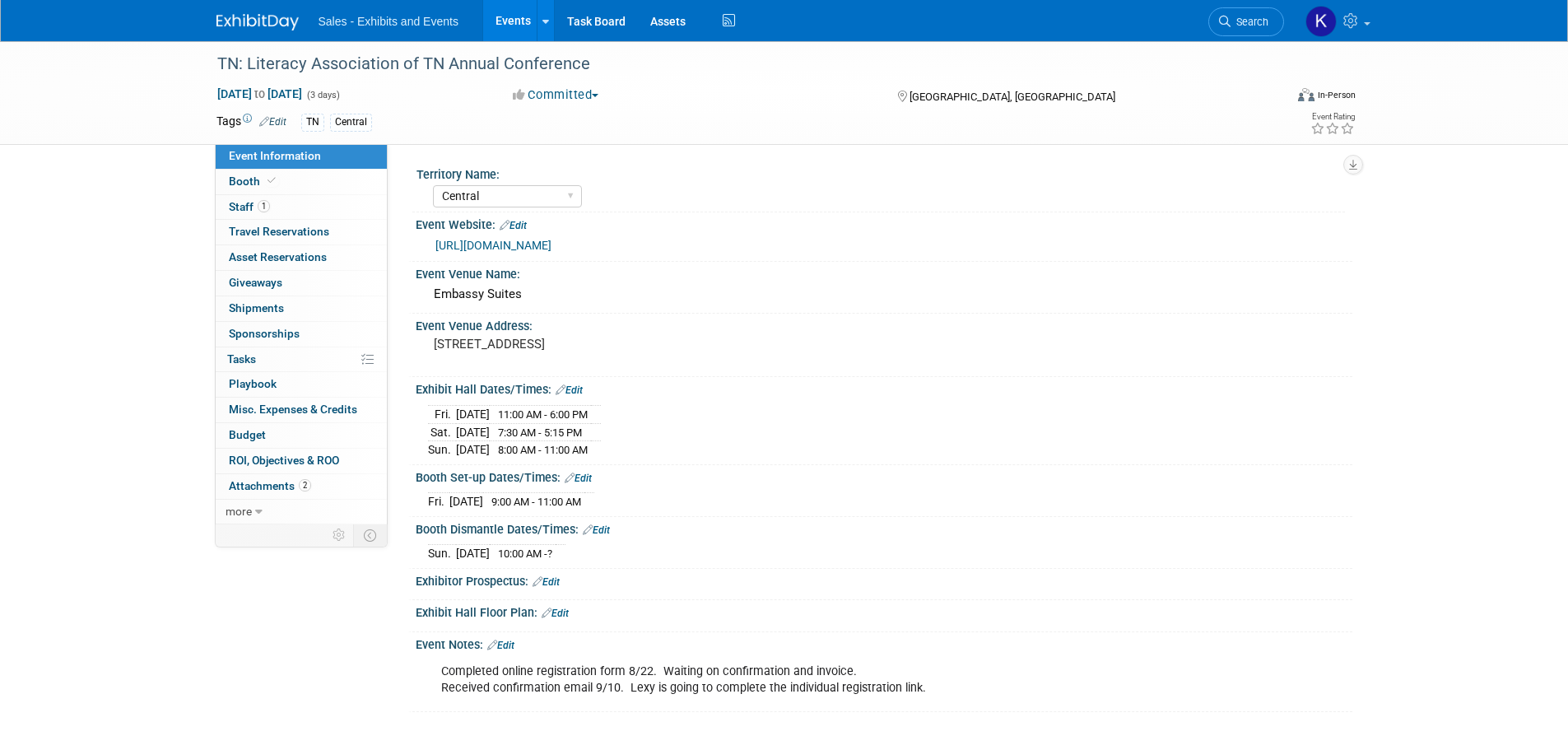
click at [258, 24] on img at bounding box center [257, 22] width 82 height 16
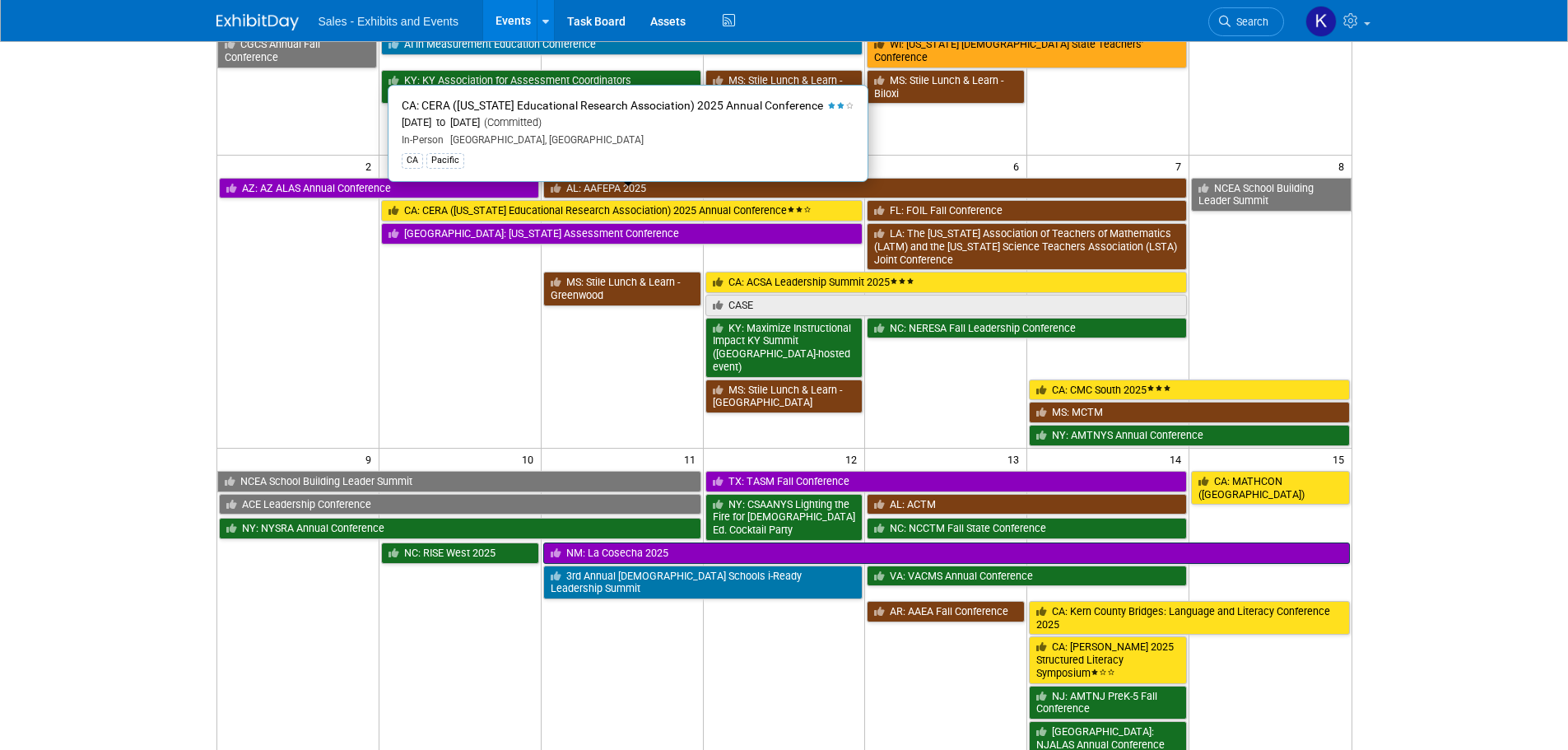
scroll to position [329, 0]
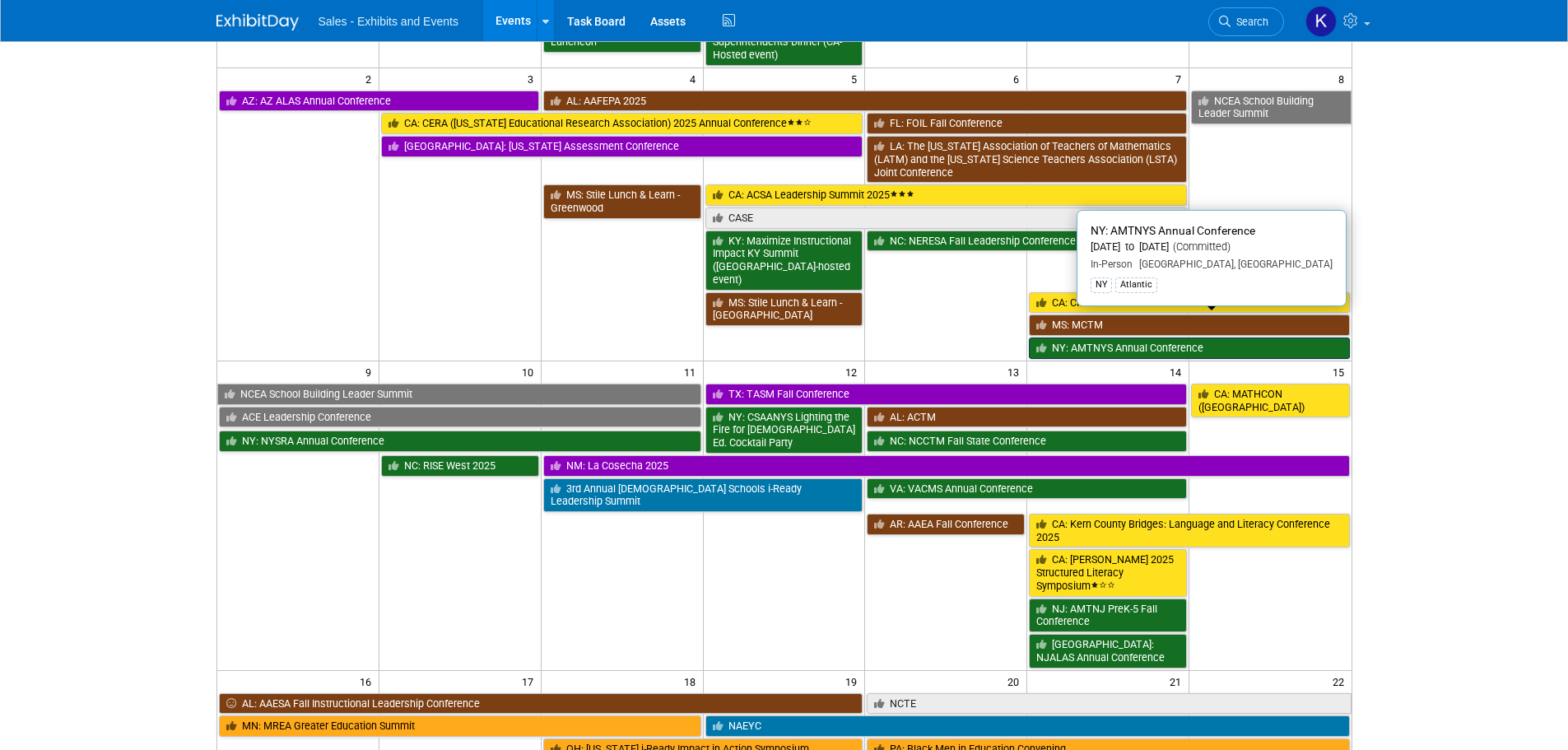
click at [1118, 338] on link "NY: AMTNYS Annual Conference" at bounding box center [1189, 348] width 321 height 22
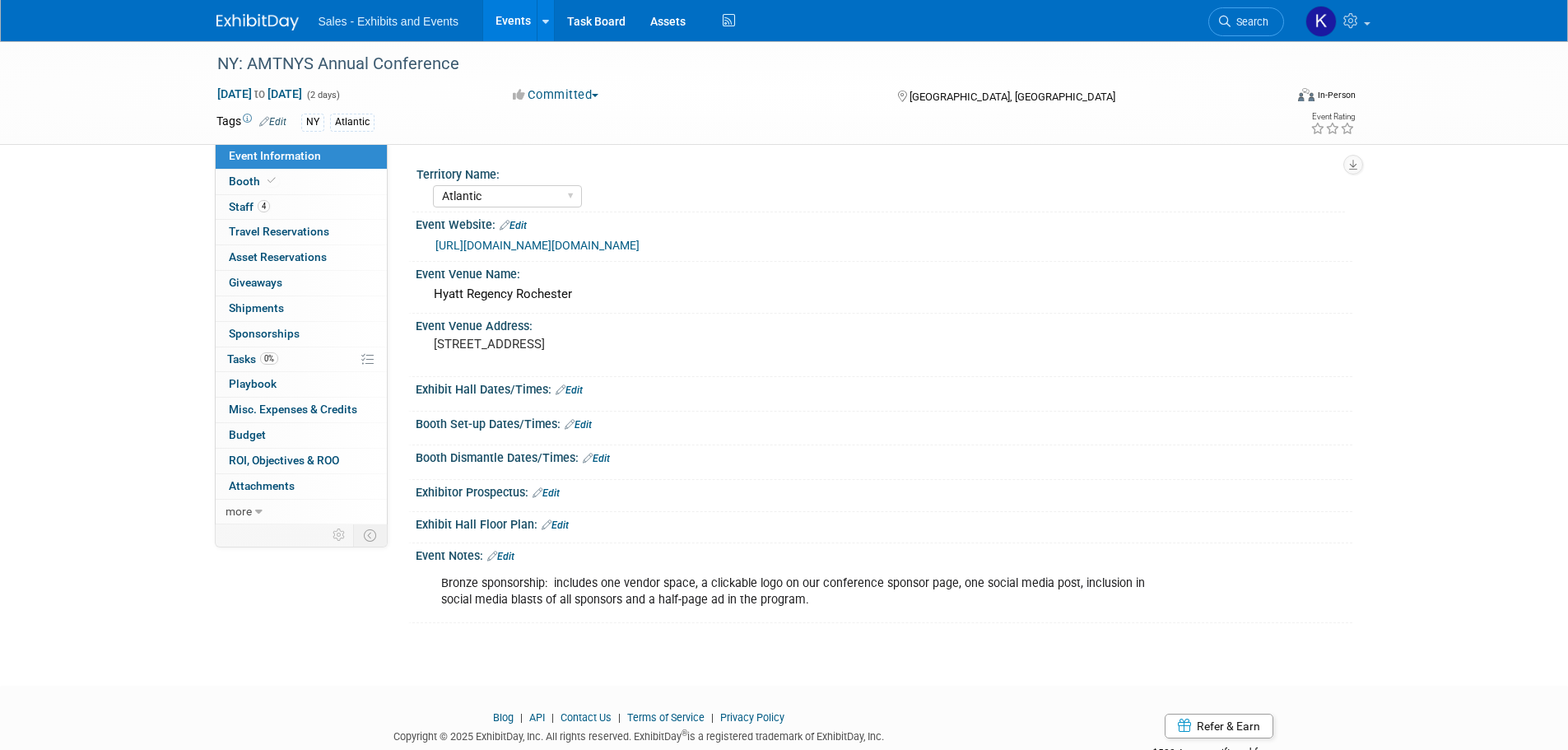
select select "Atlantic"
click at [509, 559] on link "Edit" at bounding box center [501, 557] width 27 height 11
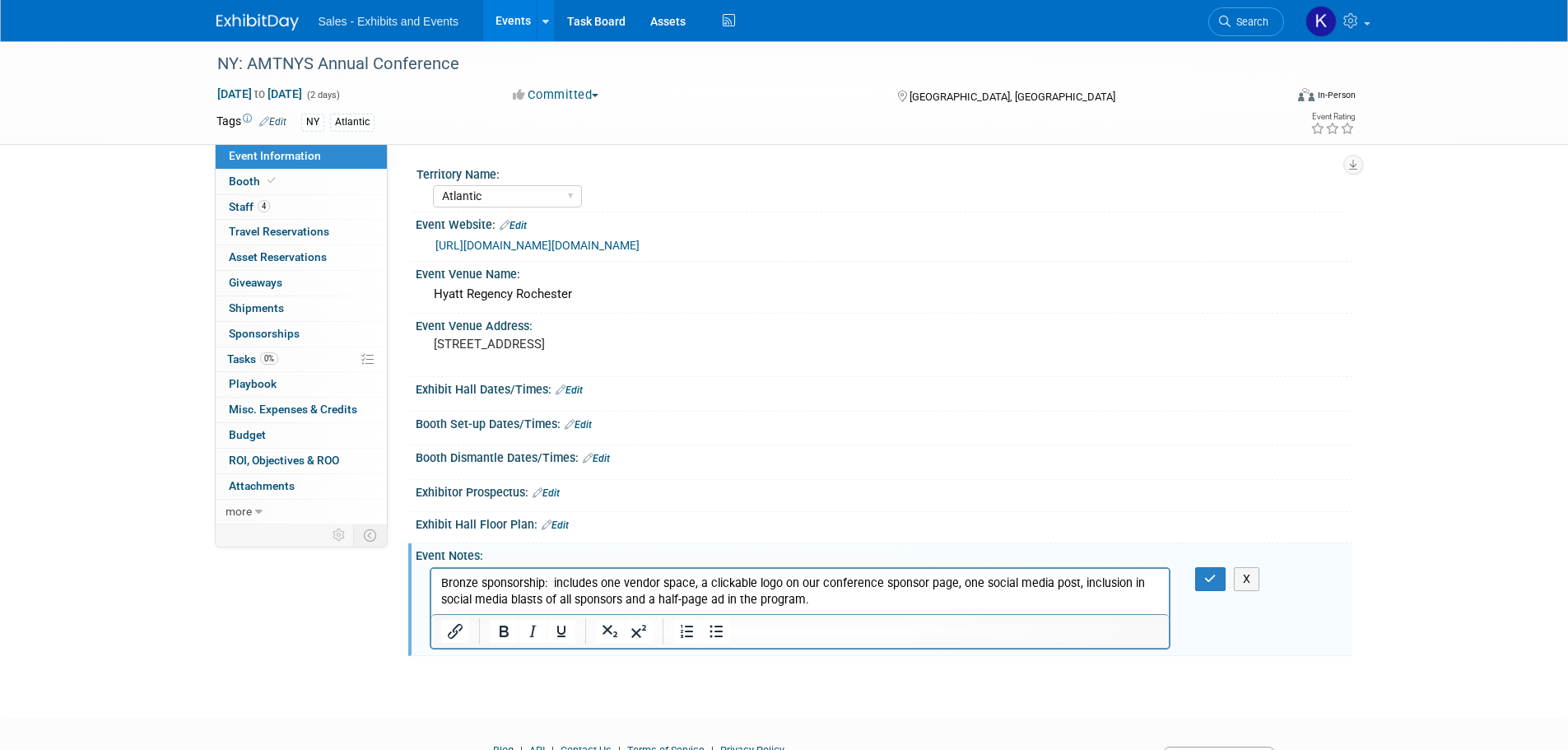
click at [814, 601] on p "Bronze sponsorship: includes one vendor space, a clickable logo on our conferen…" at bounding box center [800, 591] width 719 height 33
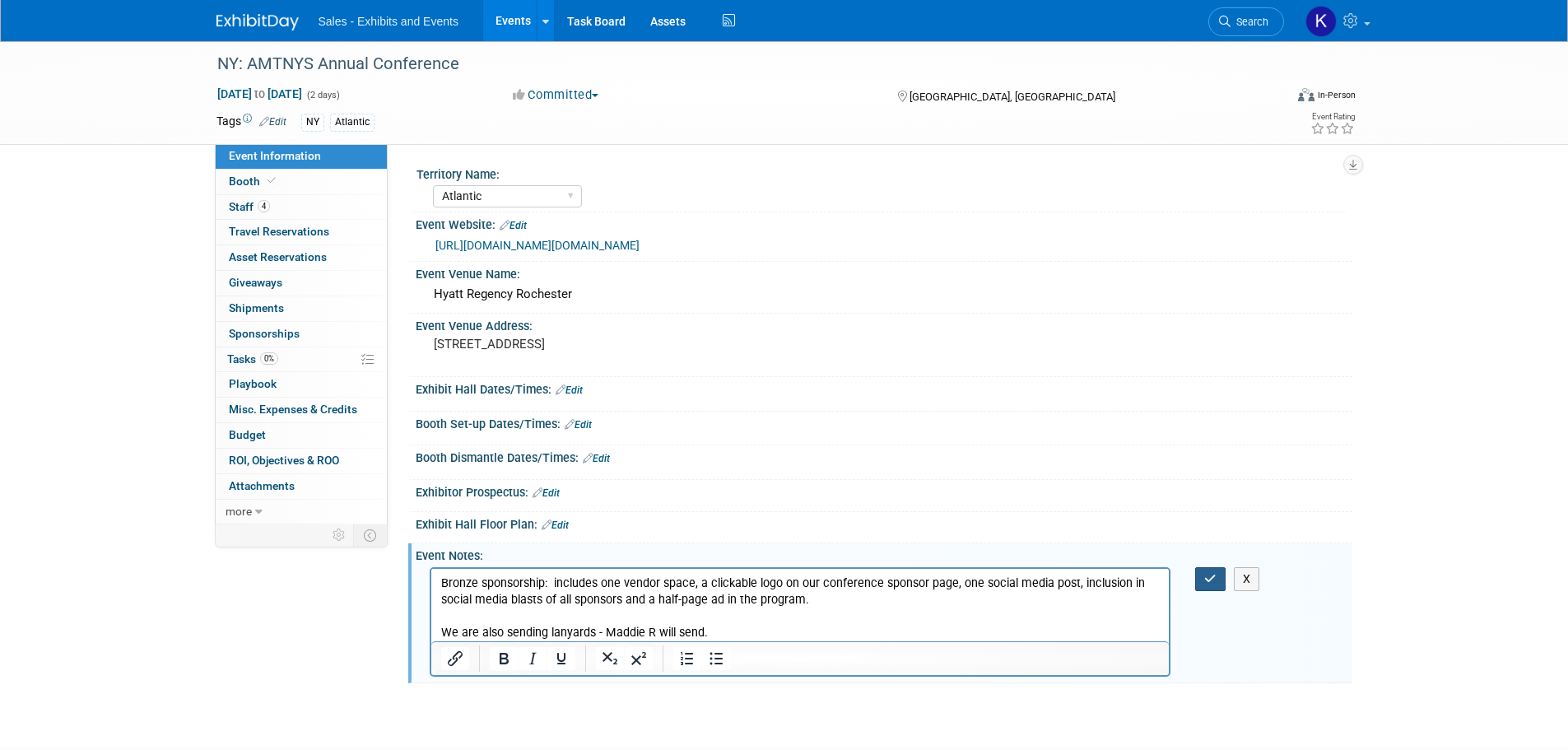
click at [1207, 576] on icon "button" at bounding box center [1210, 579] width 12 height 11
